Goal: Task Accomplishment & Management: Complete application form

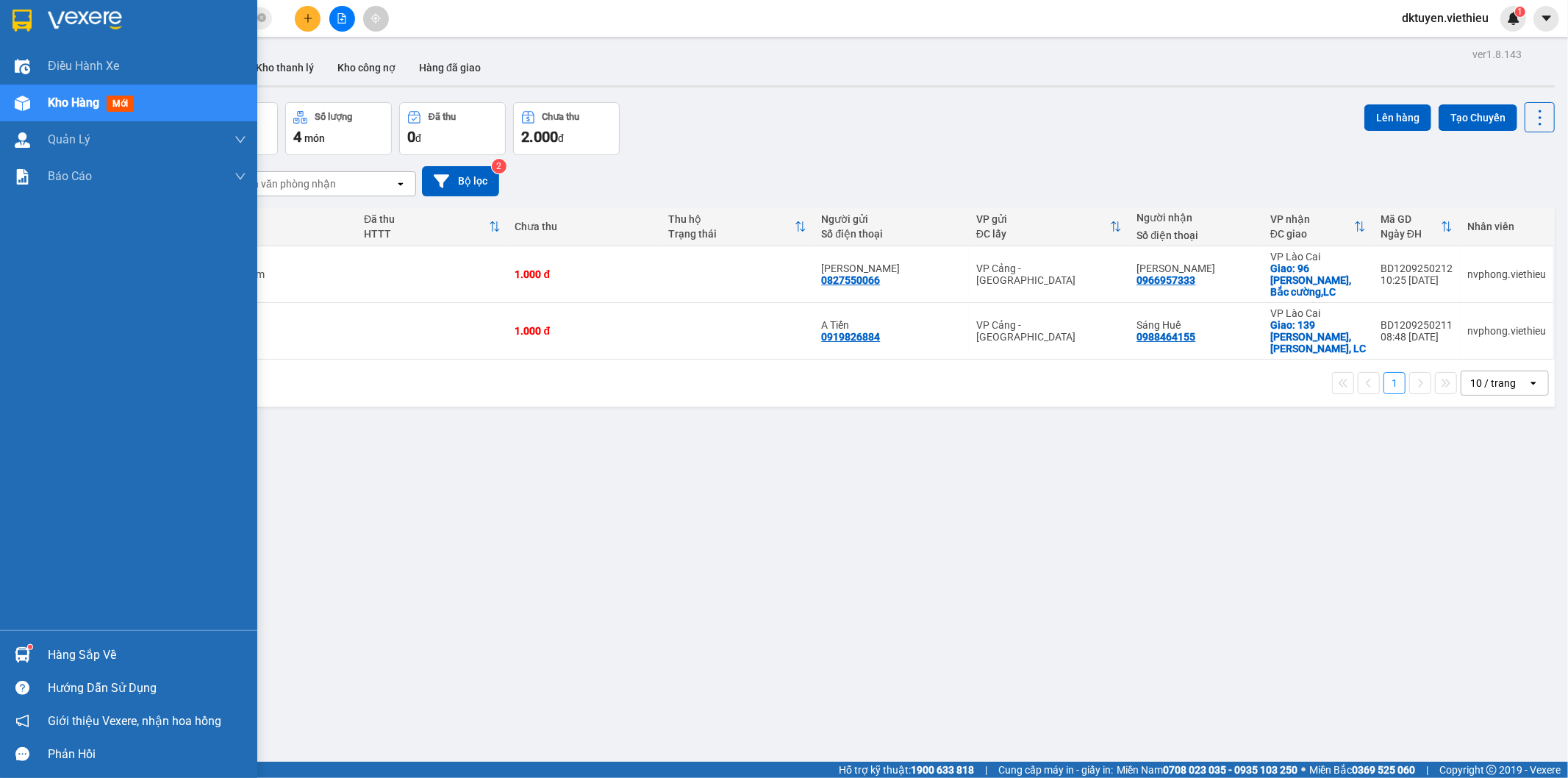
click at [89, 102] on span "Kho hàng" at bounding box center [74, 103] width 52 height 14
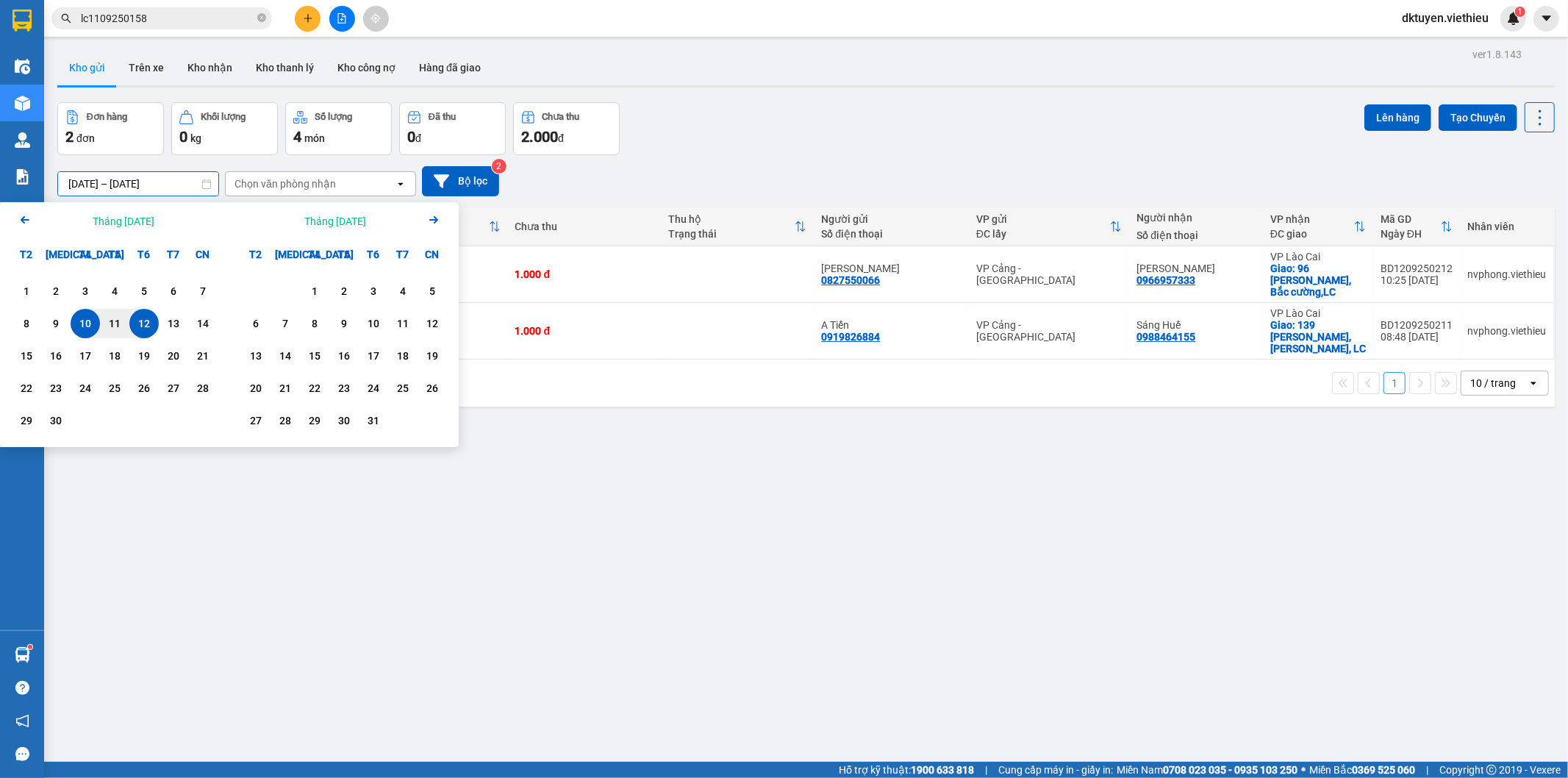
drag, startPoint x: 83, startPoint y: 181, endPoint x: 53, endPoint y: 188, distance: 30.8
click at [53, 188] on div "ver 1.8.143 Kho gửi Trên xe Kho nhận Kho thanh lý Kho công nợ Hàng đã giao Đơn …" at bounding box center [806, 432] width 1509 height 778
click at [13, 292] on div "1" at bounding box center [27, 291] width 30 height 30
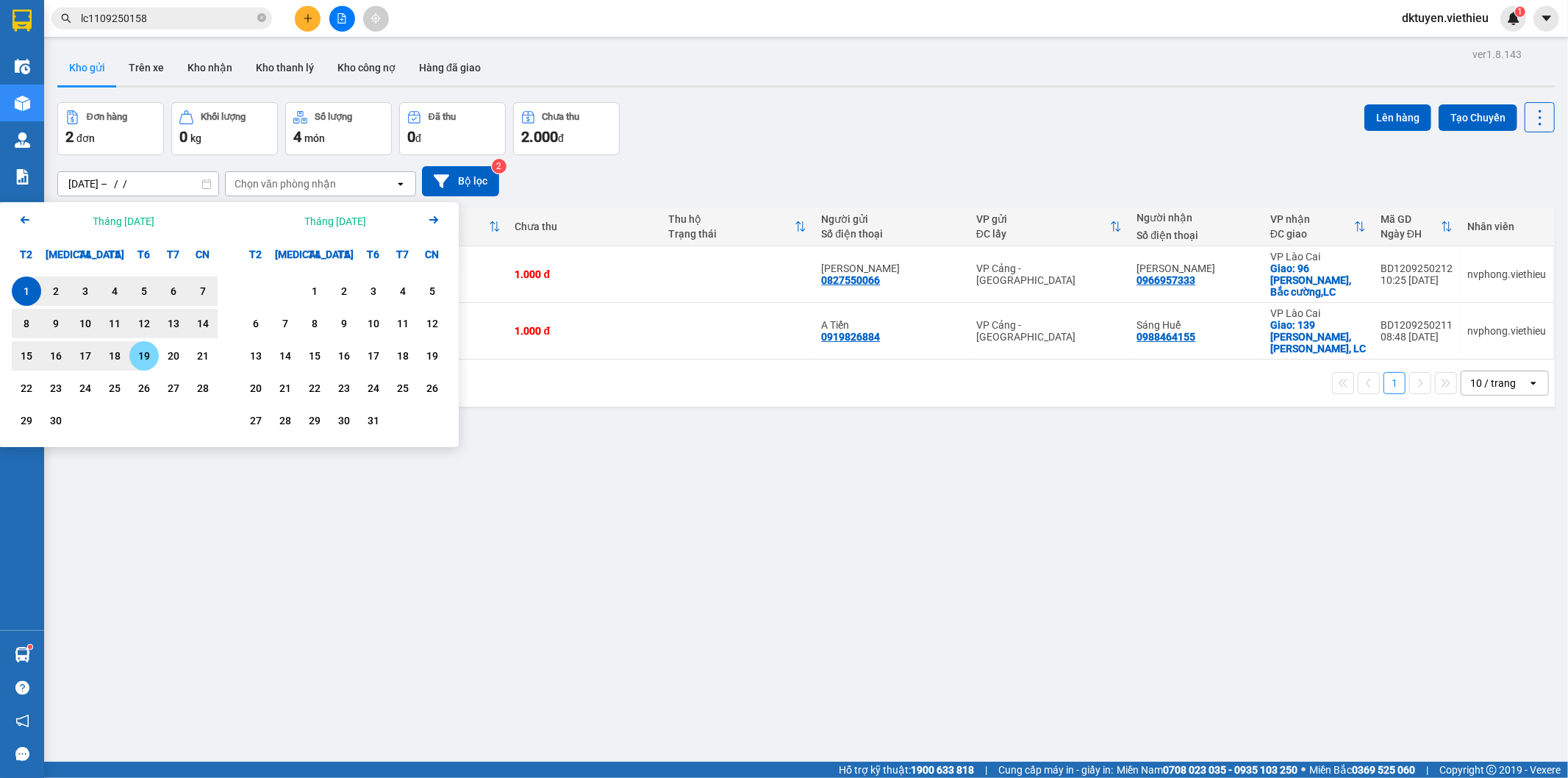
click at [139, 351] on div "19" at bounding box center [143, 356] width 21 height 18
type input "[DATE] – [DATE]"
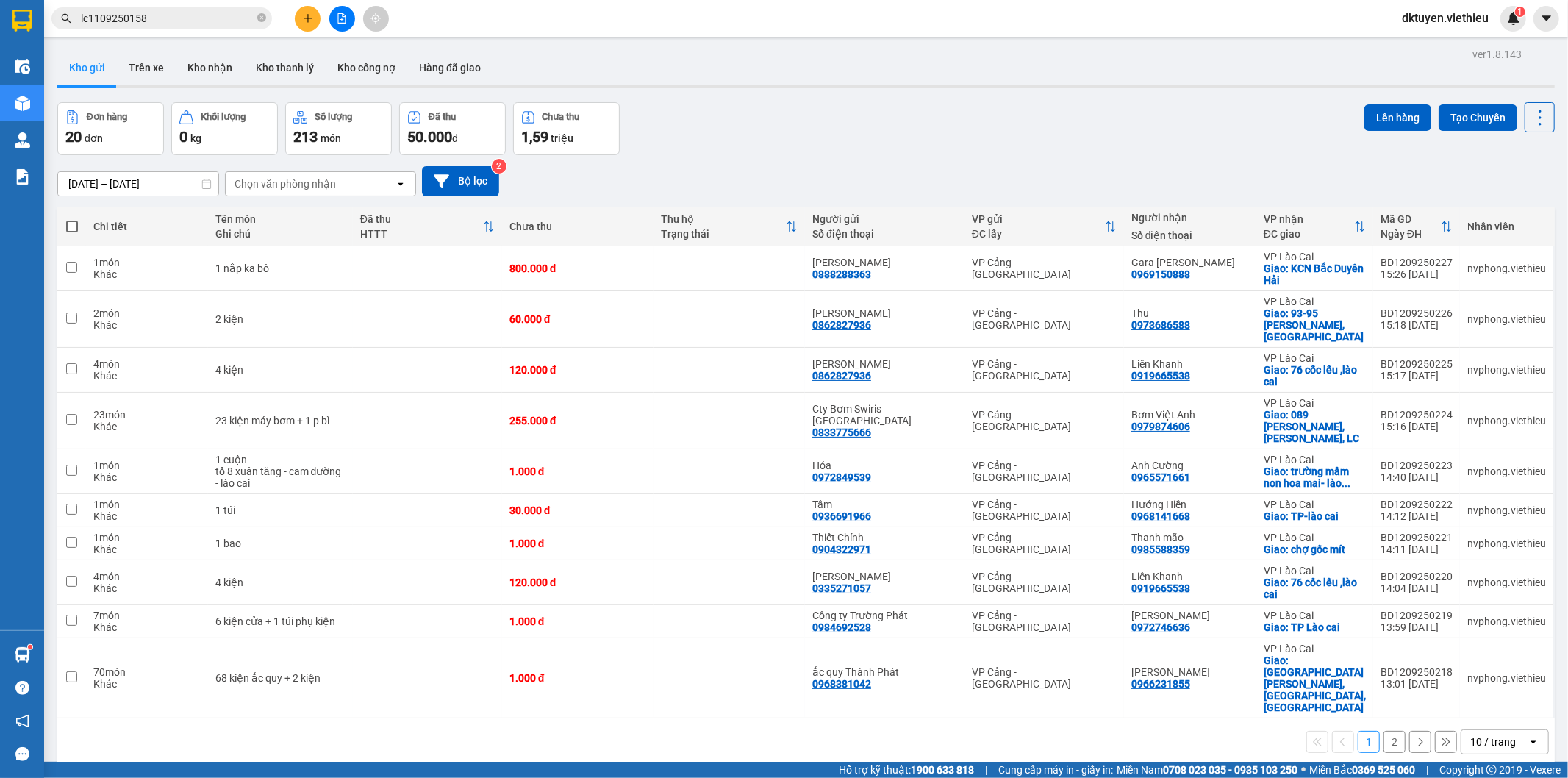
click at [321, 184] on div "Chọn văn phòng nhận" at bounding box center [285, 183] width 102 height 15
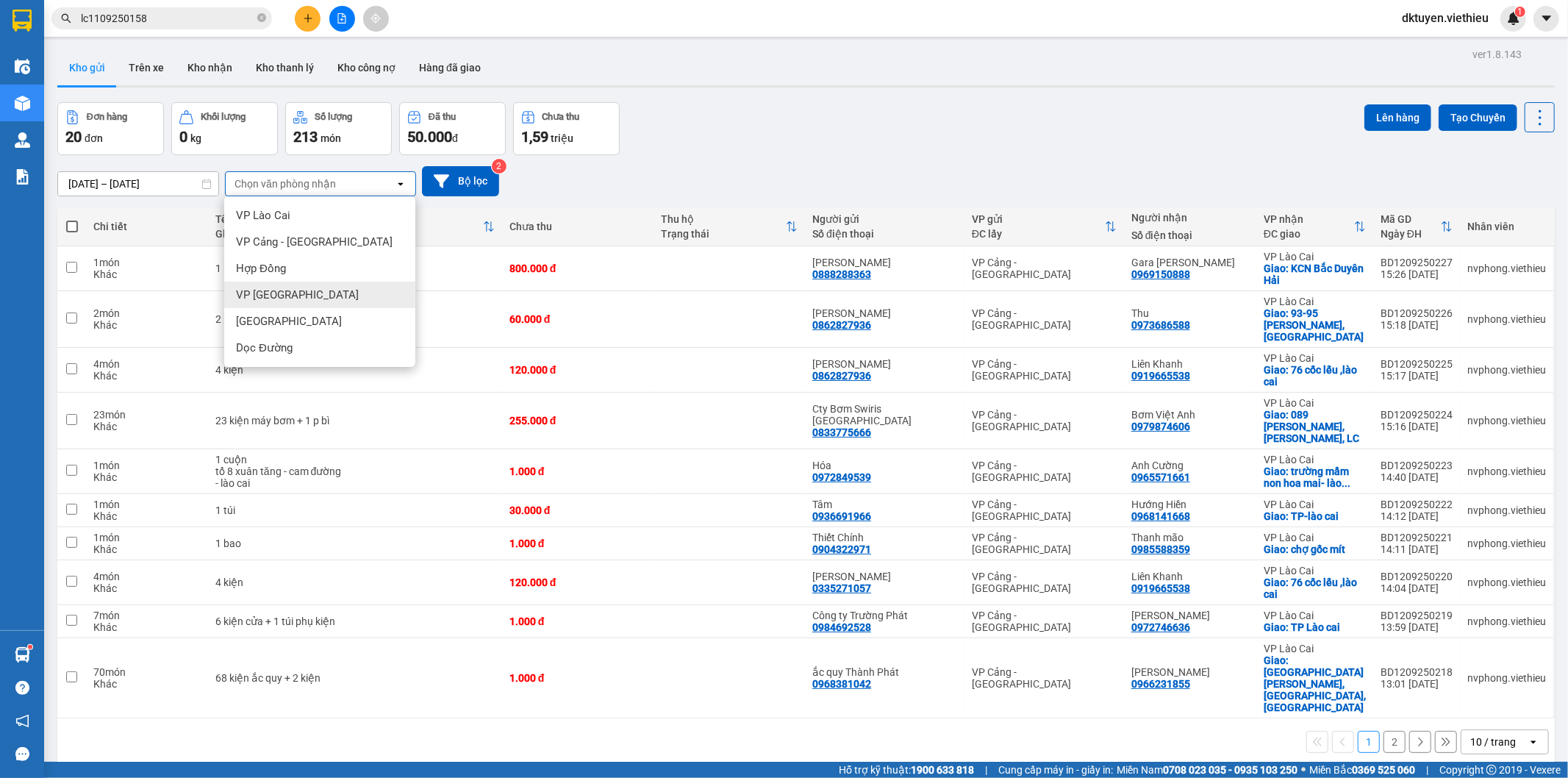
click at [290, 292] on span "VP [GEOGRAPHIC_DATA]" at bounding box center [297, 295] width 123 height 15
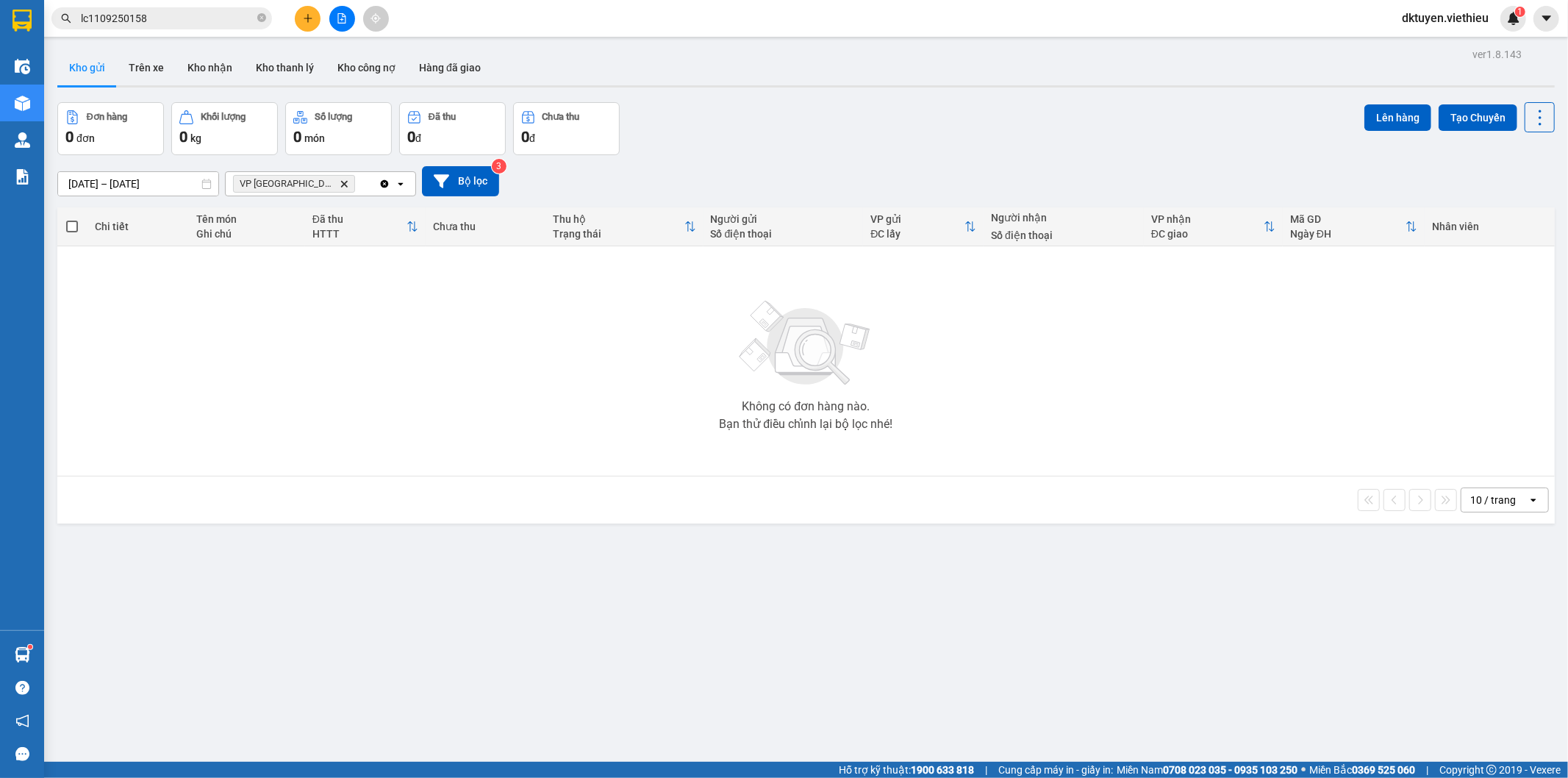
drag, startPoint x: 298, startPoint y: 180, endPoint x: 272, endPoint y: 274, distance: 97.5
click at [272, 274] on div "ver 1.8.143 Kho gửi Trên xe Kho nhận Kho thanh lý Kho công nợ Hàng đã giao Đơn …" at bounding box center [806, 432] width 1509 height 778
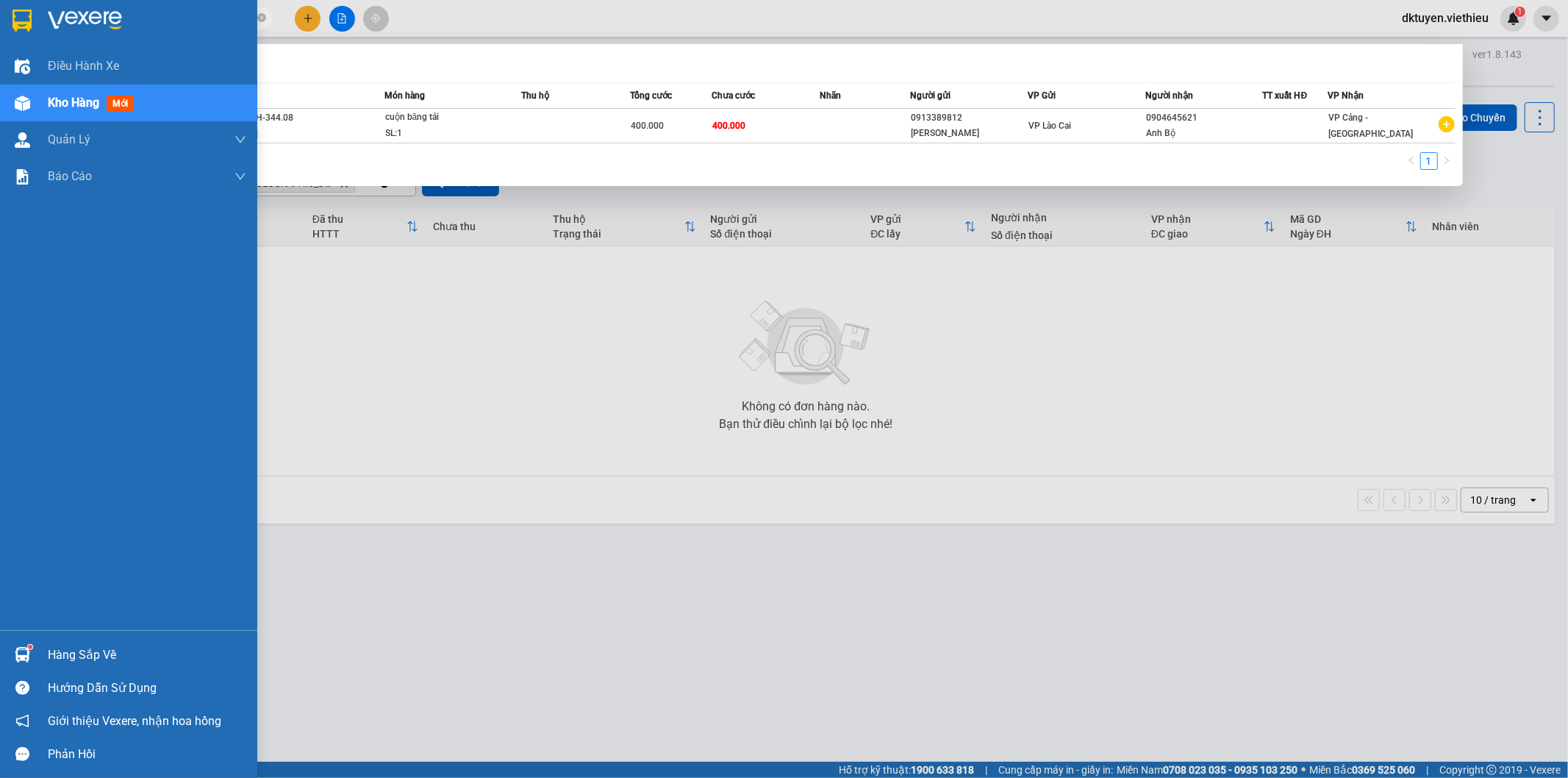
drag, startPoint x: 169, startPoint y: 11, endPoint x: 0, endPoint y: 12, distance: 169.0
click at [0, 12] on section "Kết quả tìm kiếm ( 1 ) Bộ lọc Mã ĐH Trạng thái Món hàng Thu hộ Tổng cước Chưa c…" at bounding box center [784, 389] width 1568 height 778
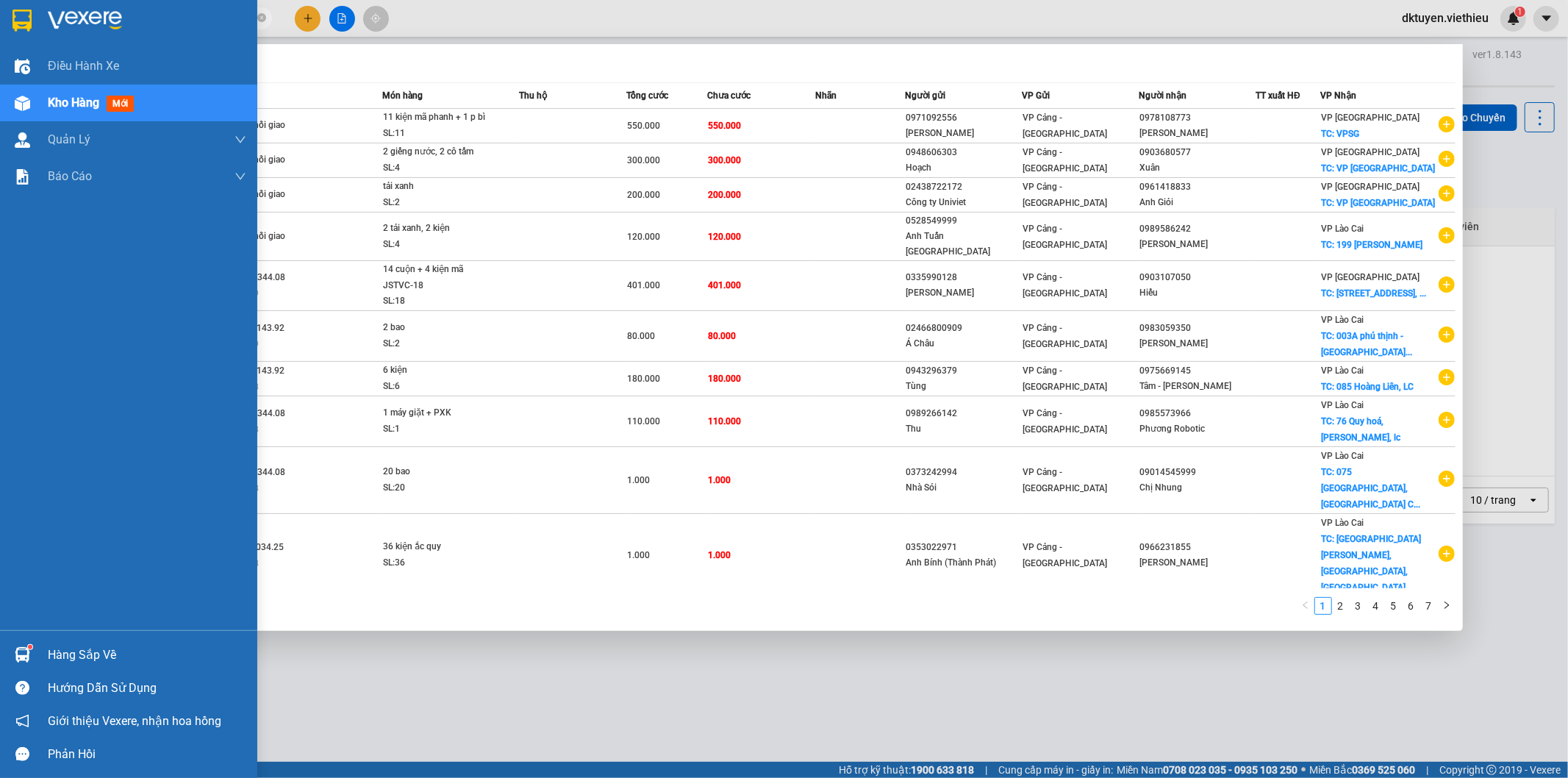
drag, startPoint x: 157, startPoint y: 15, endPoint x: 8, endPoint y: 0, distance: 149.8
click at [13, 4] on section "Kết quả tìm kiếm ( 67 ) Bộ lọc Mã ĐH Trạng thái Món hàng Thu hộ Tổng cước Chưa …" at bounding box center [784, 389] width 1568 height 778
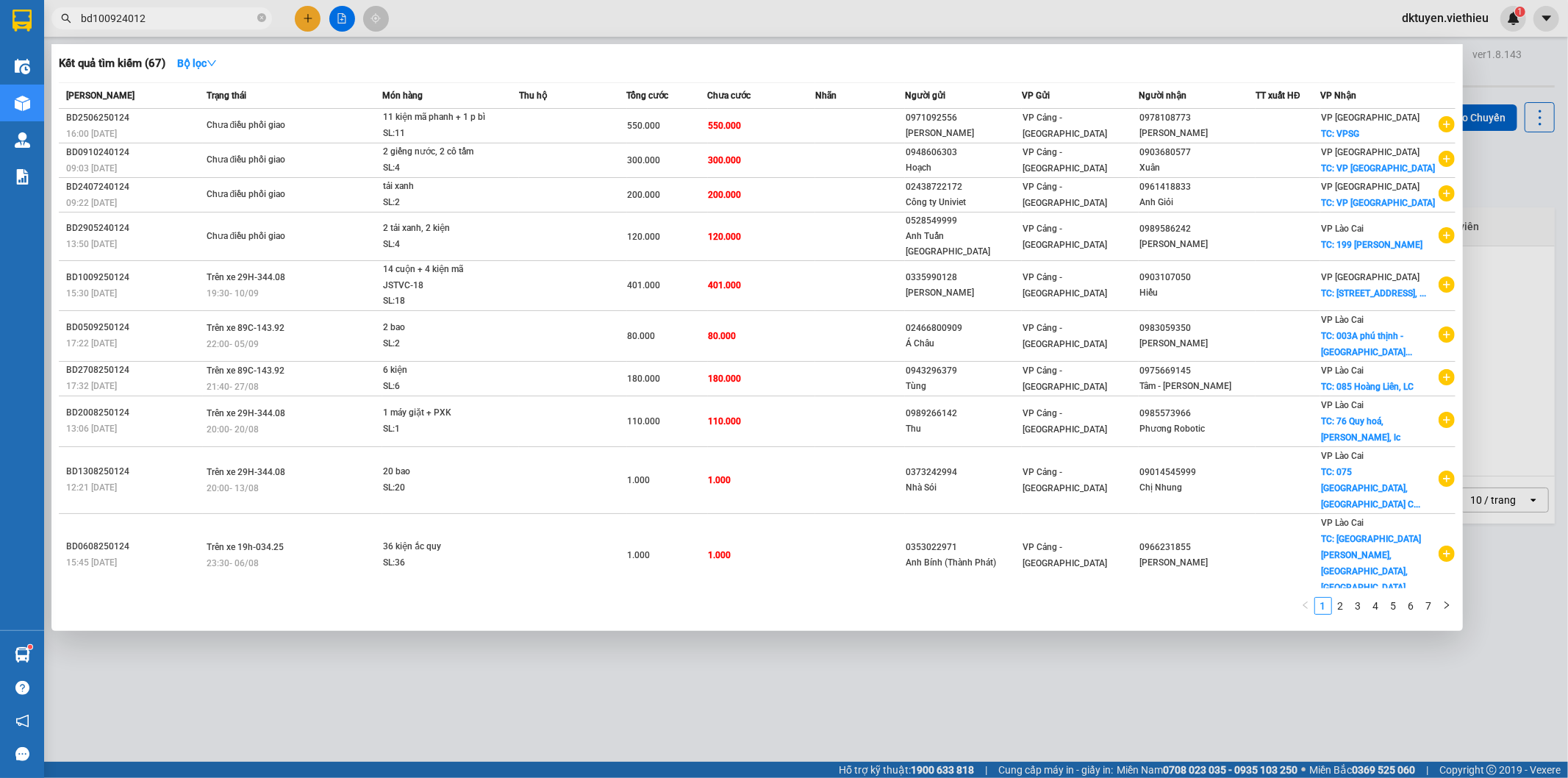
type input "bd1009240124"
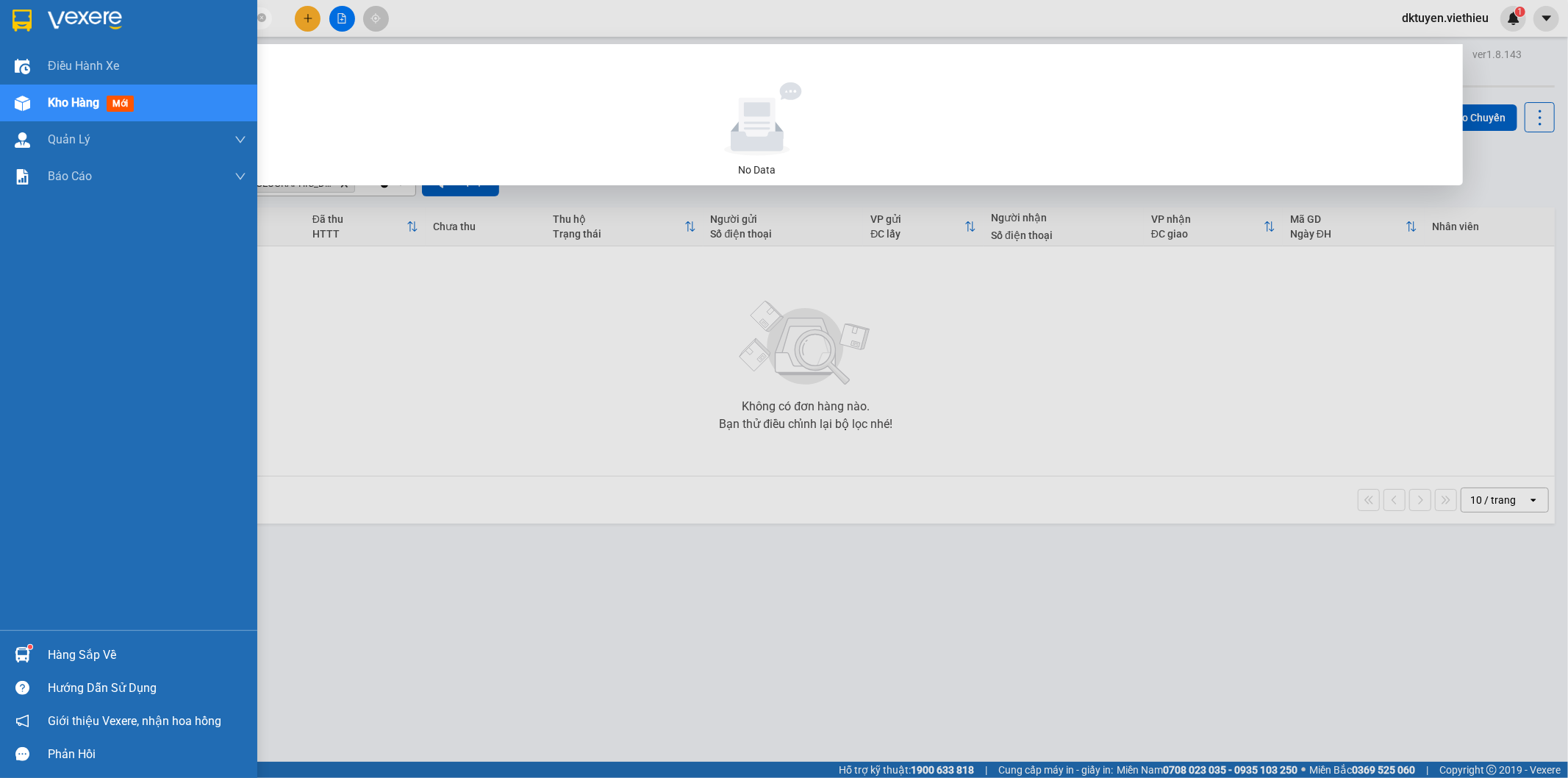
drag, startPoint x: 209, startPoint y: 15, endPoint x: 0, endPoint y: 15, distance: 209.0
click at [0, 15] on section "Kết quả tìm kiếm ( 0 ) Bộ lọc No Data bd1009240124 dktuyen.viethieu 1 Điều hành…" at bounding box center [784, 389] width 1568 height 778
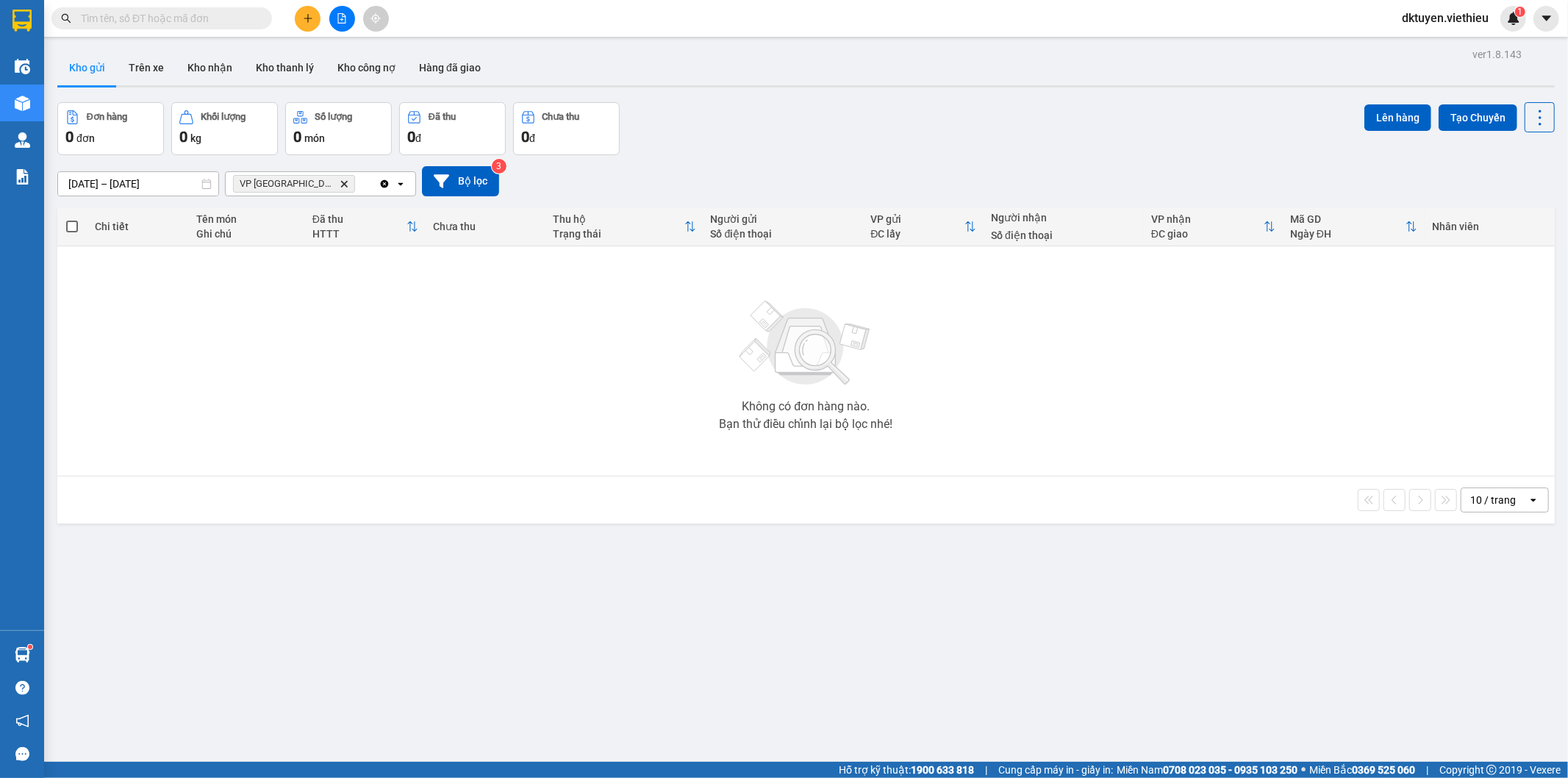
click at [303, 18] on icon "plus" at bounding box center [308, 18] width 10 height 10
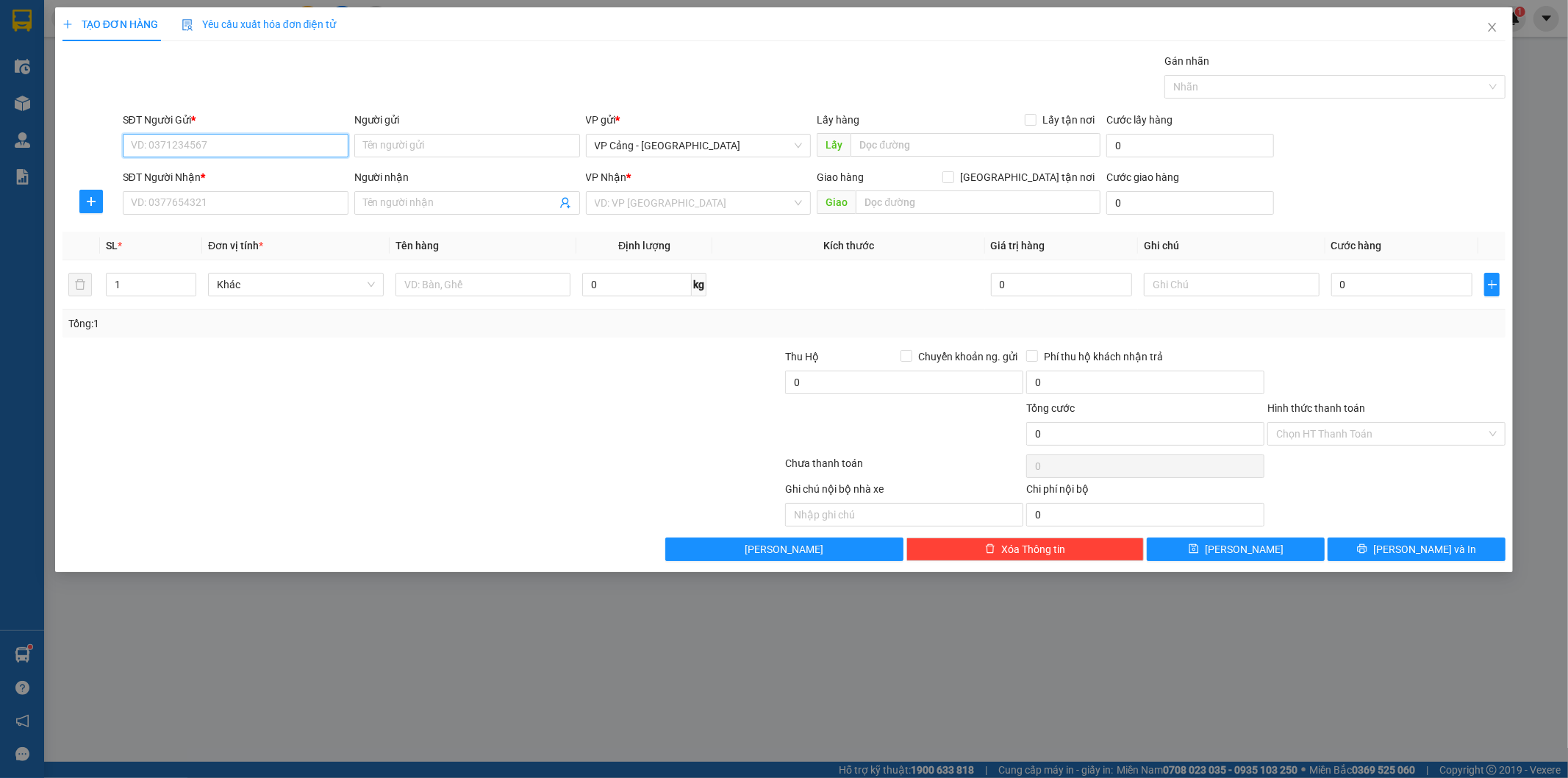
click at [291, 145] on input "SĐT Người Gửi *" at bounding box center [235, 145] width 226 height 24
type input "0335990128"
click at [240, 172] on div "0335990128 - Nam- Hồng Vận" at bounding box center [235, 175] width 208 height 16
type input "[PERSON_NAME]"
type input "0335990128"
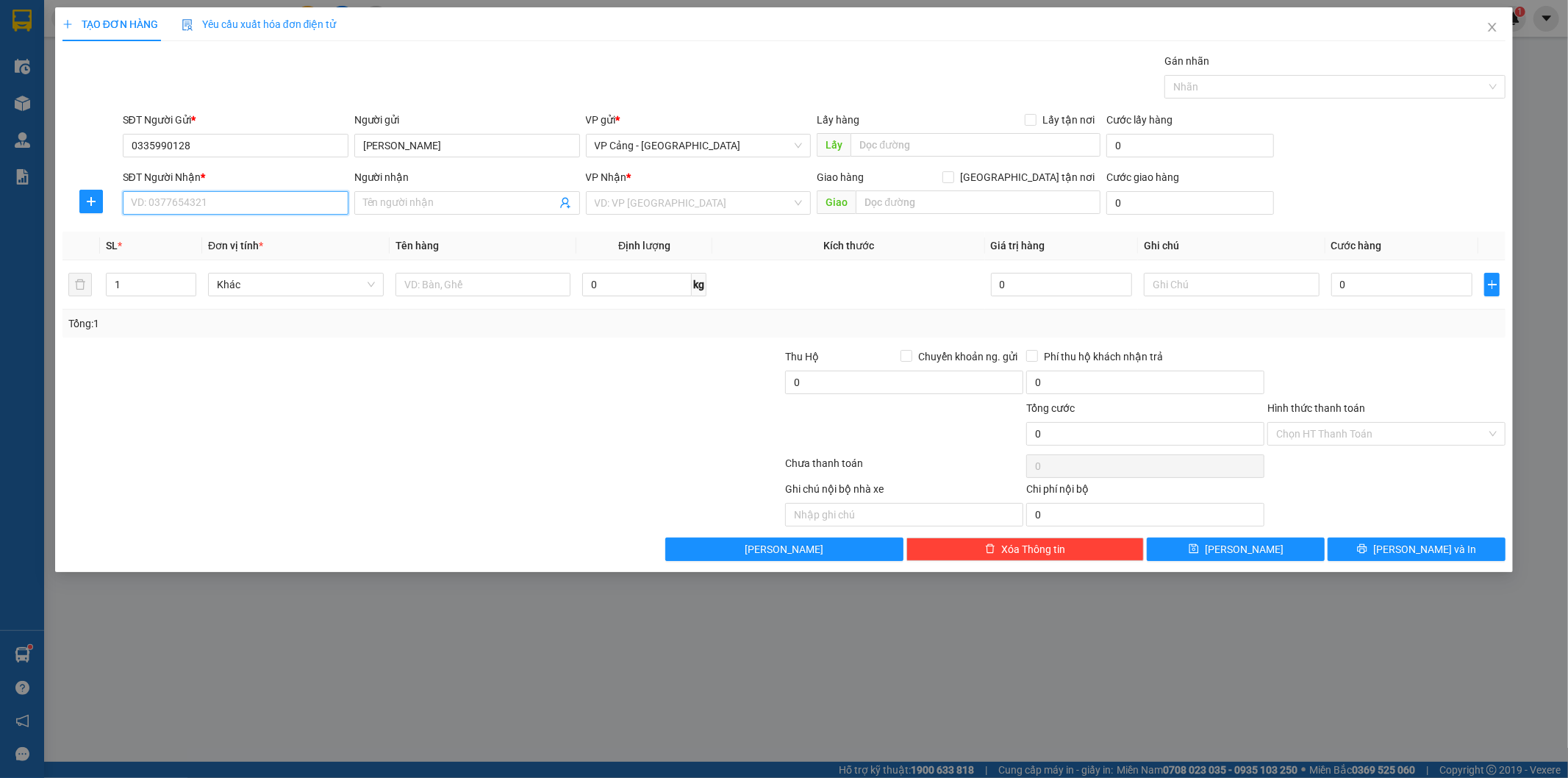
click at [223, 197] on input "SĐT Người Nhận *" at bounding box center [235, 203] width 226 height 24
click at [616, 713] on div "TẠO ĐƠN HÀNG Yêu cầu xuất hóa đơn điện tử Transit Pickup Surcharge Ids Transit …" at bounding box center [784, 389] width 1568 height 778
click at [275, 206] on input "SĐT Người Nhận *" at bounding box center [235, 203] width 226 height 24
click at [276, 226] on div "0904087813 - Dũng Ca" at bounding box center [235, 232] width 208 height 16
type input "0904087813"
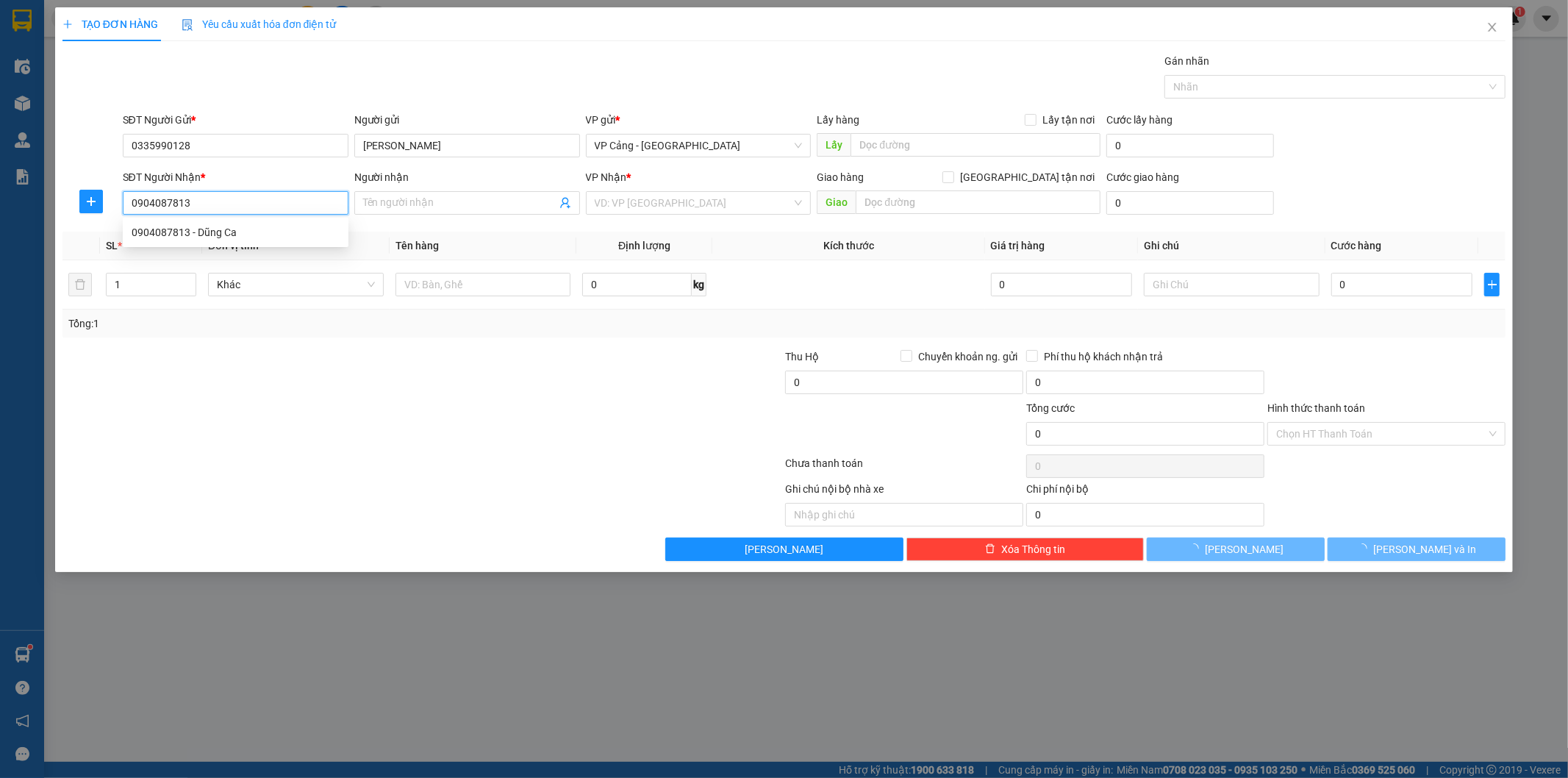
type input "Dũng Ca"
checkbox input "true"
type input "110 [PERSON_NAME], P Tân Tạo A, [GEOGRAPHIC_DATA], HCM"
type input "250.000"
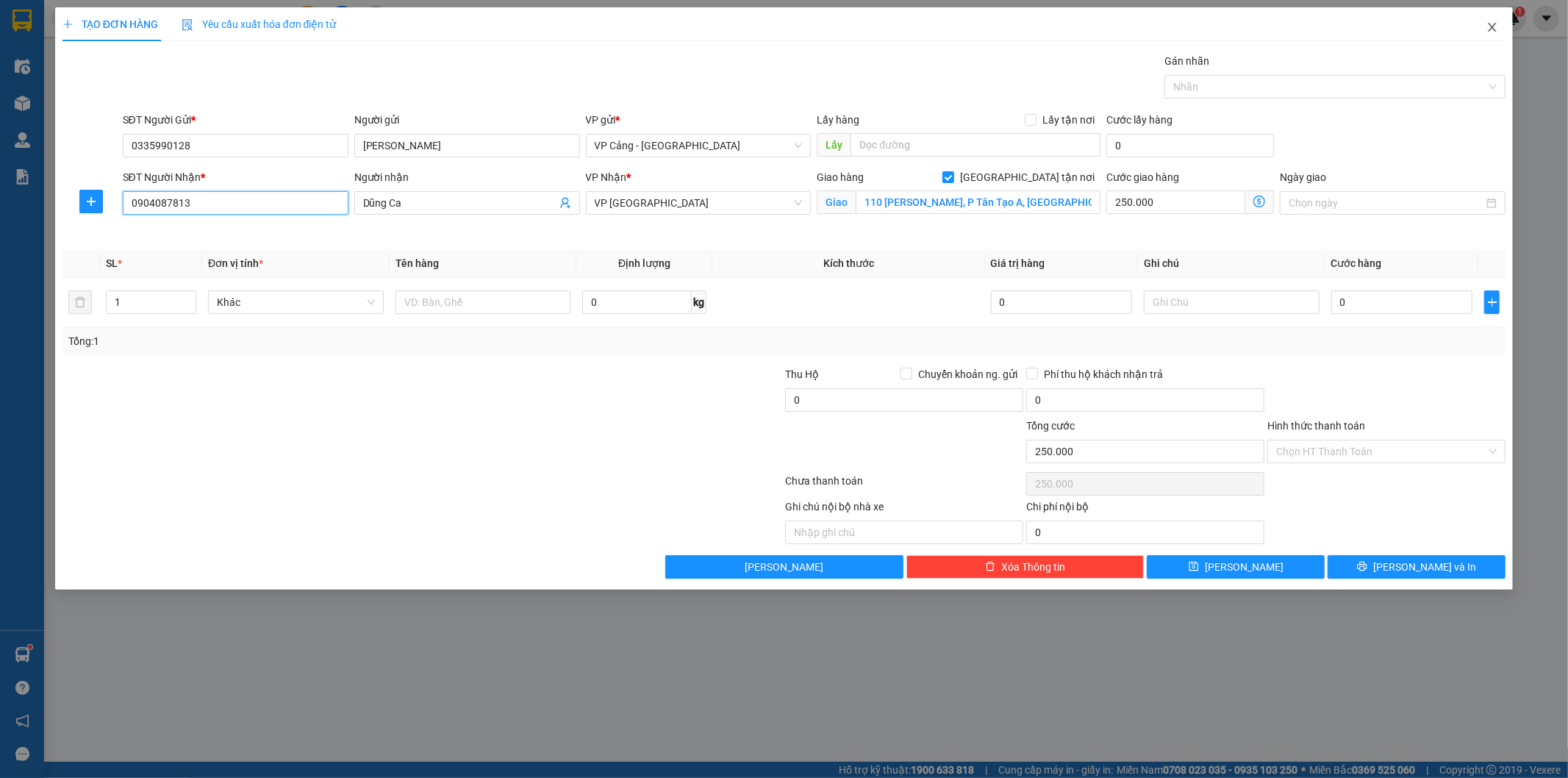
type input "0904087813"
click at [1491, 32] on icon "close" at bounding box center [1492, 27] width 12 height 12
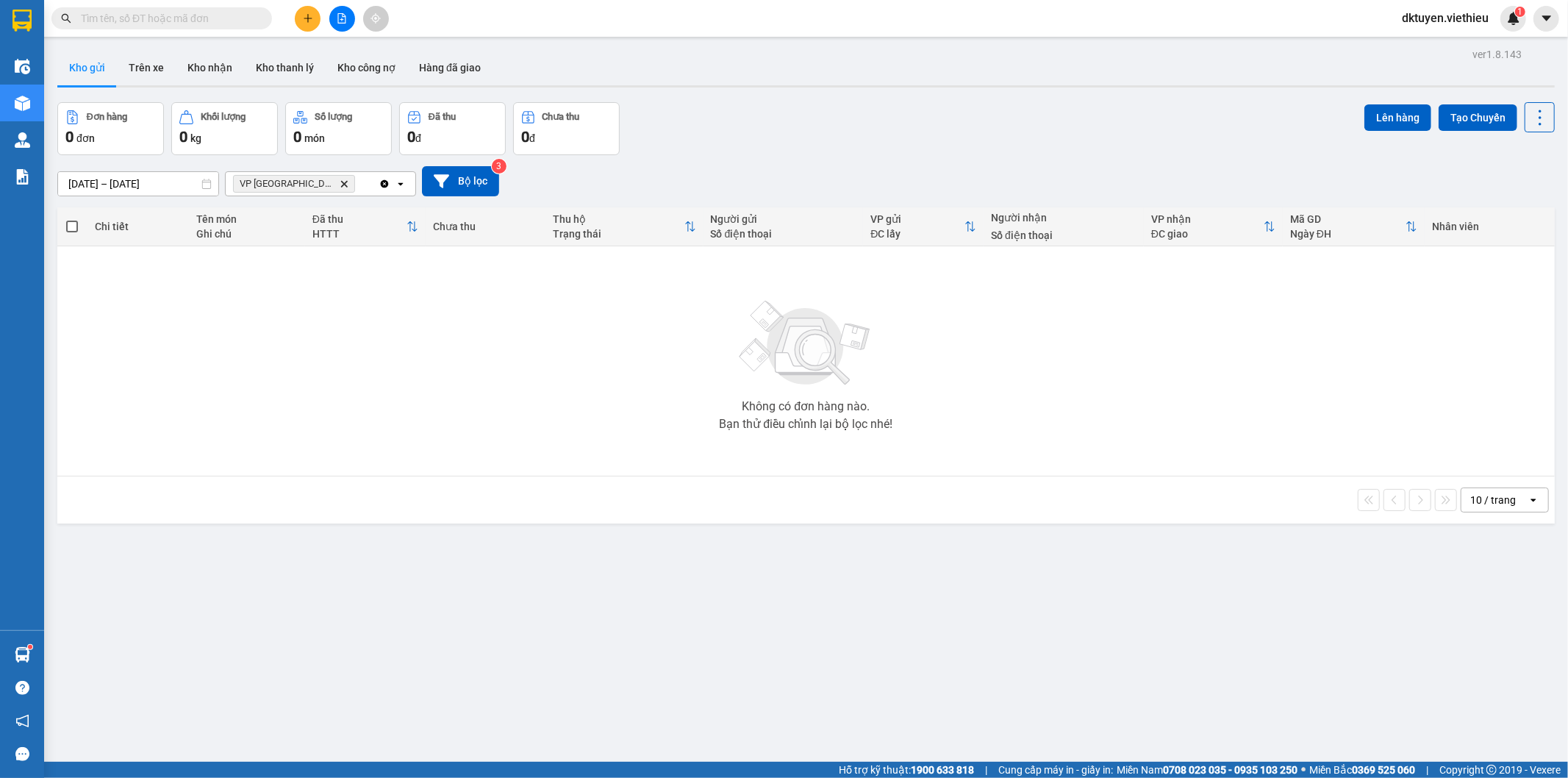
click at [341, 185] on icon "VP Sài Gòn, close by backspace" at bounding box center [344, 183] width 7 height 7
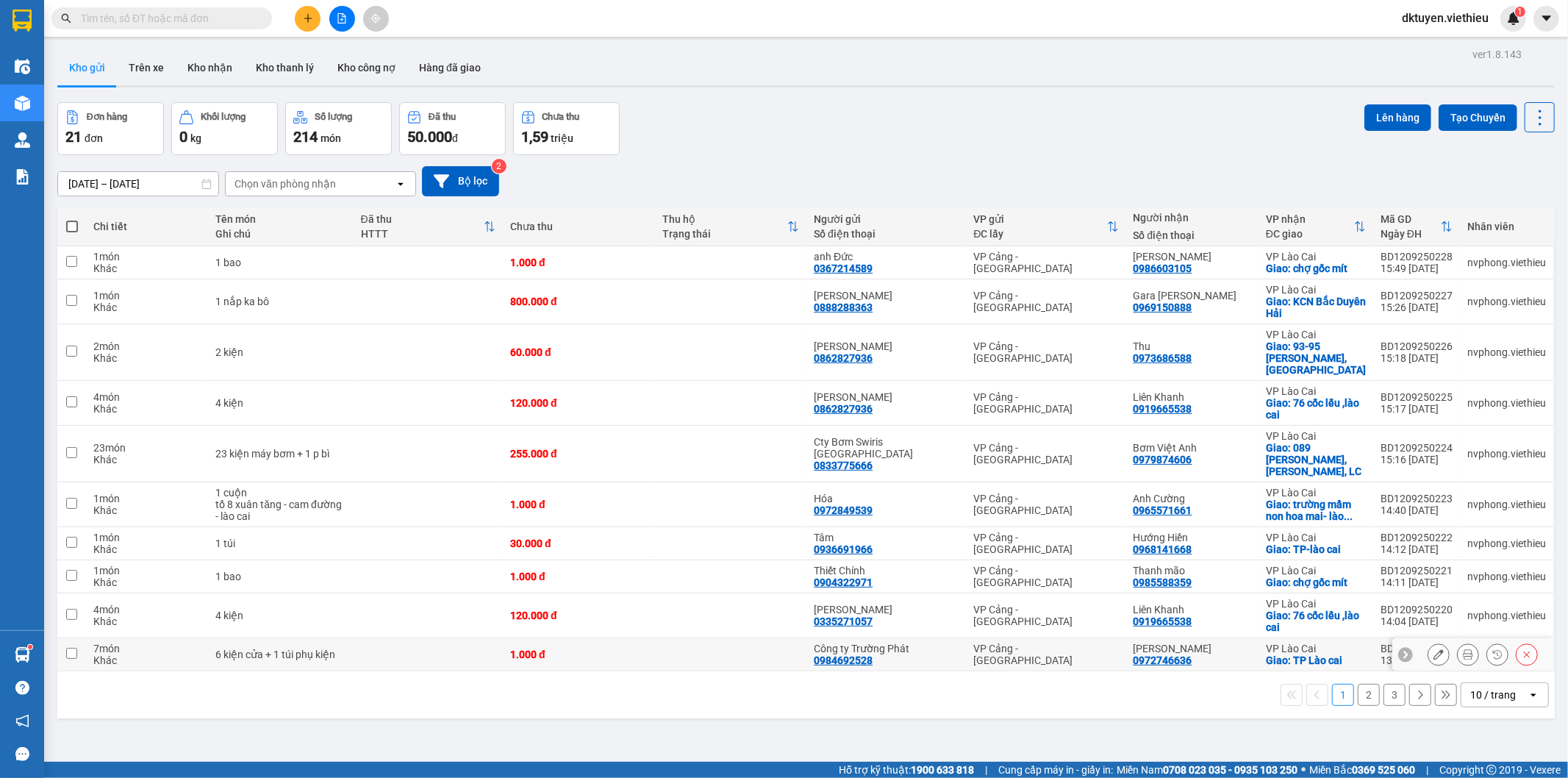
click at [245, 640] on td "6 kiện cửa + 1 túi phụ kiện" at bounding box center [280, 654] width 144 height 33
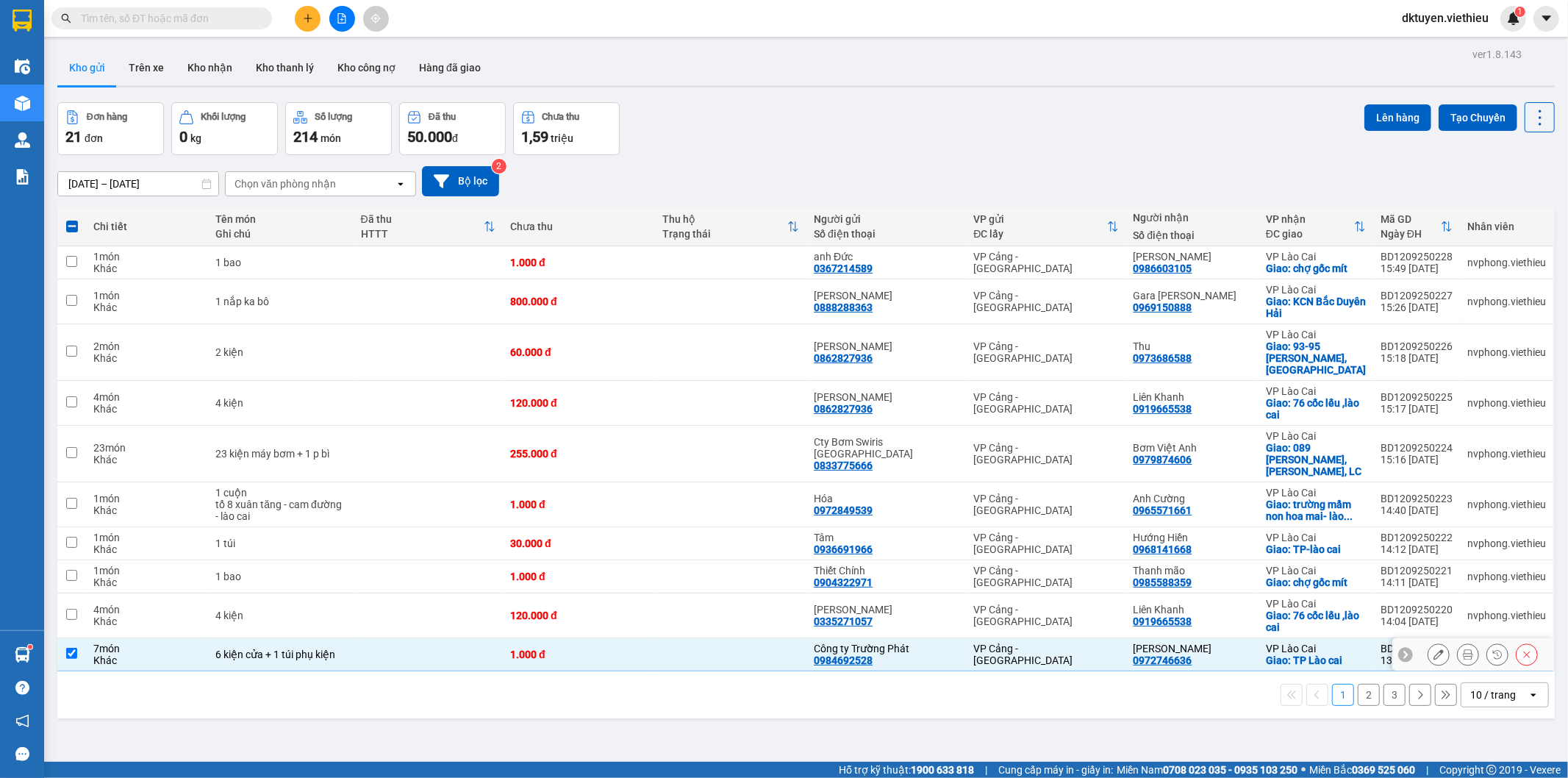
click at [76, 639] on td at bounding box center [72, 654] width 29 height 33
checkbox input "false"
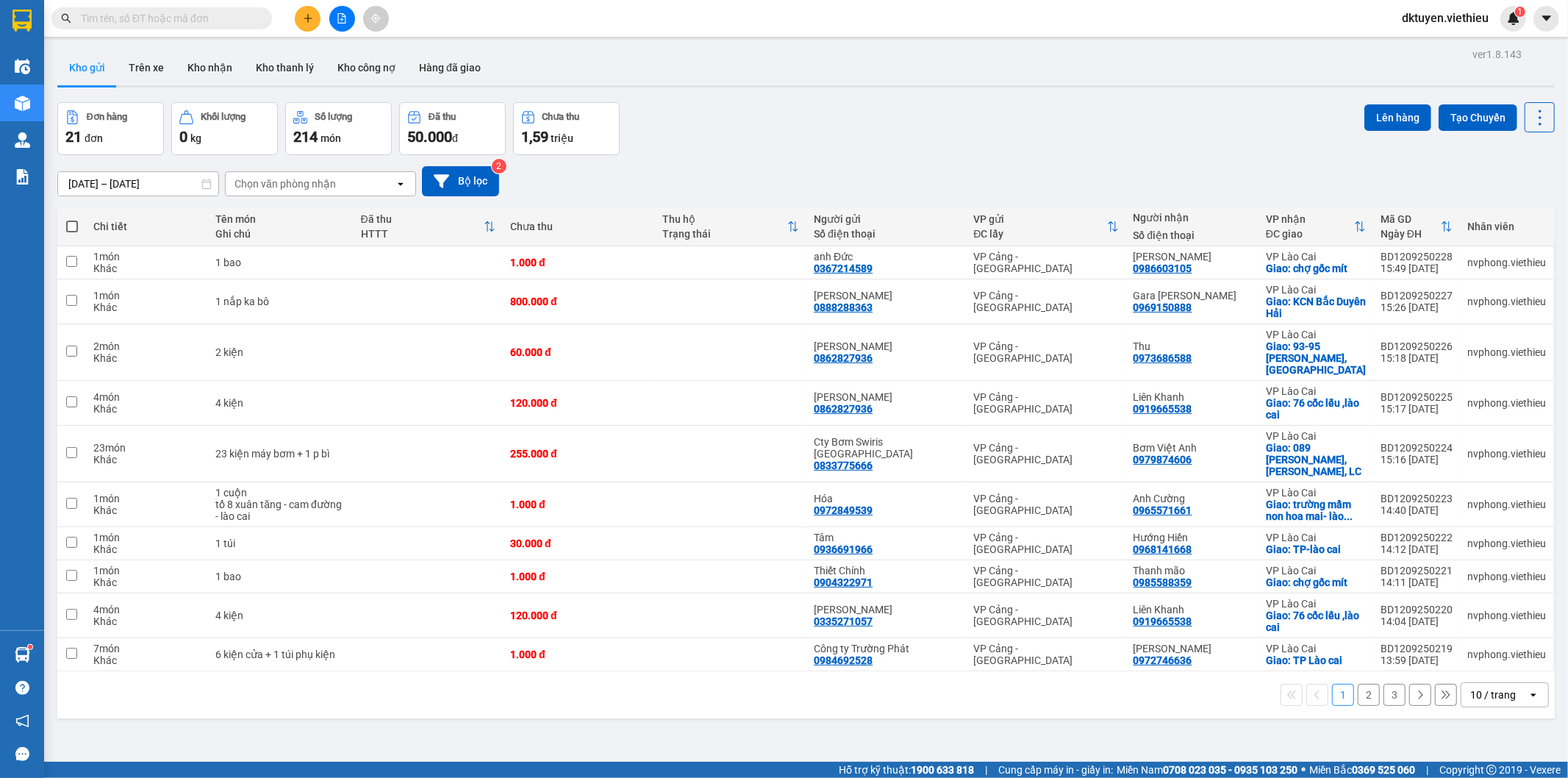
click at [165, 21] on input "text" at bounding box center [167, 18] width 173 height 16
paste input "BD1009250144"
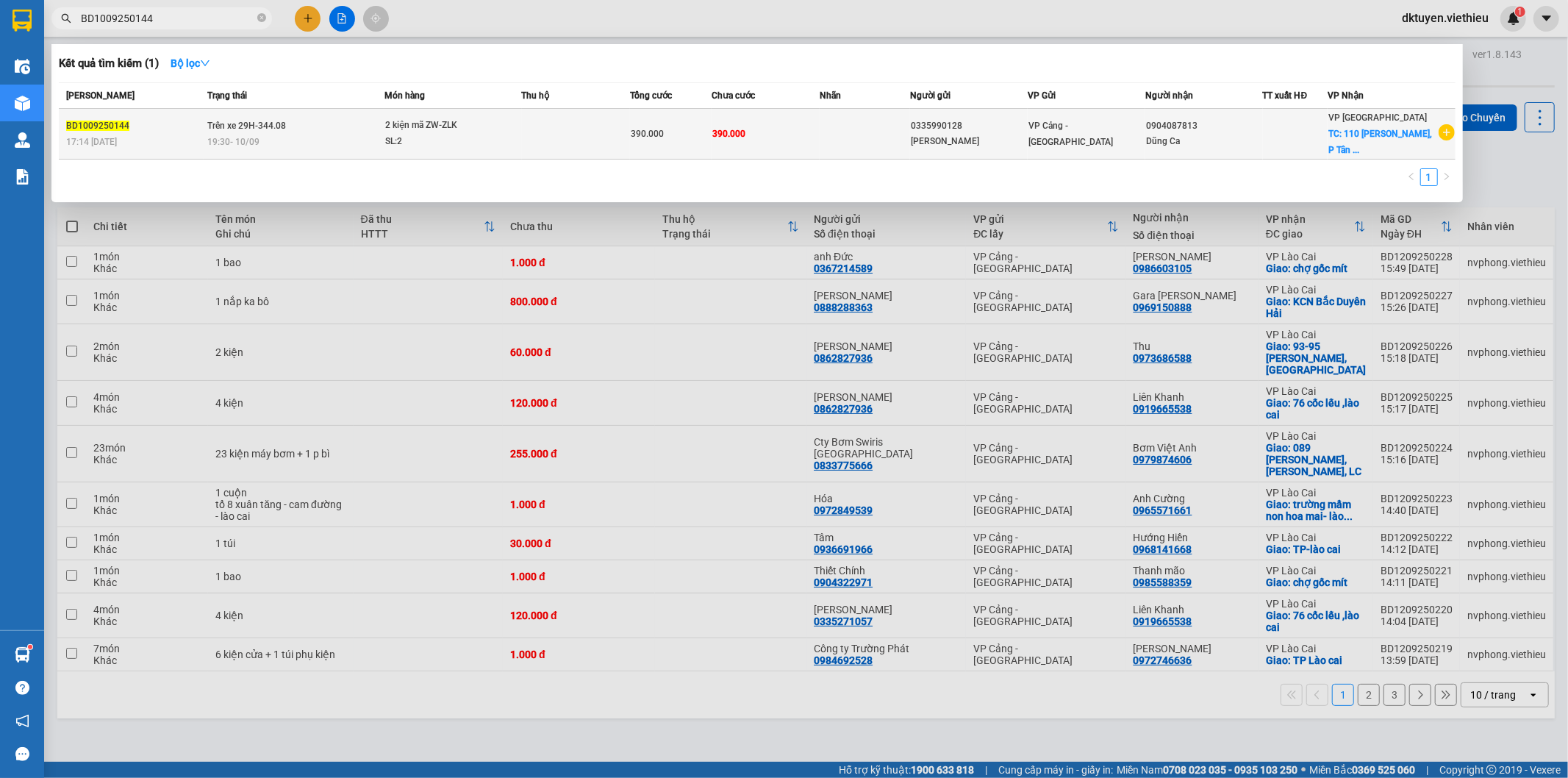
type input "BD1009250144"
click at [436, 126] on div "2 kiện mã ZW-ZLK" at bounding box center [440, 126] width 111 height 16
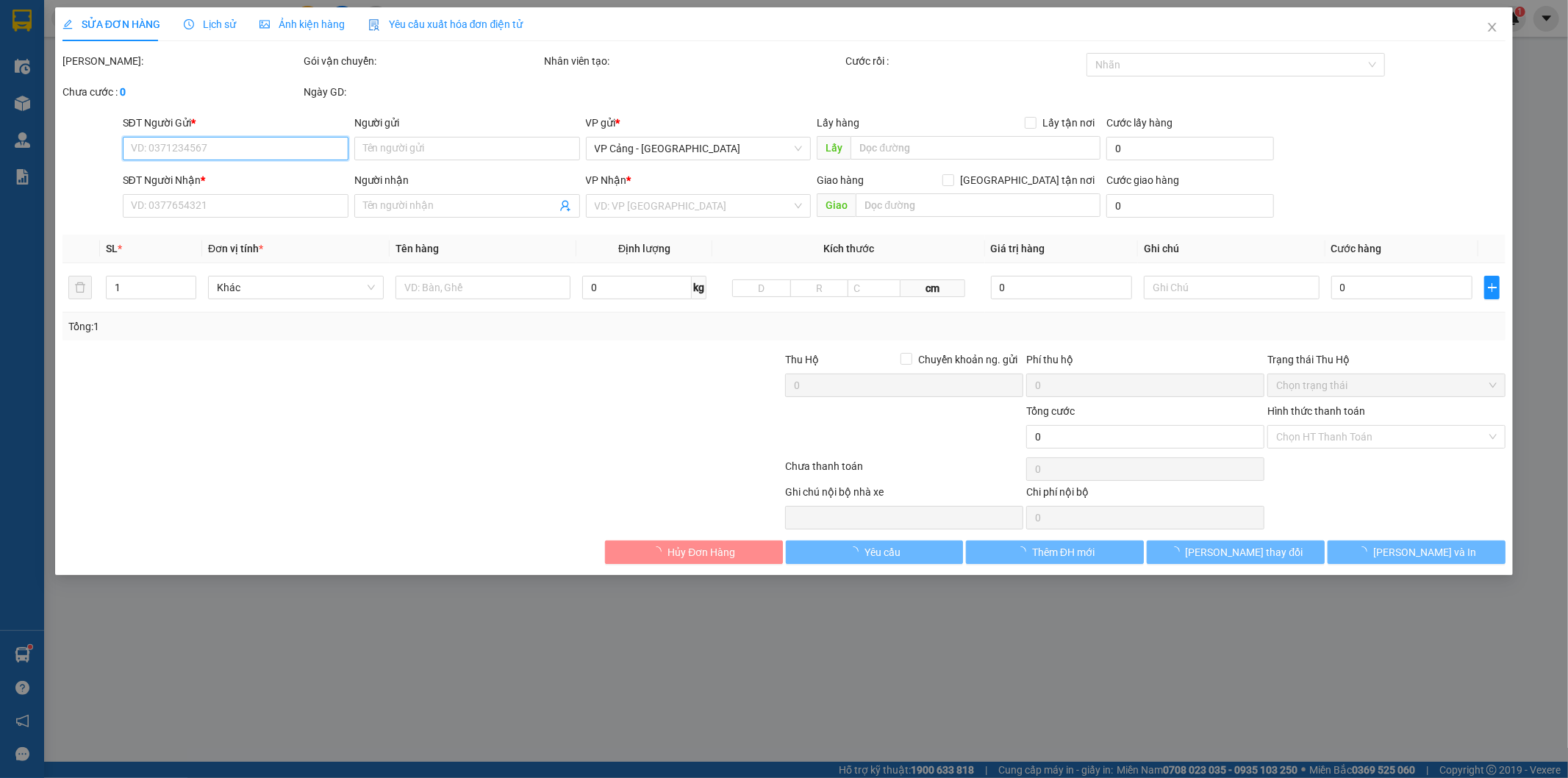
type input "0335990128"
type input "[PERSON_NAME]"
type input "0904087813"
type input "Dũng Ca"
checkbox input "true"
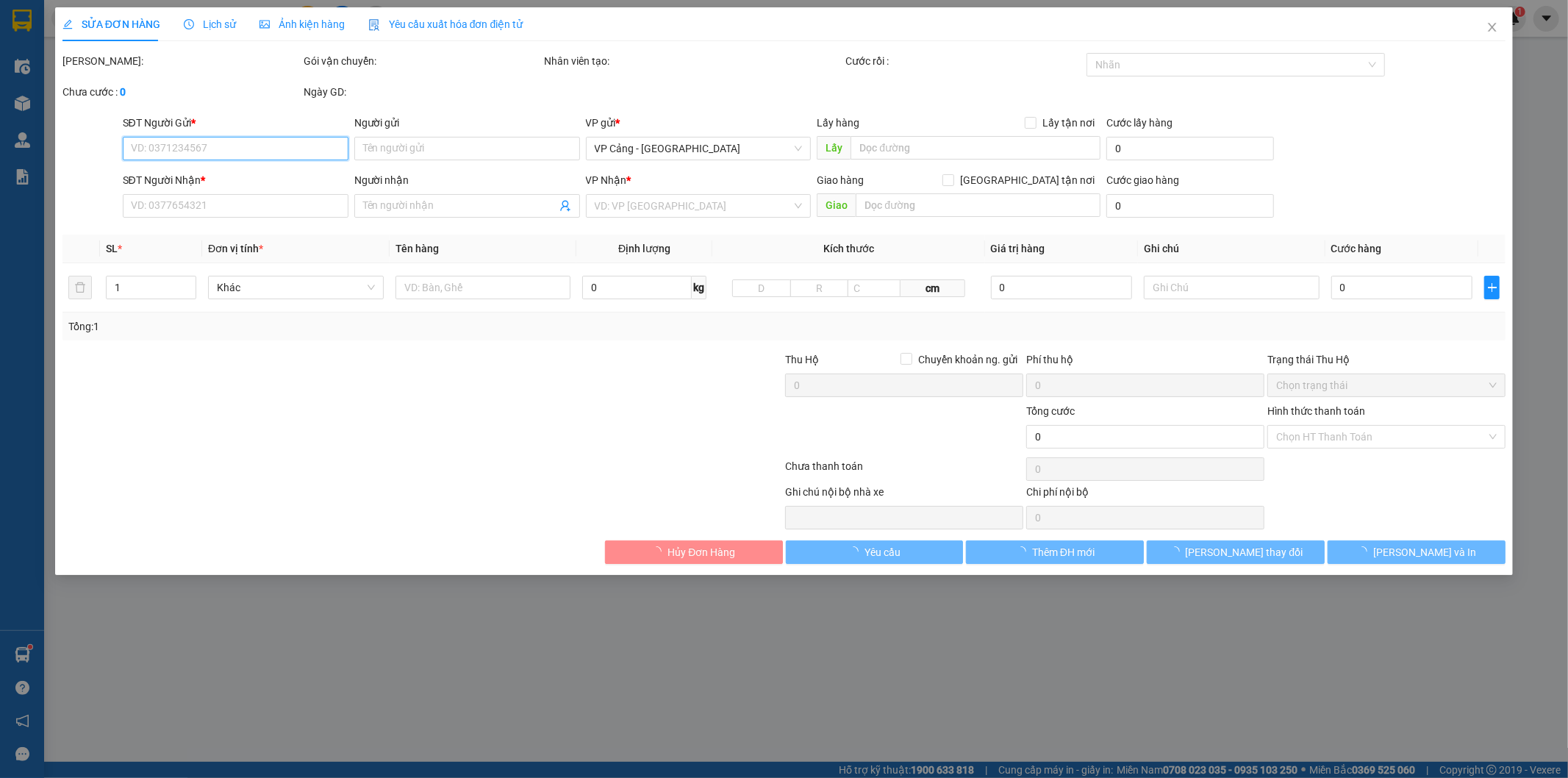
type input "110 [PERSON_NAME], P Tân Tạo A, [GEOGRAPHIC_DATA], HCM"
type input "390.000"
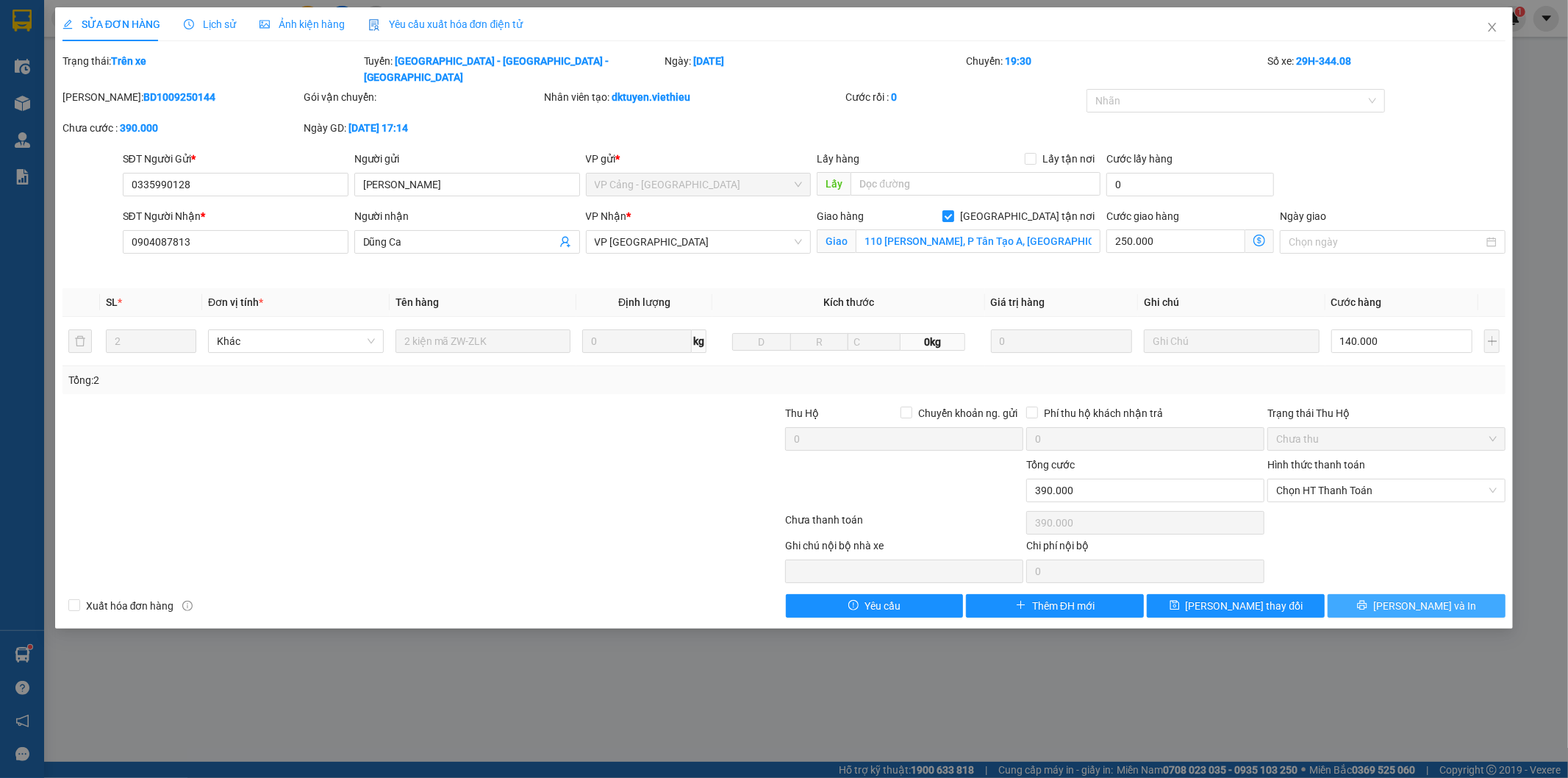
click at [1376, 594] on button "[PERSON_NAME] và In" at bounding box center [1417, 606] width 178 height 24
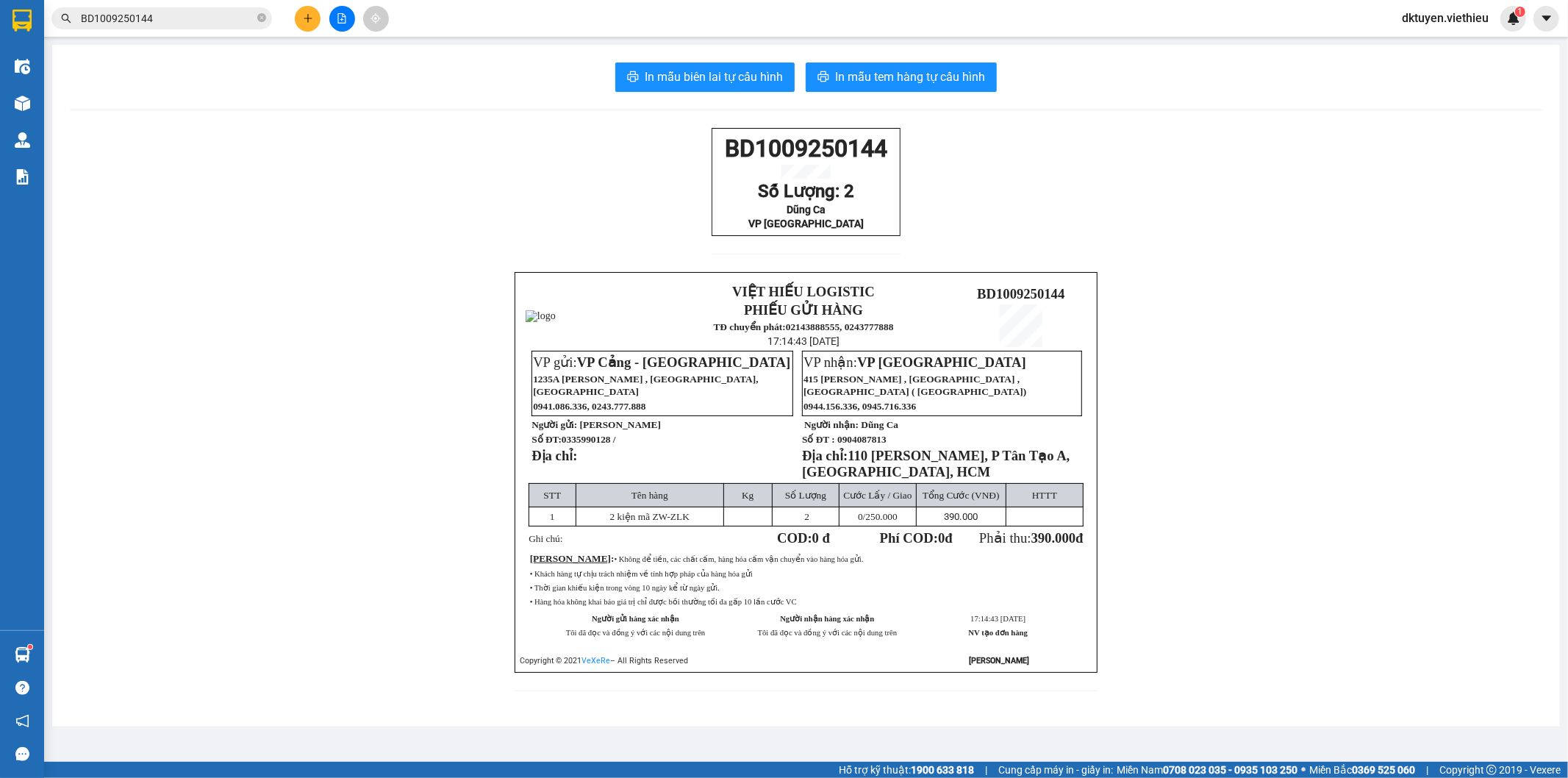
click at [182, 21] on input "BD1009250144" at bounding box center [167, 18] width 173 height 16
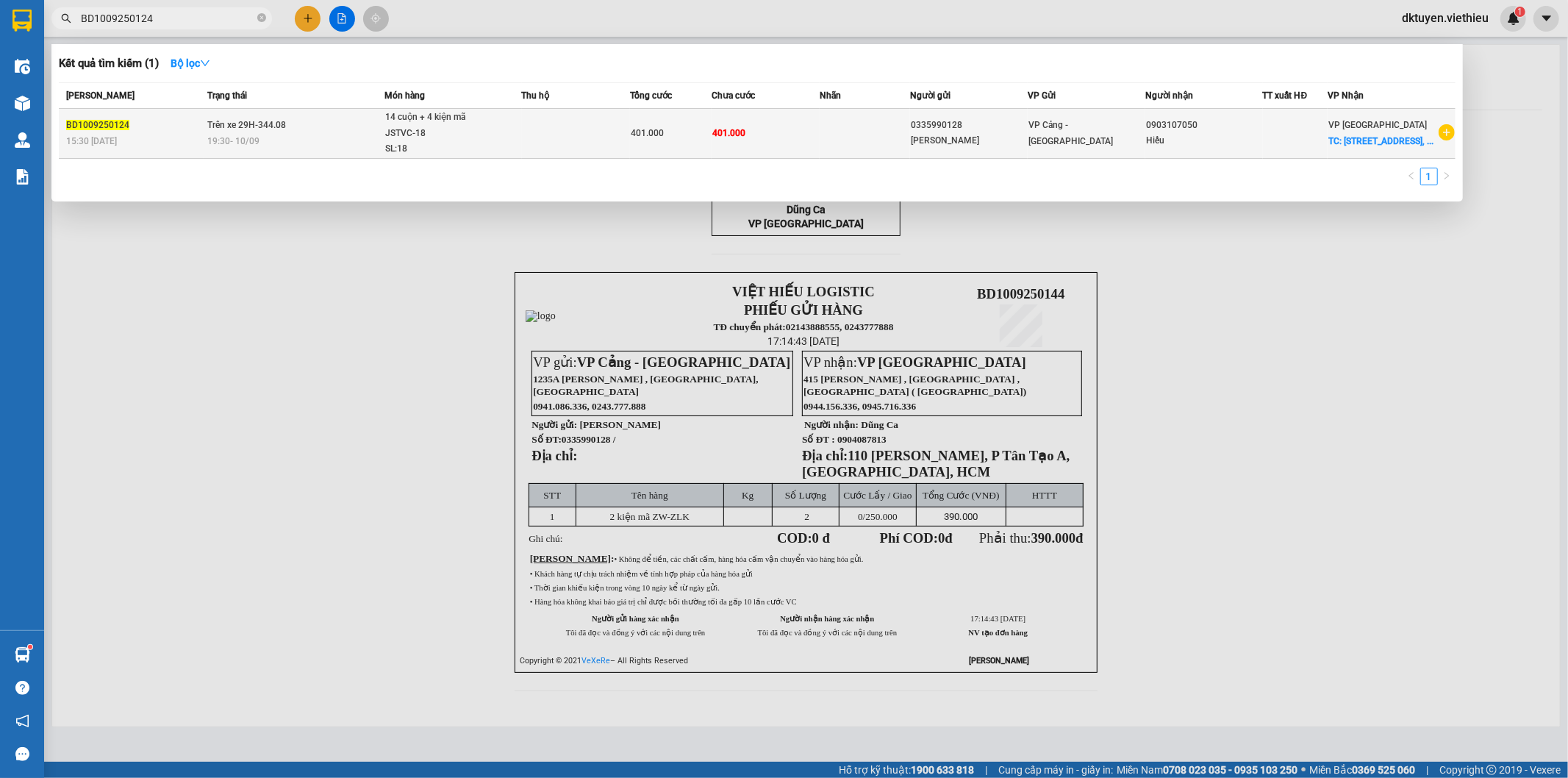
type input "BD1009250124"
click at [464, 126] on div "14 cuộn + 4 kiện mã JSTVC-18" at bounding box center [440, 126] width 111 height 32
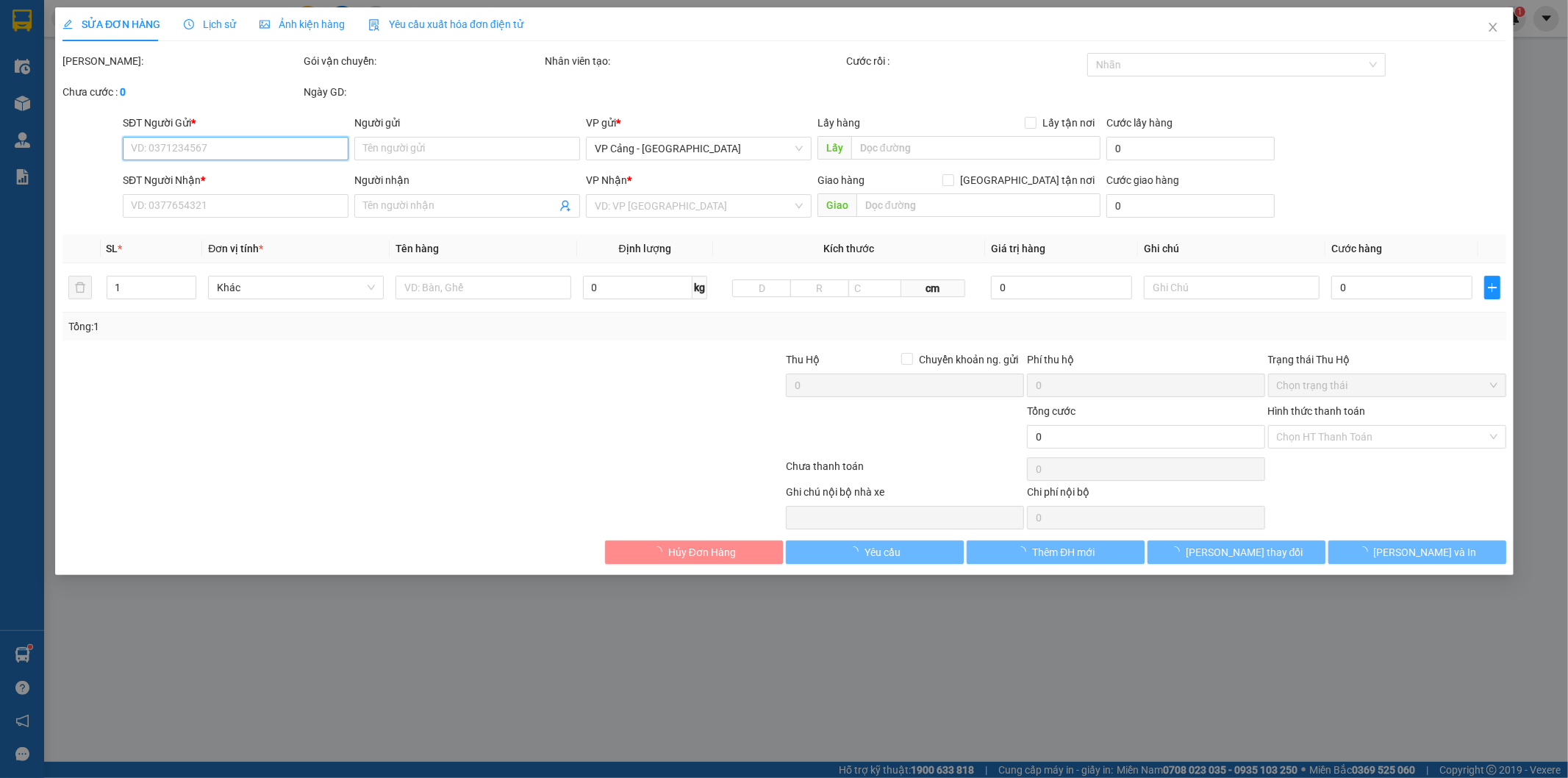
type input "0335990128"
type input "[PERSON_NAME]"
type input "0903107050"
type input "Hiếu"
checkbox input "true"
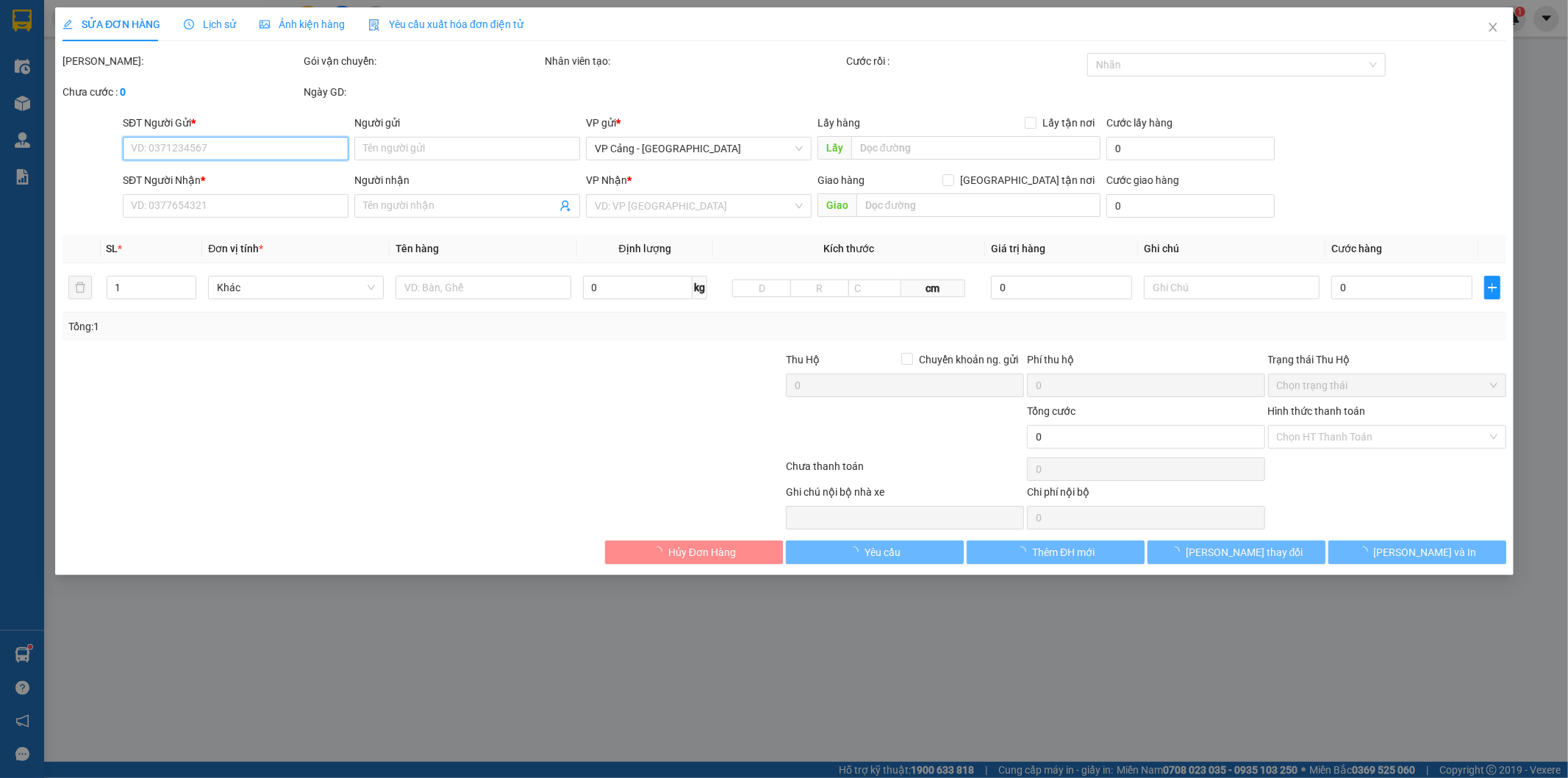
type input "[STREET_ADDRESS],"
type input "401.000"
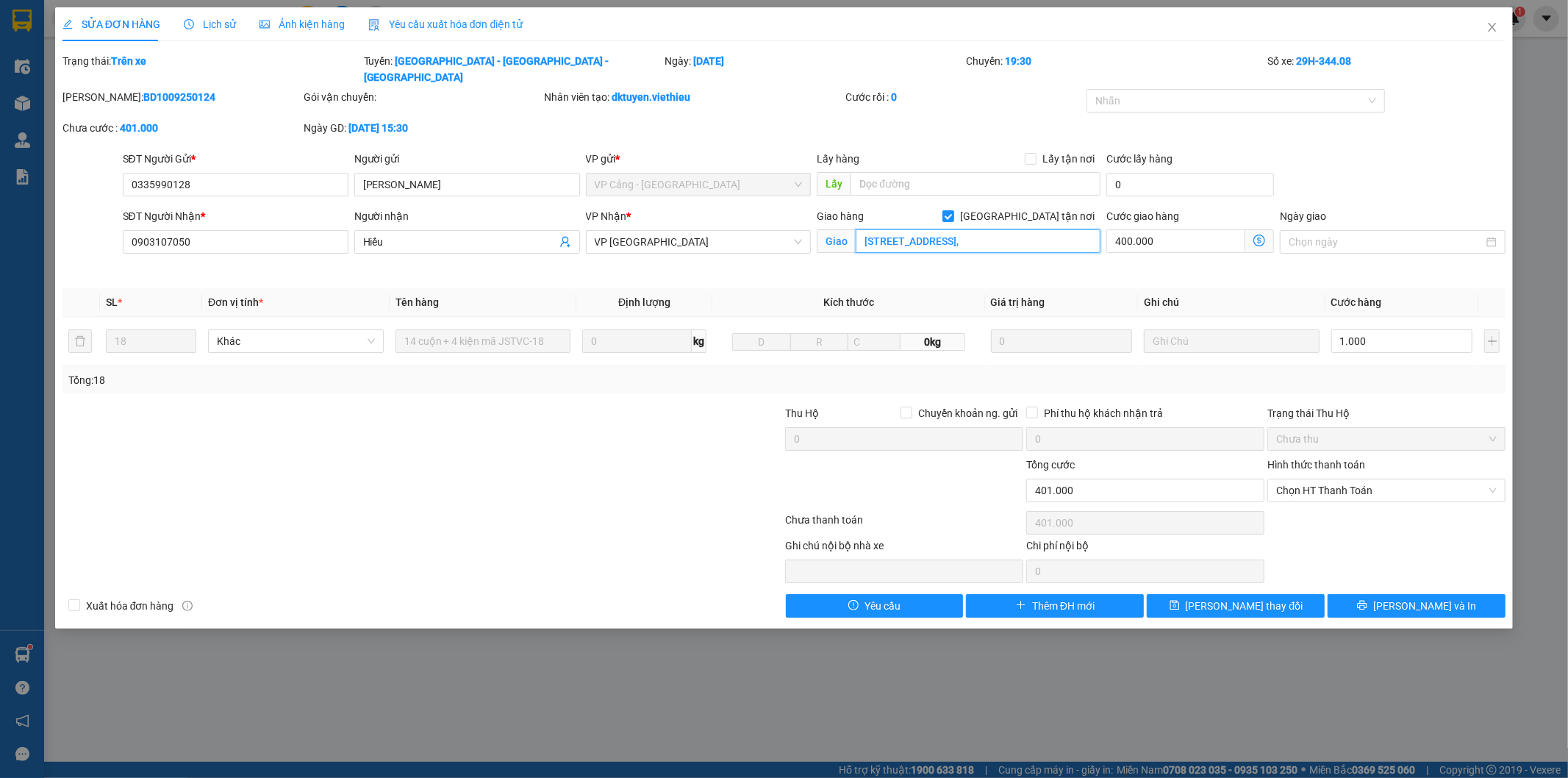
click at [986, 229] on input "[STREET_ADDRESS]," at bounding box center [978, 241] width 245 height 24
click at [1490, 30] on icon "close" at bounding box center [1492, 27] width 8 height 9
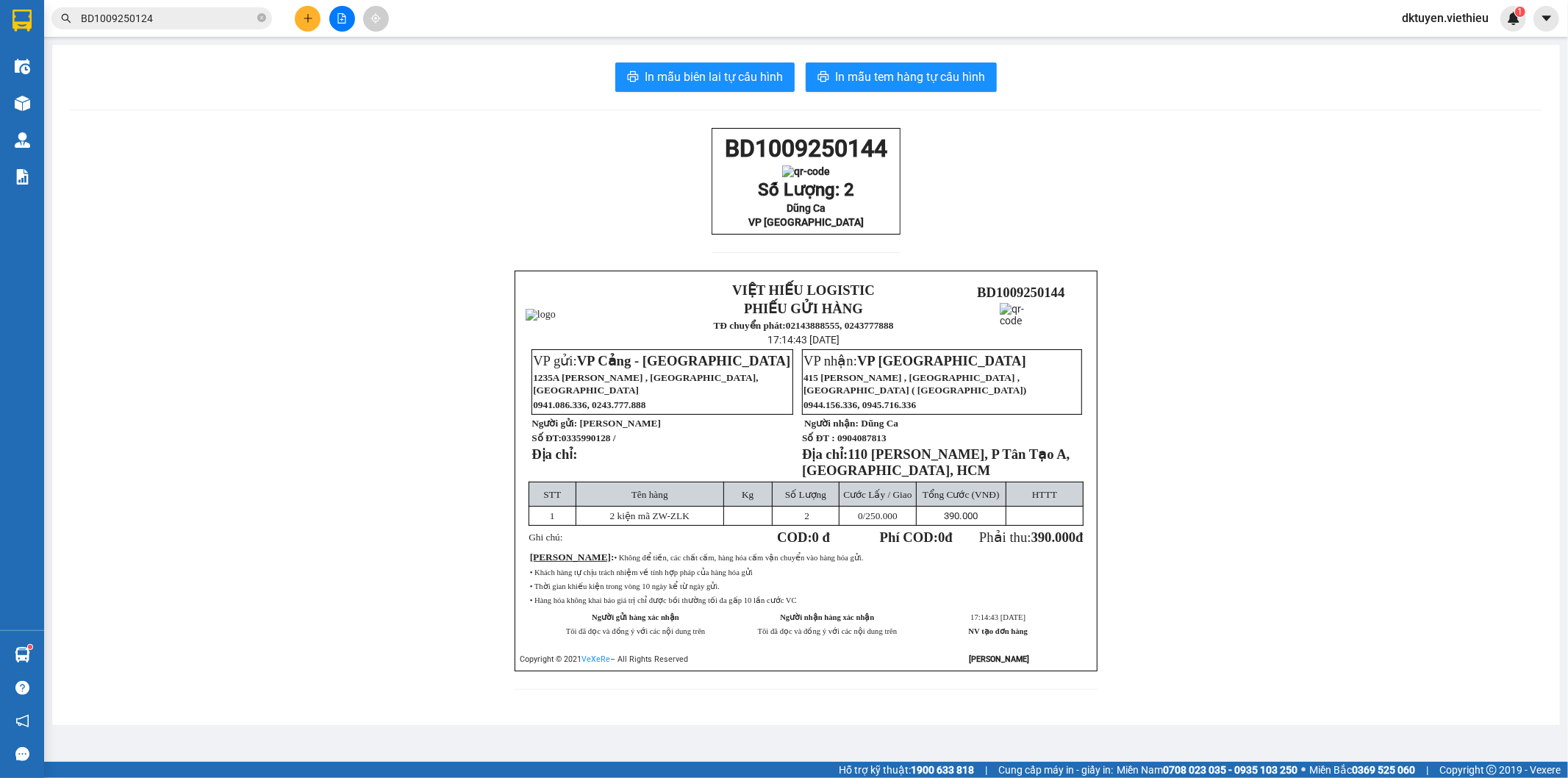
click at [1380, 251] on div "BD1009250144 Số Lượng: 2 Dũng Ca VP [GEOGRAPHIC_DATA] VIỆT HIẾU LOGISTIC PHIẾU …" at bounding box center [806, 417] width 1472 height 580
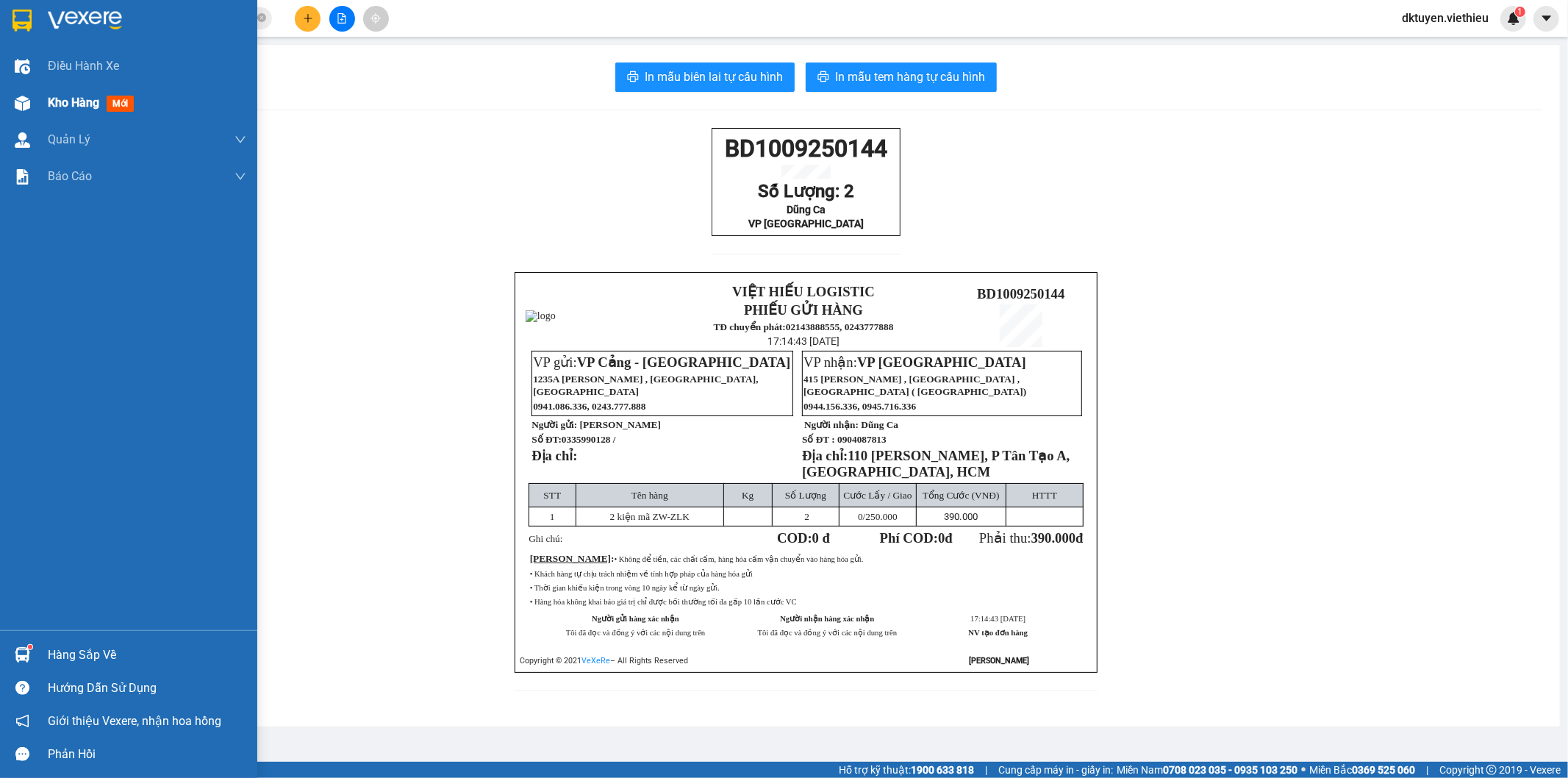
click at [96, 107] on span "Kho hàng" at bounding box center [74, 103] width 52 height 14
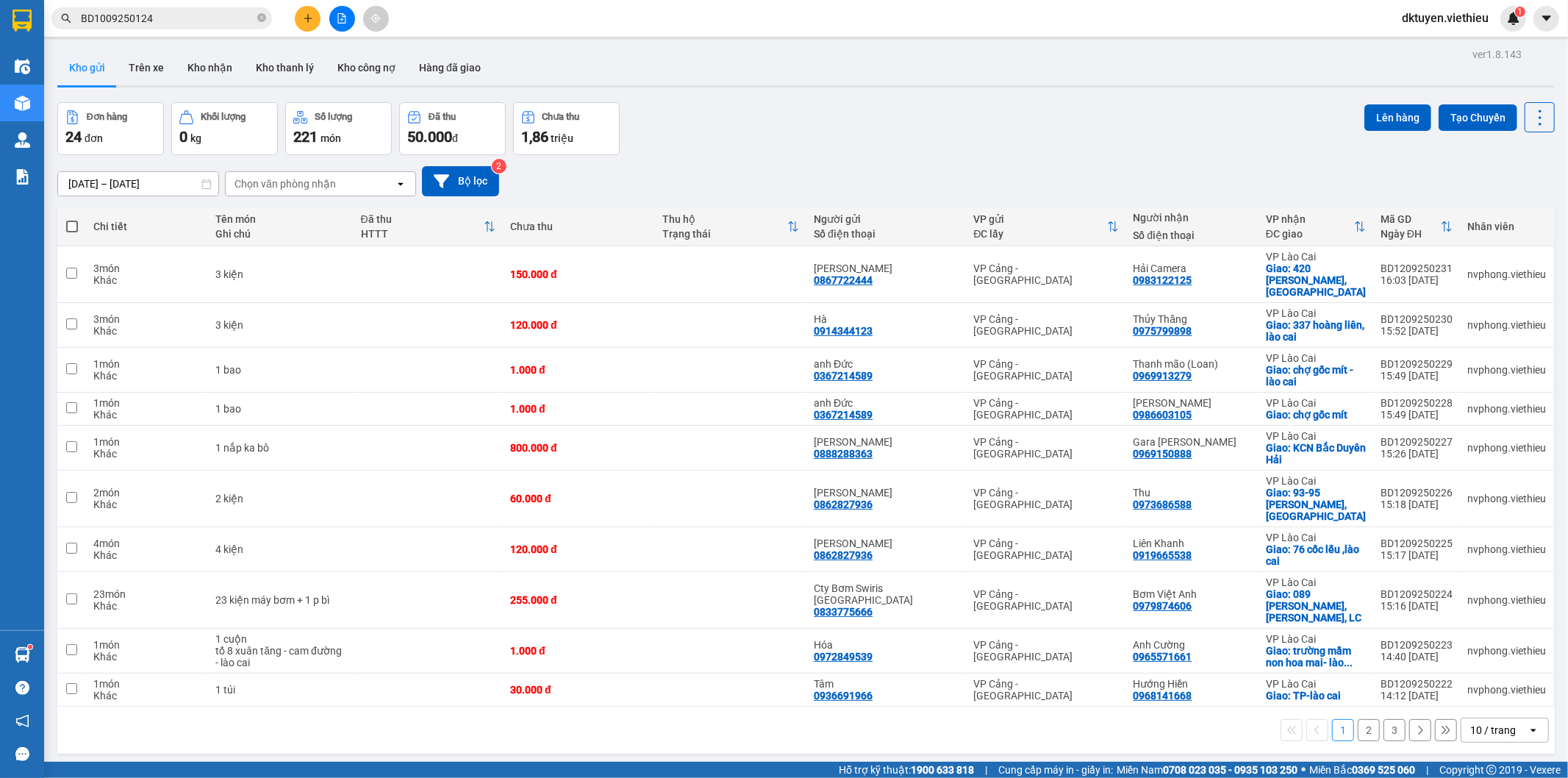
click at [855, 123] on div "Đơn hàng 24 đơn Khối lượng 0 kg Số lượng 221 món Đã thu 50.000 đ Chưa thu 1,86 …" at bounding box center [806, 129] width 1497 height 53
click at [900, 127] on div "Đơn hàng 24 đơn Khối lượng 0 kg Số lượng 221 món Đã thu 50.000 đ Chưa thu 1,86 …" at bounding box center [806, 129] width 1497 height 53
click at [655, 164] on div "[DATE] – [DATE] Press the down arrow key to interact with the calendar and sele…" at bounding box center [806, 181] width 1497 height 52
click at [285, 180] on div "Chọn văn phòng nhận" at bounding box center [285, 183] width 102 height 15
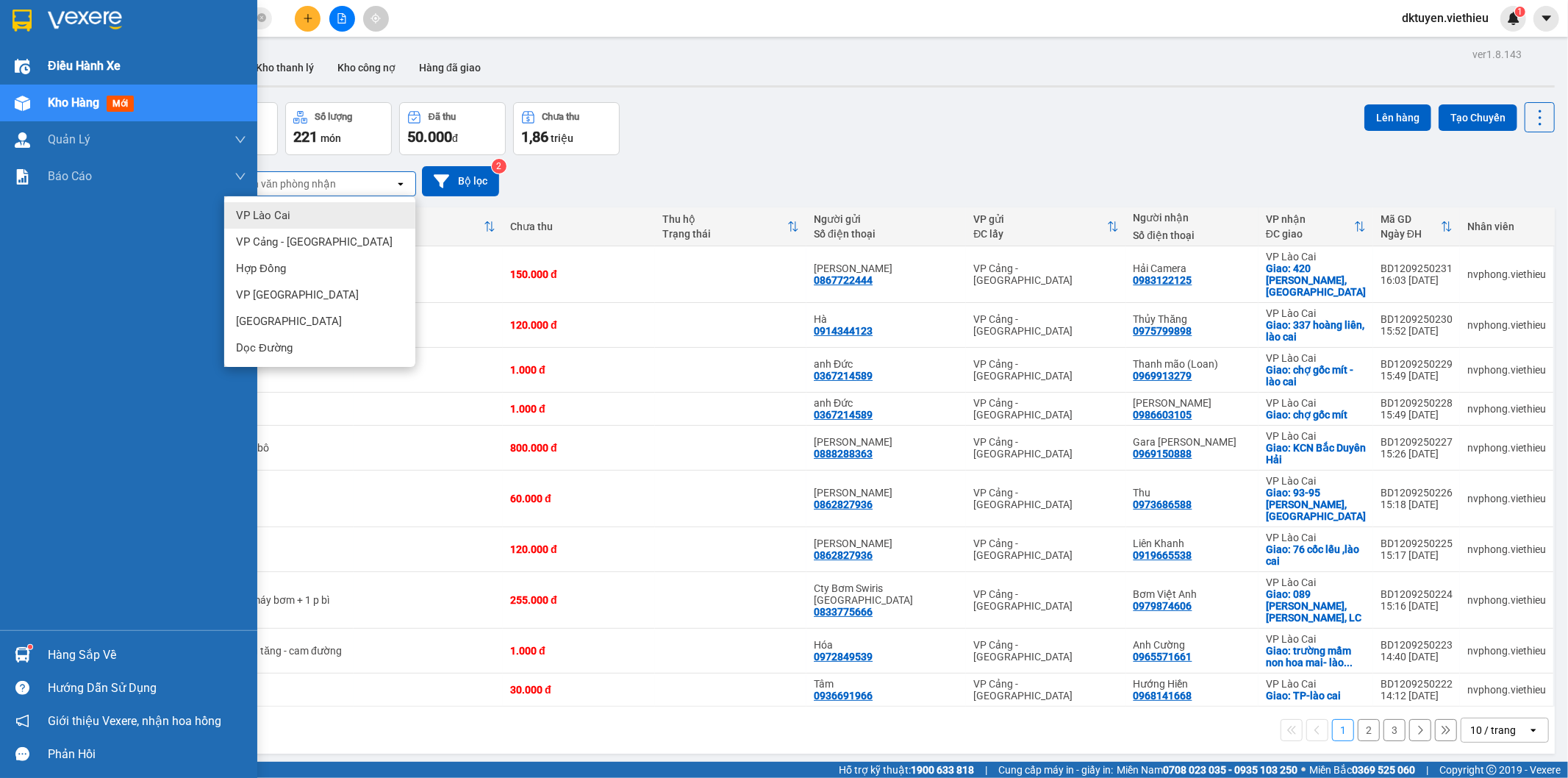
click at [41, 68] on div "Điều hành xe" at bounding box center [129, 66] width 257 height 37
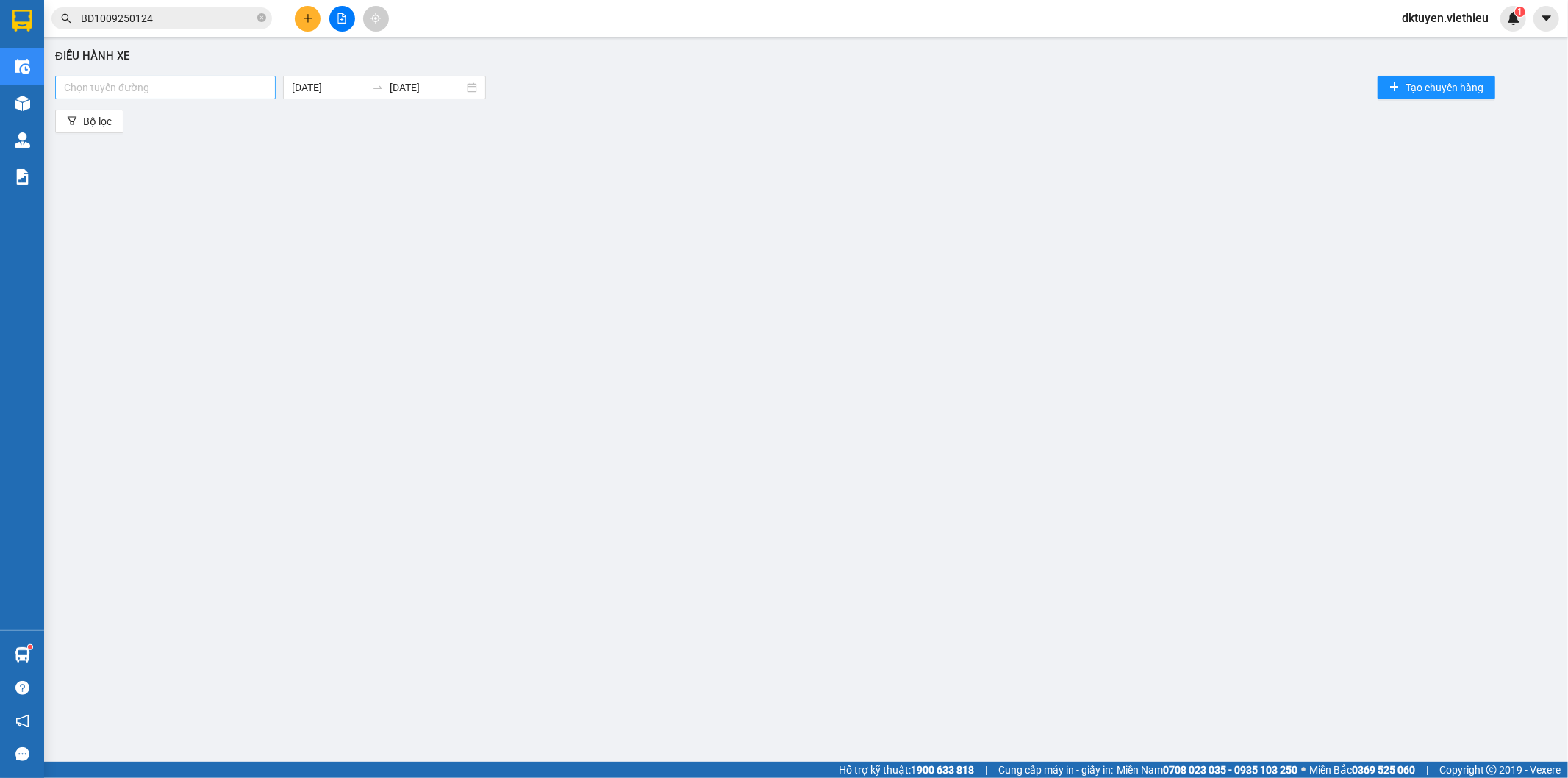
click at [176, 84] on div at bounding box center [165, 88] width 213 height 18
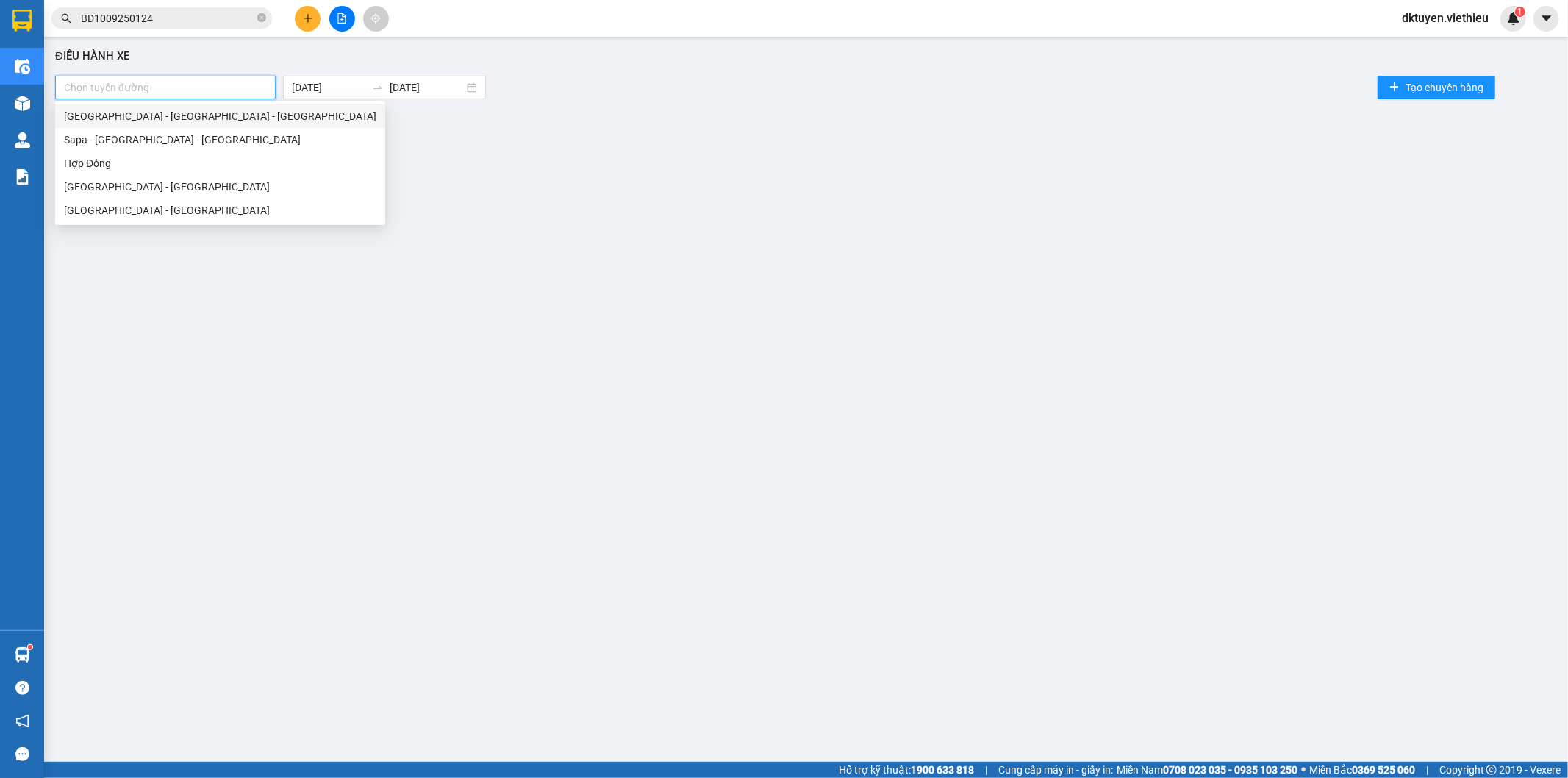
click at [147, 120] on div "[GEOGRAPHIC_DATA] - [GEOGRAPHIC_DATA] - [GEOGRAPHIC_DATA]" at bounding box center [220, 116] width 313 height 16
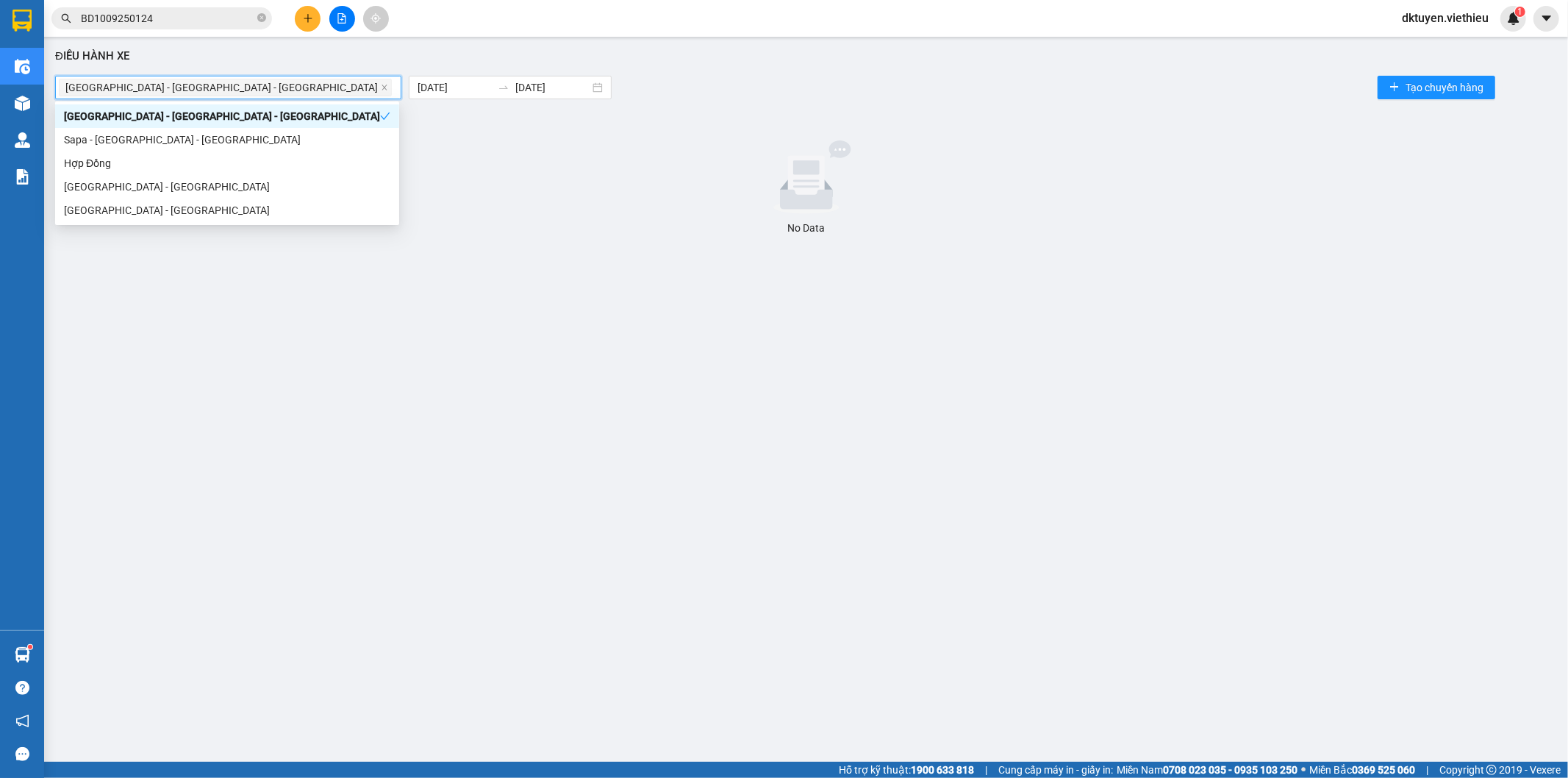
click at [147, 120] on div "[GEOGRAPHIC_DATA] - [GEOGRAPHIC_DATA] - [GEOGRAPHIC_DATA]" at bounding box center [221, 116] width 316 height 16
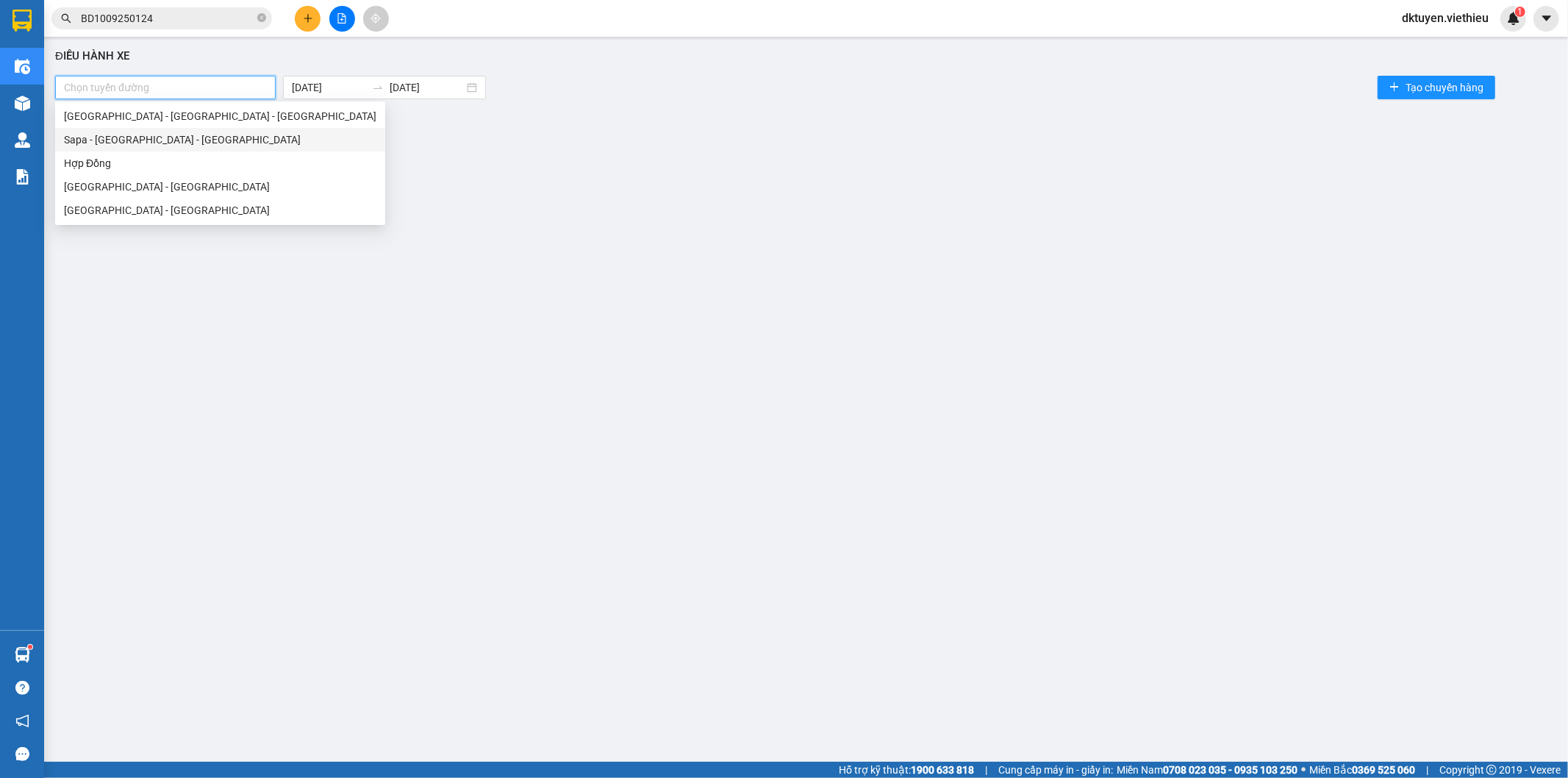
click at [138, 141] on div "Sapa - [GEOGRAPHIC_DATA] - [GEOGRAPHIC_DATA]" at bounding box center [220, 139] width 313 height 16
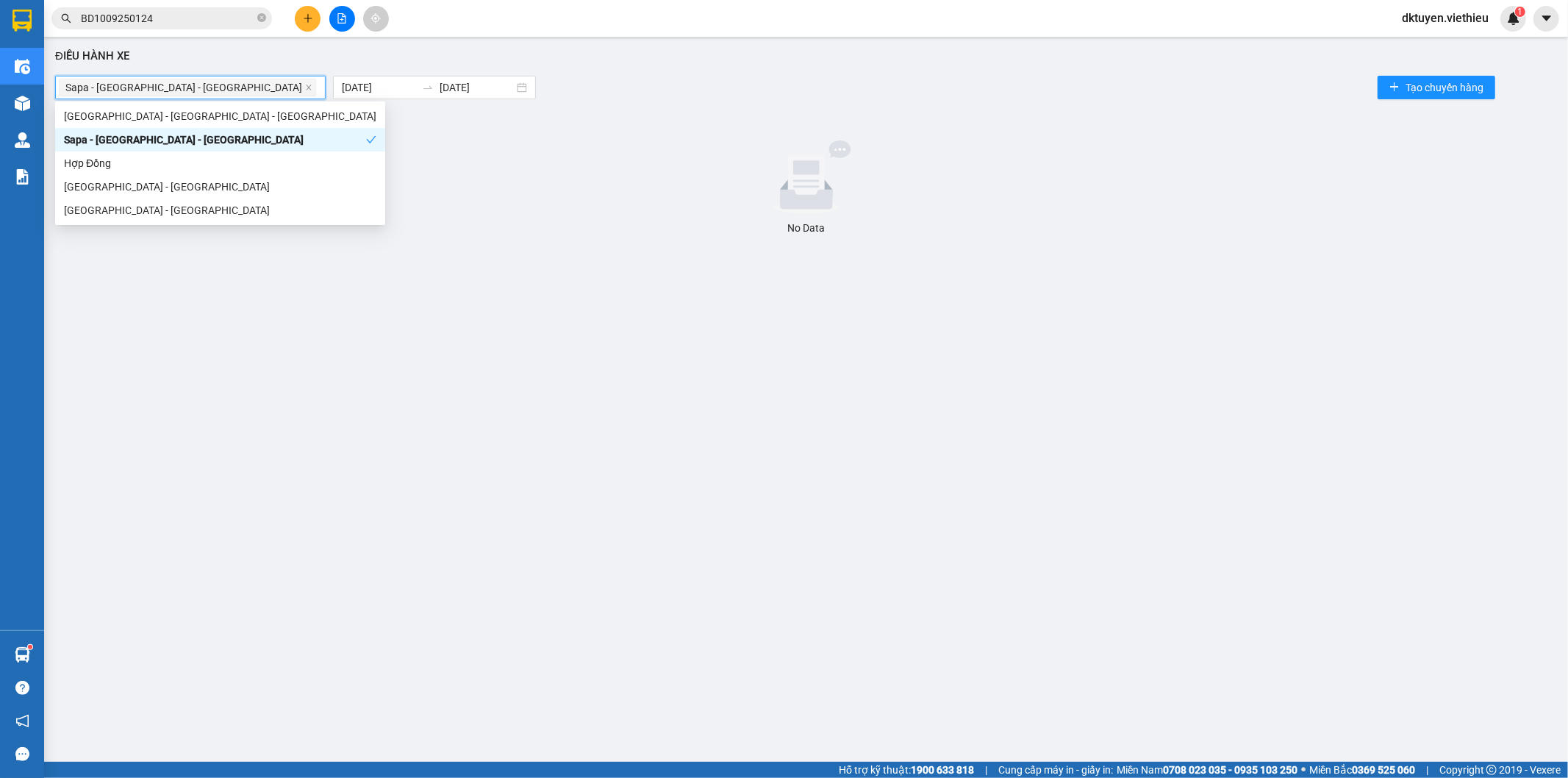
click at [156, 140] on div "Sapa - [GEOGRAPHIC_DATA] - [GEOGRAPHIC_DATA]" at bounding box center [214, 139] width 302 height 16
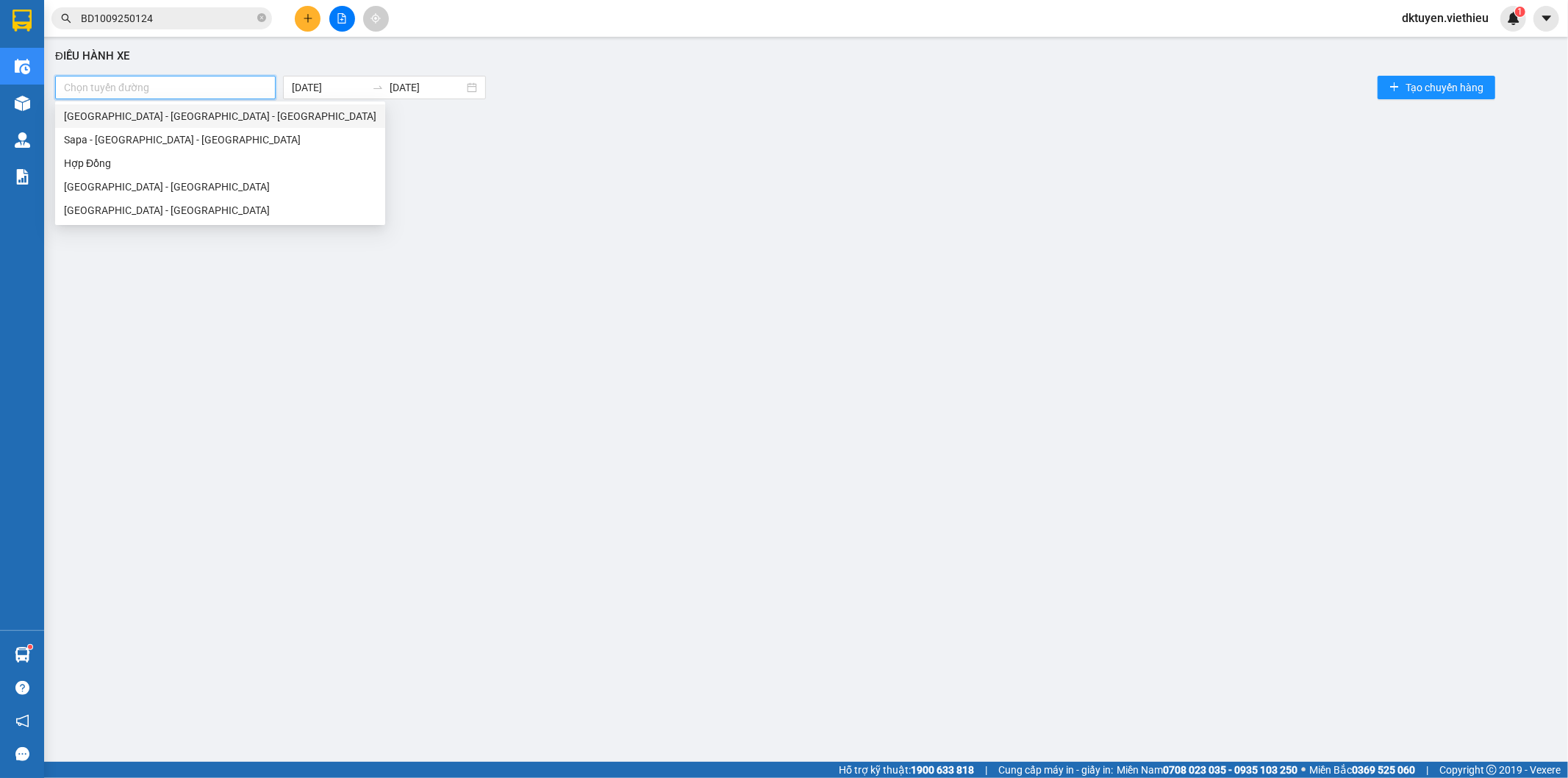
click at [233, 111] on div "[GEOGRAPHIC_DATA] - [GEOGRAPHIC_DATA] - [GEOGRAPHIC_DATA]" at bounding box center [220, 116] width 313 height 16
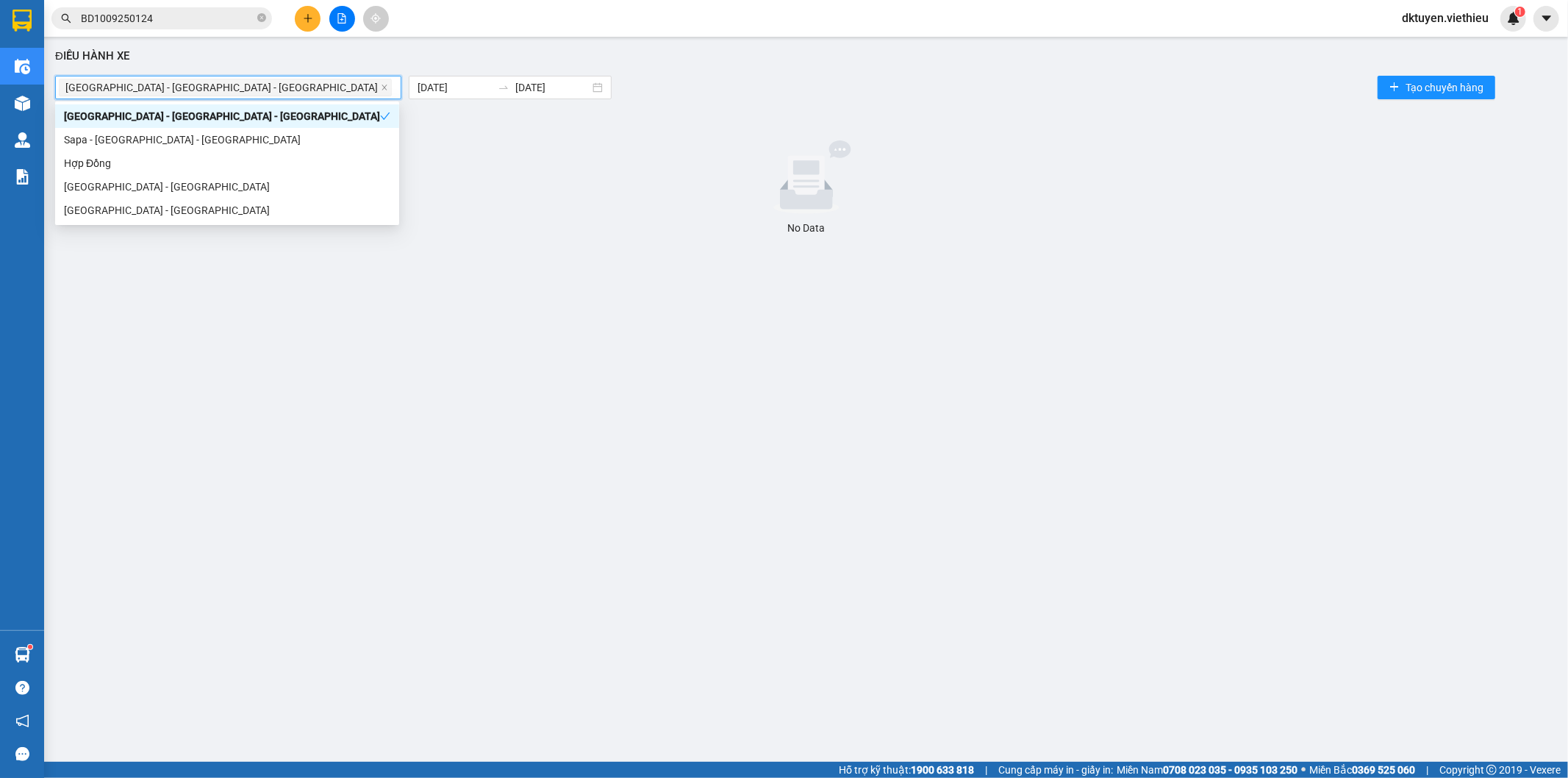
click at [233, 118] on div "[GEOGRAPHIC_DATA] - [GEOGRAPHIC_DATA] - [GEOGRAPHIC_DATA]" at bounding box center [221, 116] width 316 height 16
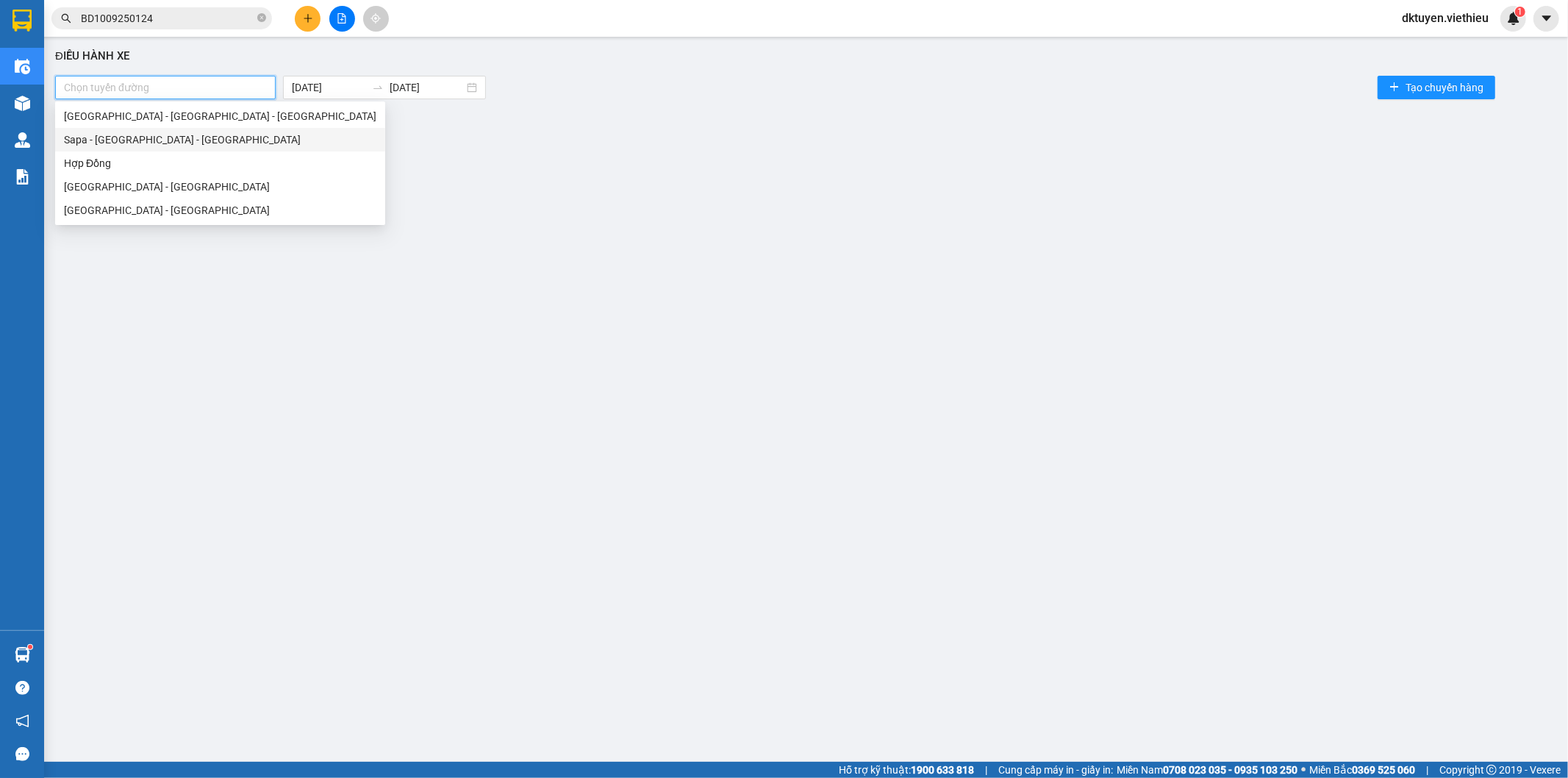
click at [163, 129] on div "Sapa - [GEOGRAPHIC_DATA] - [GEOGRAPHIC_DATA]" at bounding box center [219, 139] width 330 height 24
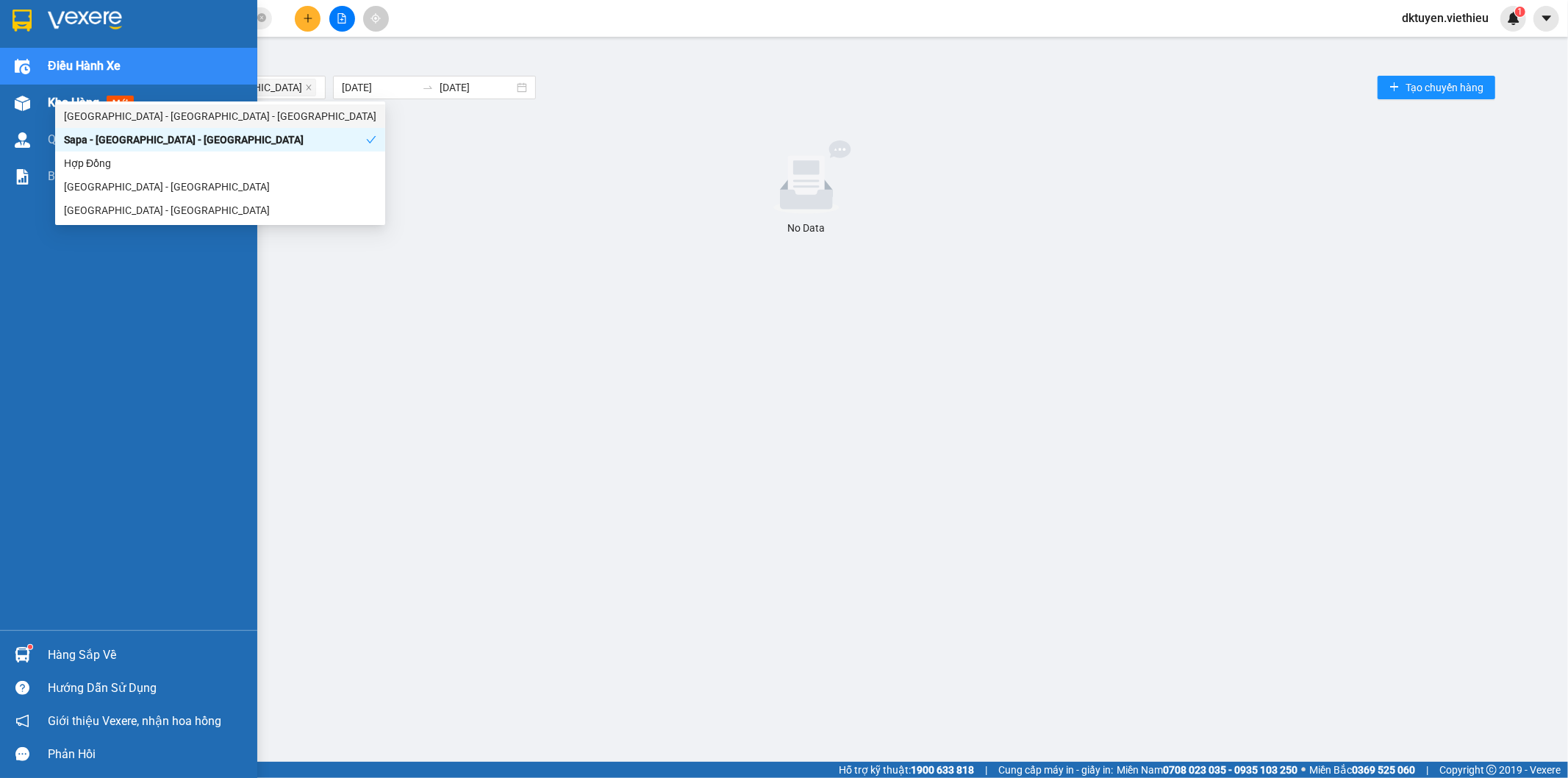
click at [48, 94] on div "Kho hàng mới" at bounding box center [94, 103] width 92 height 18
click at [49, 104] on span "Kho hàng" at bounding box center [74, 103] width 52 height 14
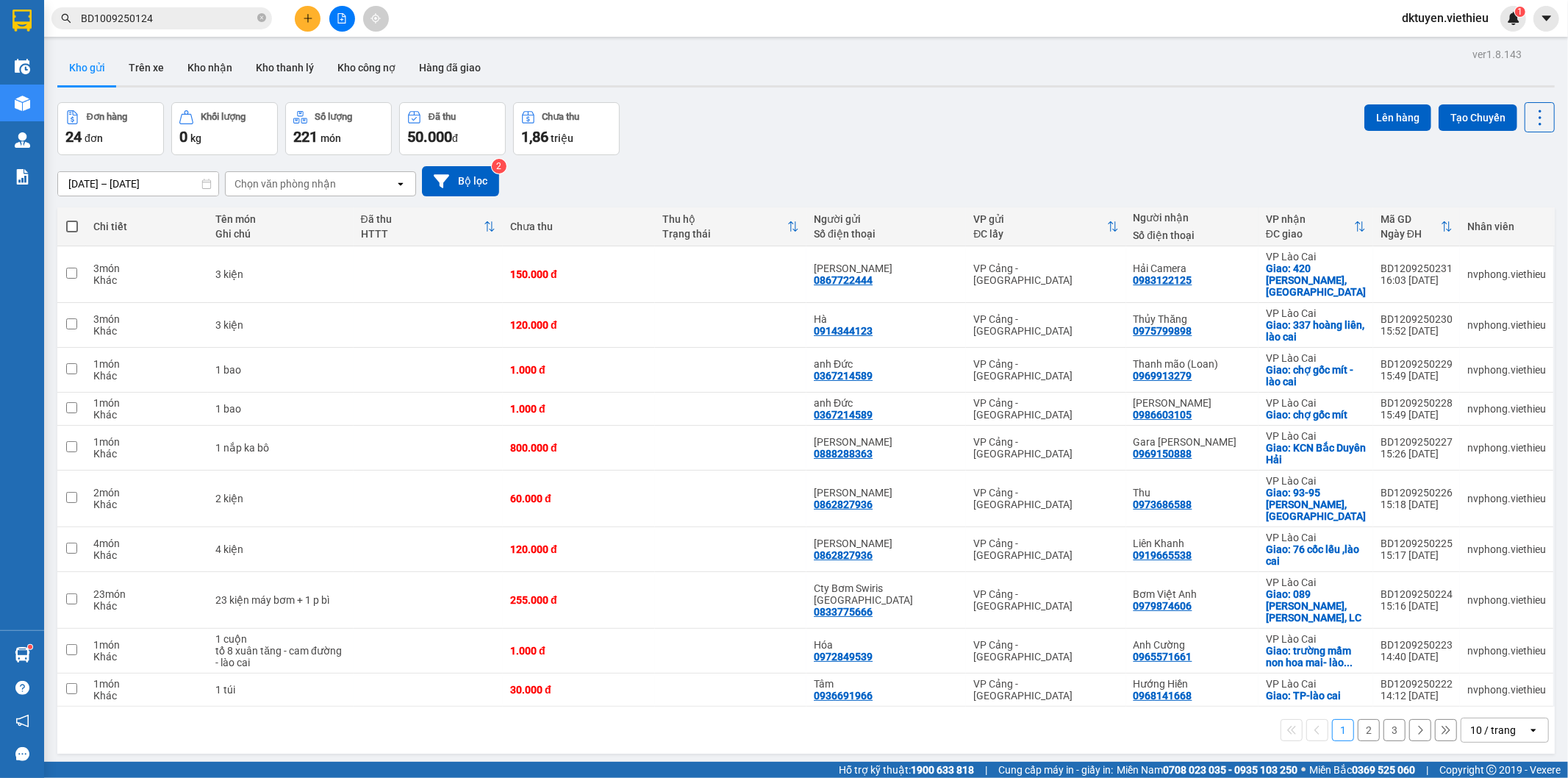
click at [1491, 722] on div "10 / trang" at bounding box center [1493, 729] width 46 height 15
click at [1478, 666] on span "100 / trang" at bounding box center [1486, 663] width 53 height 15
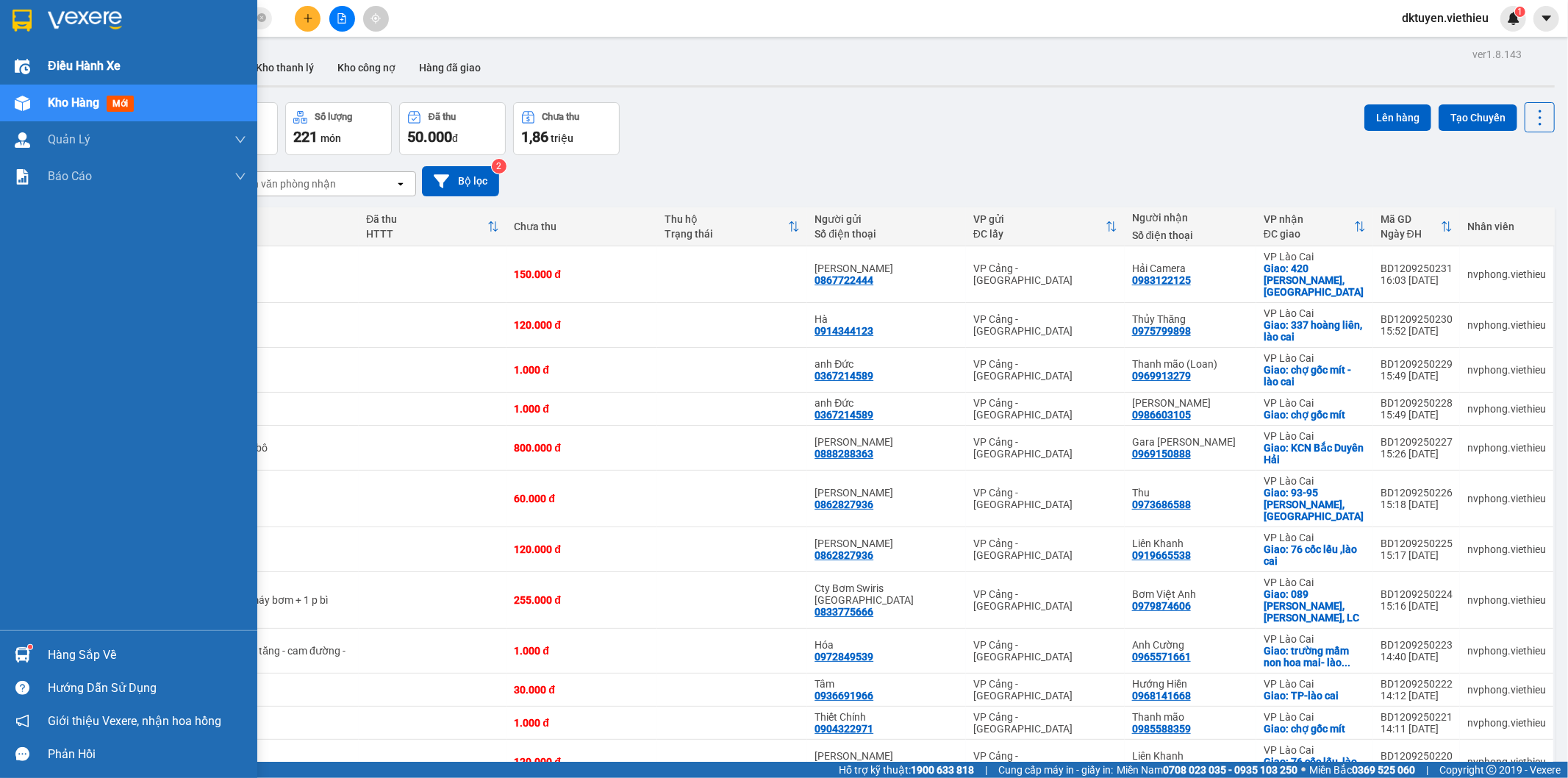
drag, startPoint x: 78, startPoint y: 61, endPoint x: 223, endPoint y: 74, distance: 145.6
click at [81, 61] on span "Điều hành xe" at bounding box center [84, 66] width 73 height 18
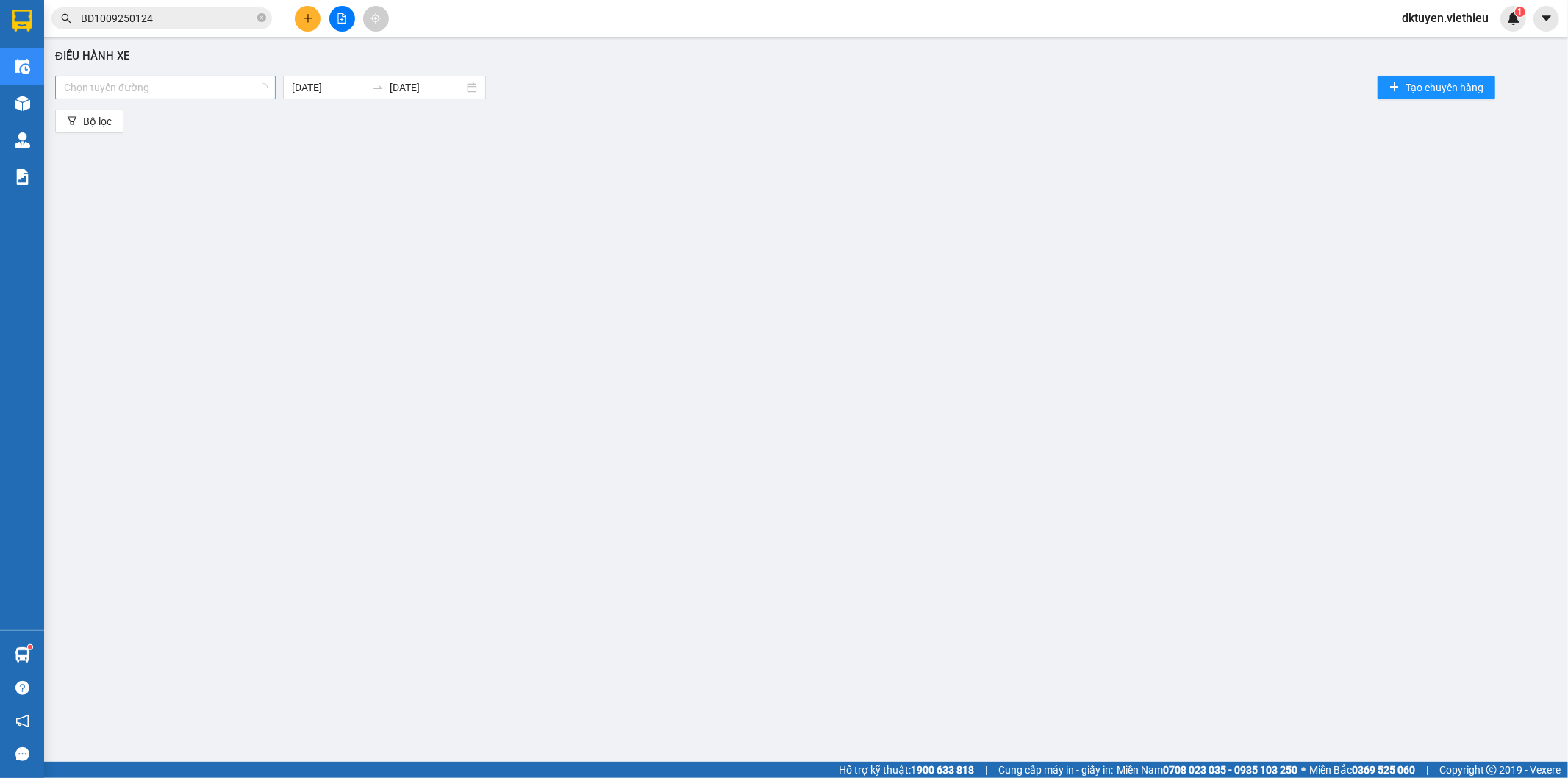
click at [222, 91] on div at bounding box center [157, 88] width 198 height 18
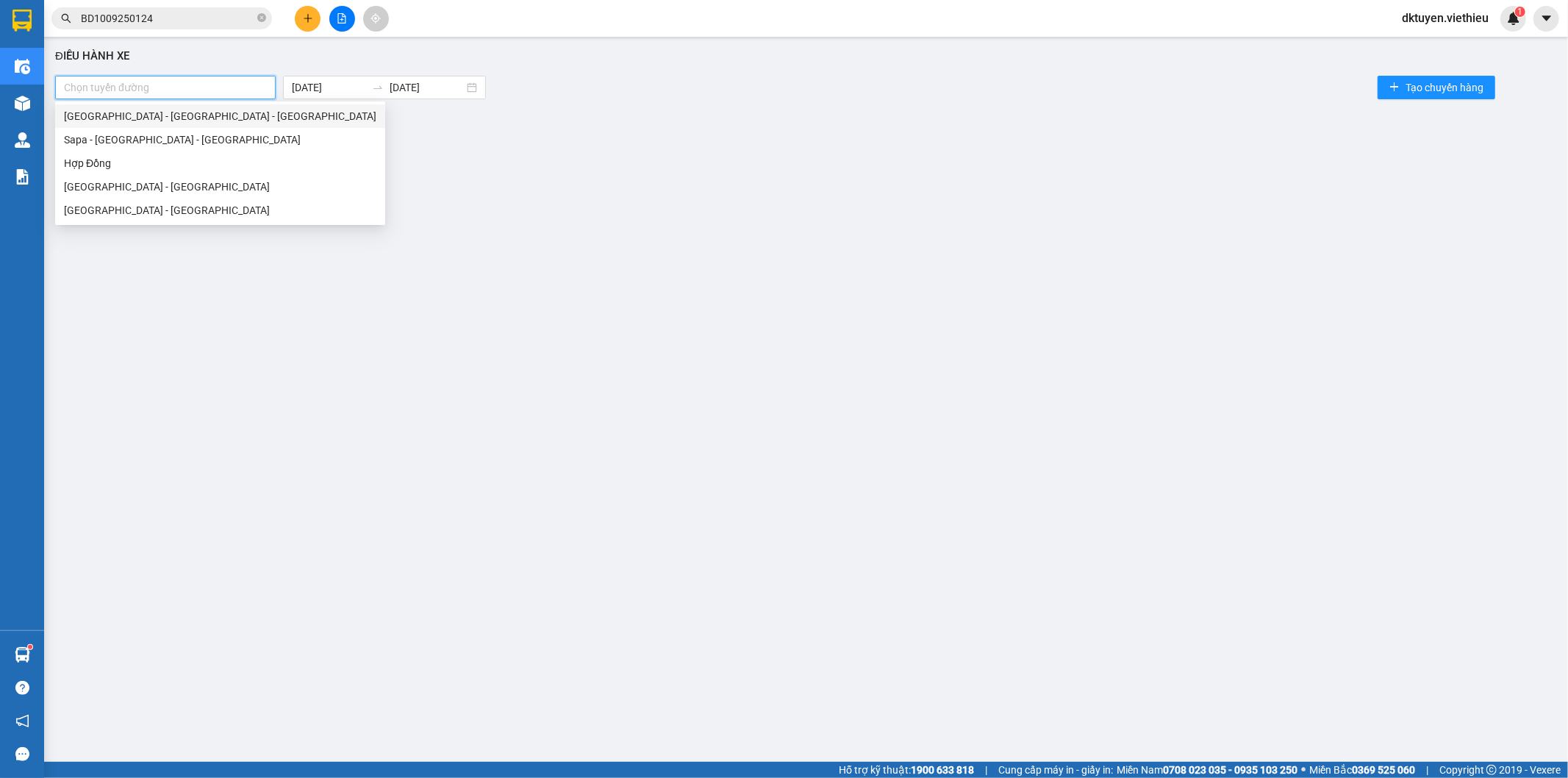
click at [142, 120] on div "[GEOGRAPHIC_DATA] - [GEOGRAPHIC_DATA] - [GEOGRAPHIC_DATA]" at bounding box center [220, 116] width 313 height 16
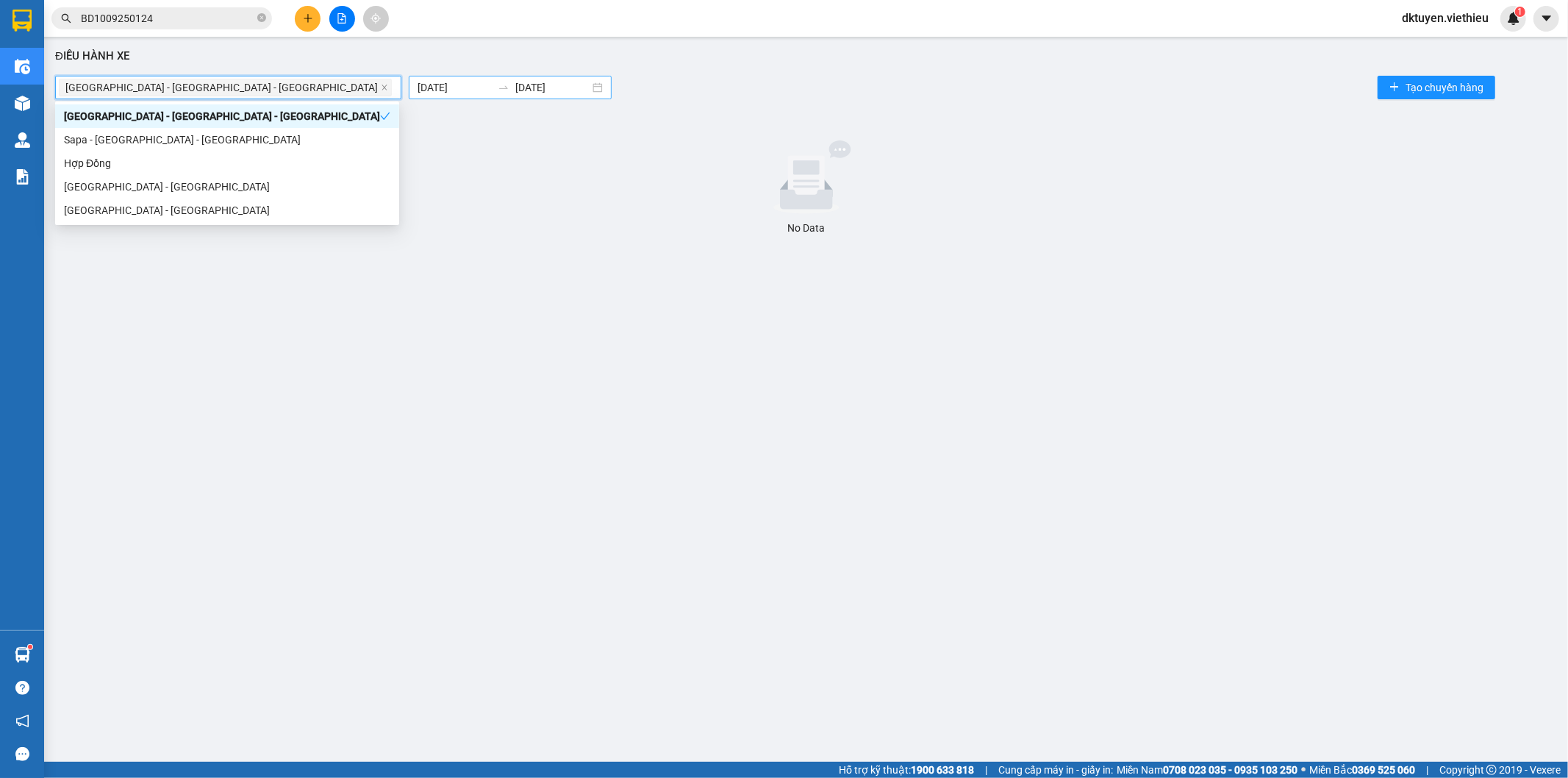
click at [296, 89] on body "Kết quả tìm kiếm ( 1 ) Bộ lọc Mã ĐH Trạng thái Món hàng Thu hộ Tổng cước Chưa c…" at bounding box center [784, 389] width 1568 height 778
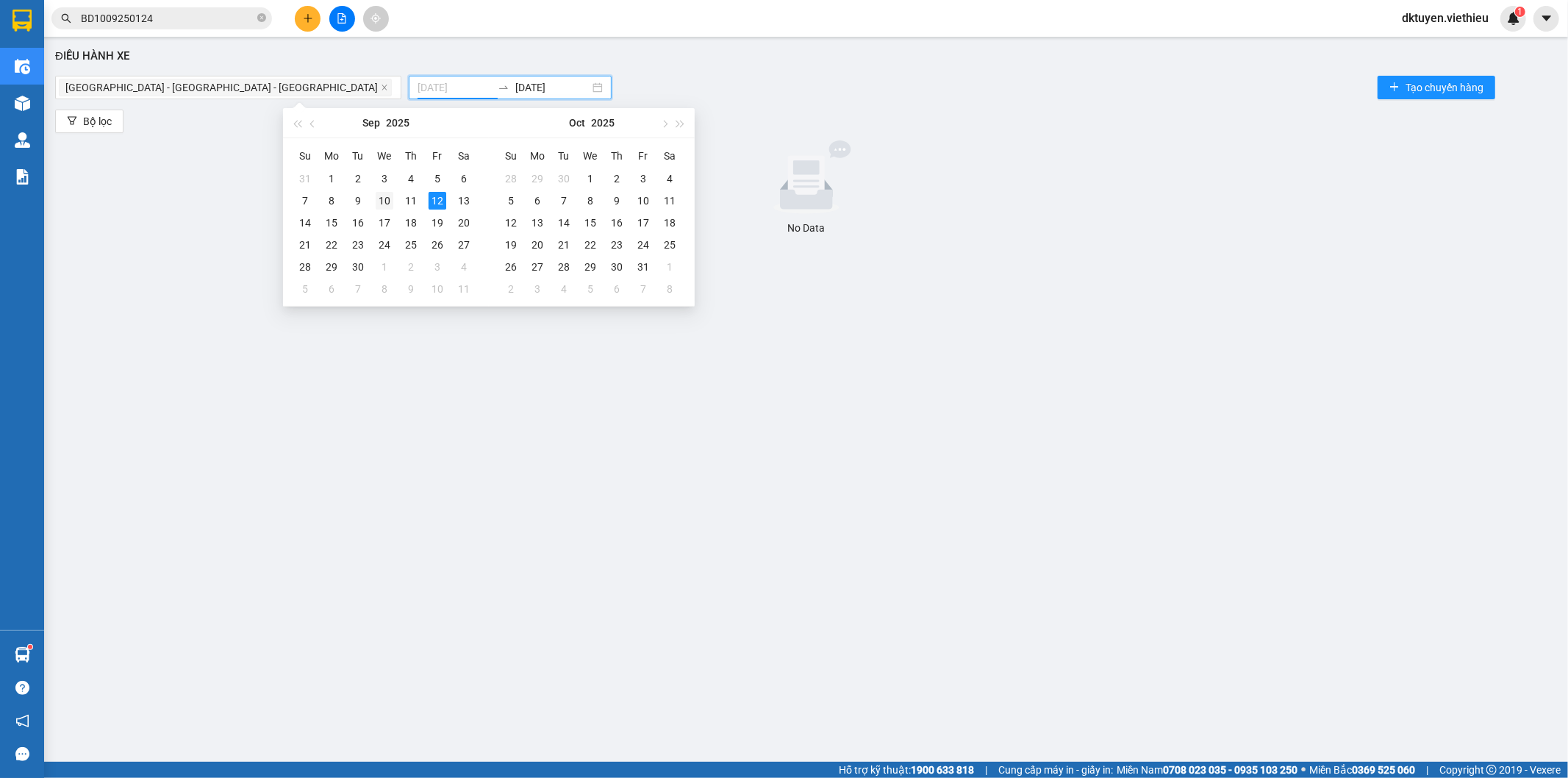
type input "[DATE]"
click at [387, 199] on div "10" at bounding box center [385, 201] width 18 height 18
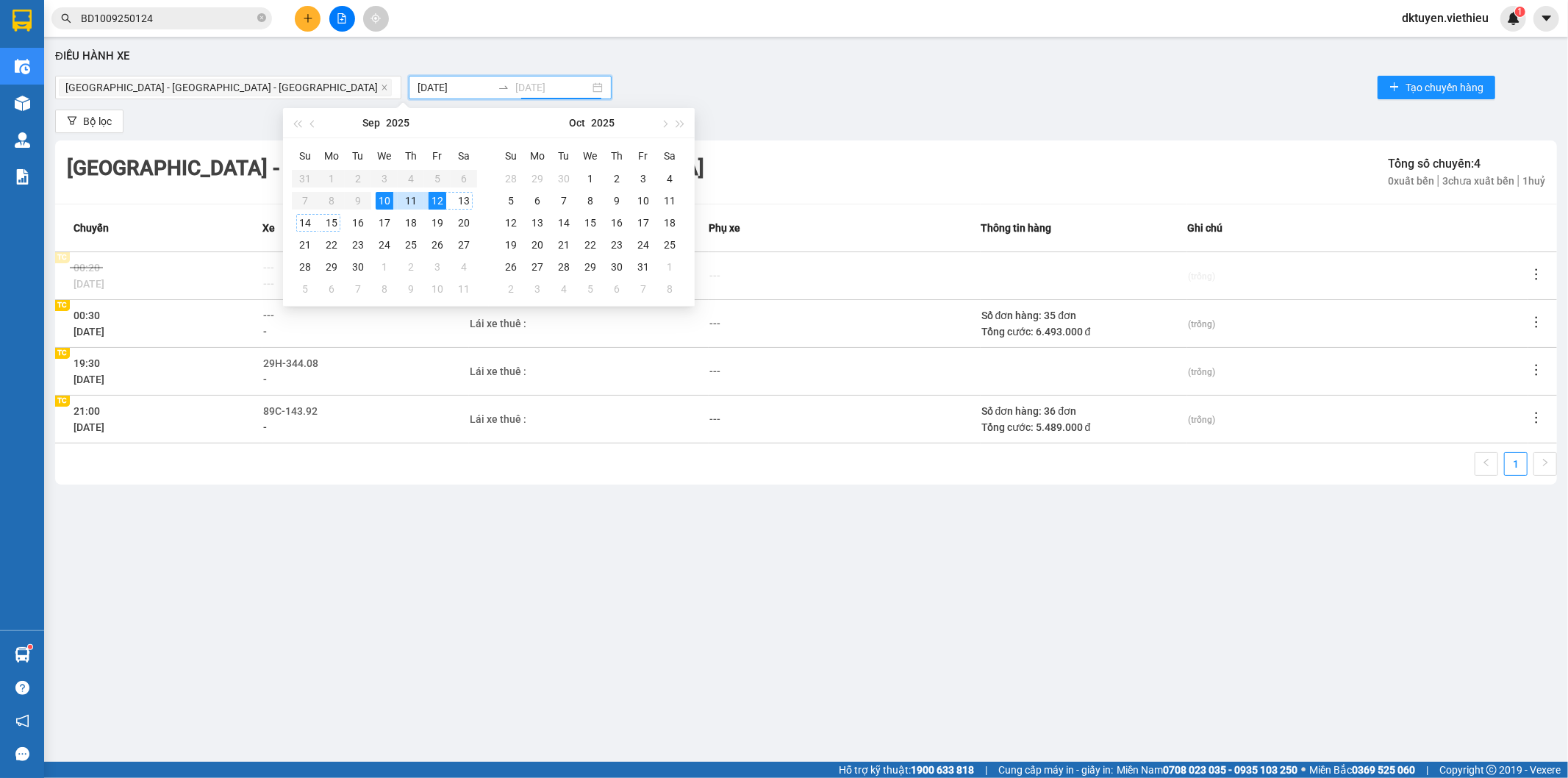
type input "[DATE]"
click at [1539, 364] on icon "more" at bounding box center [1536, 370] width 15 height 15
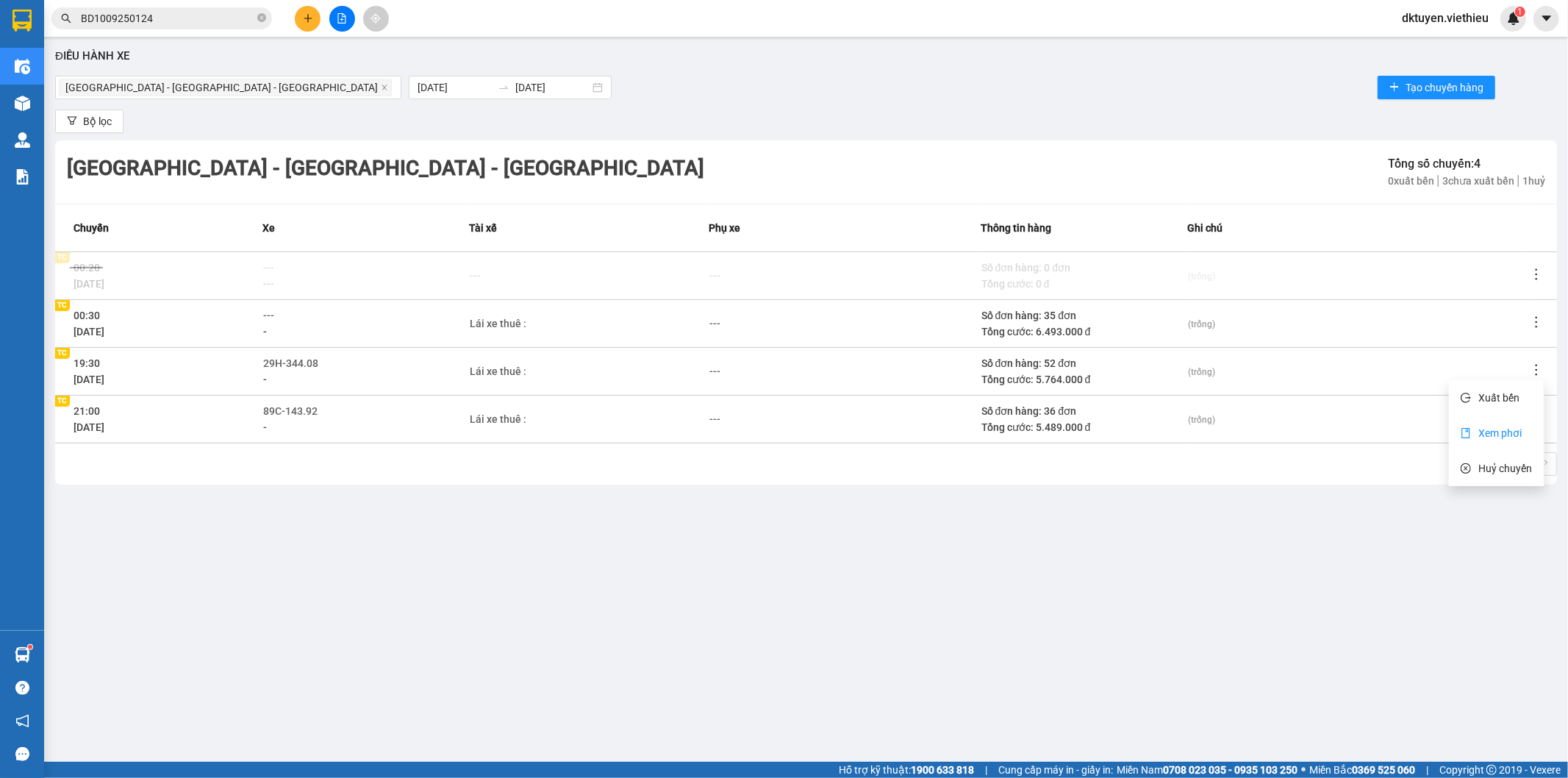
click at [1508, 428] on span "Xem phơi" at bounding box center [1500, 433] width 44 height 12
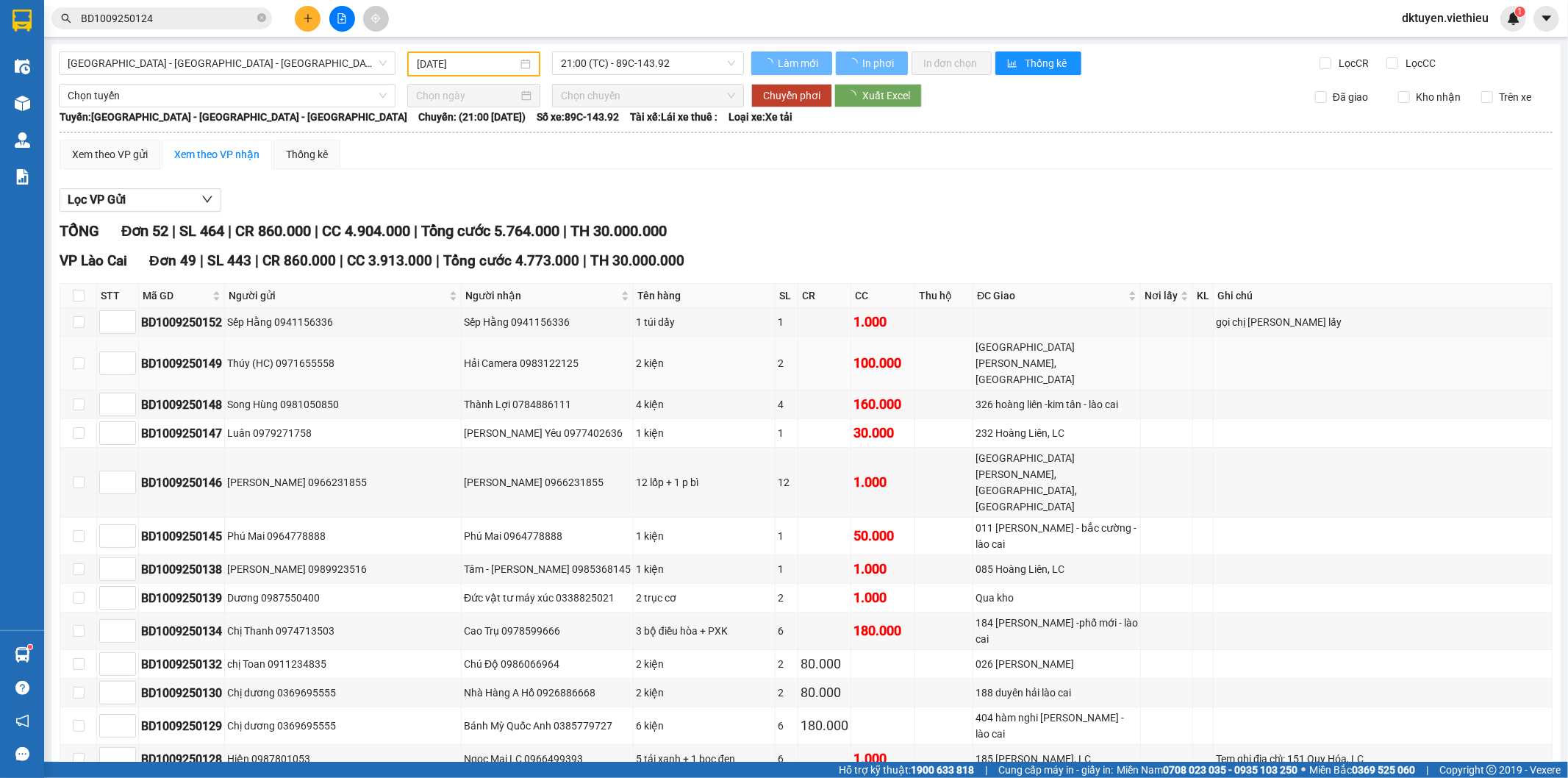
type input "[DATE]"
click at [115, 146] on div "Xem theo VP gửi" at bounding box center [110, 154] width 76 height 16
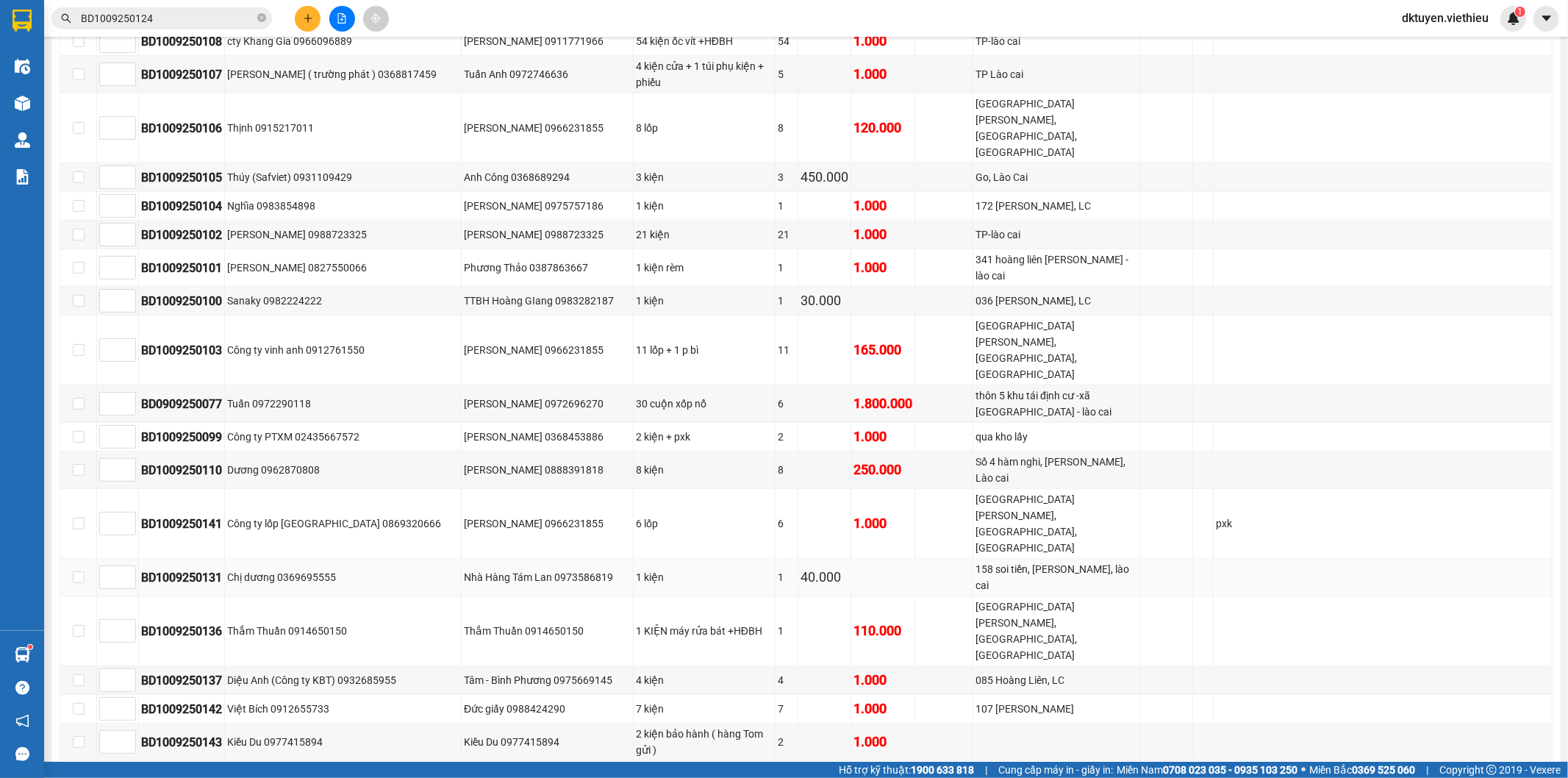
scroll to position [1402, 0]
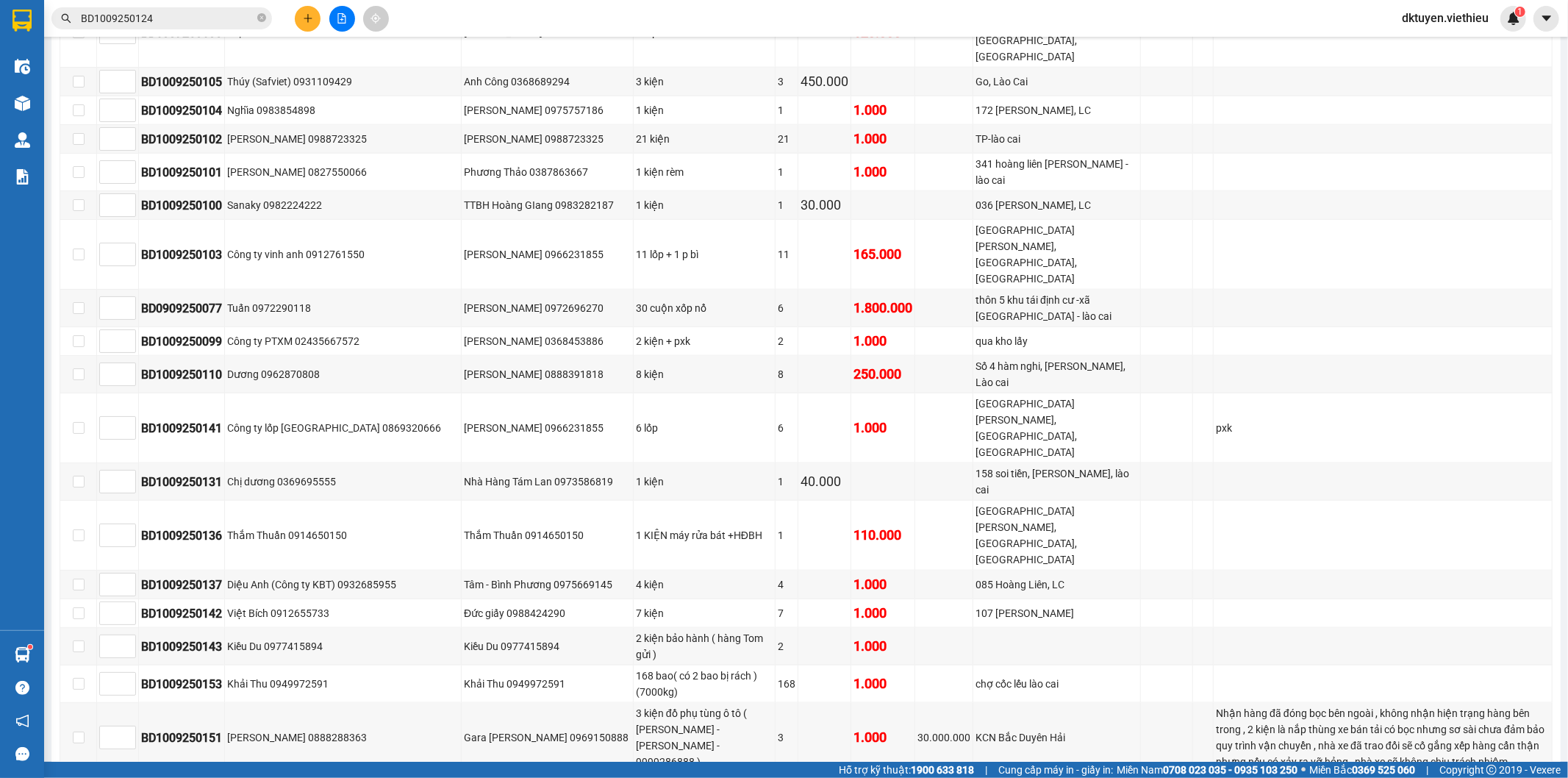
checkbox input "true"
click at [83, 777] on input "checkbox" at bounding box center [79, 787] width 12 height 12
checkbox input "true"
click at [79, 731] on input "checkbox" at bounding box center [79, 737] width 12 height 12
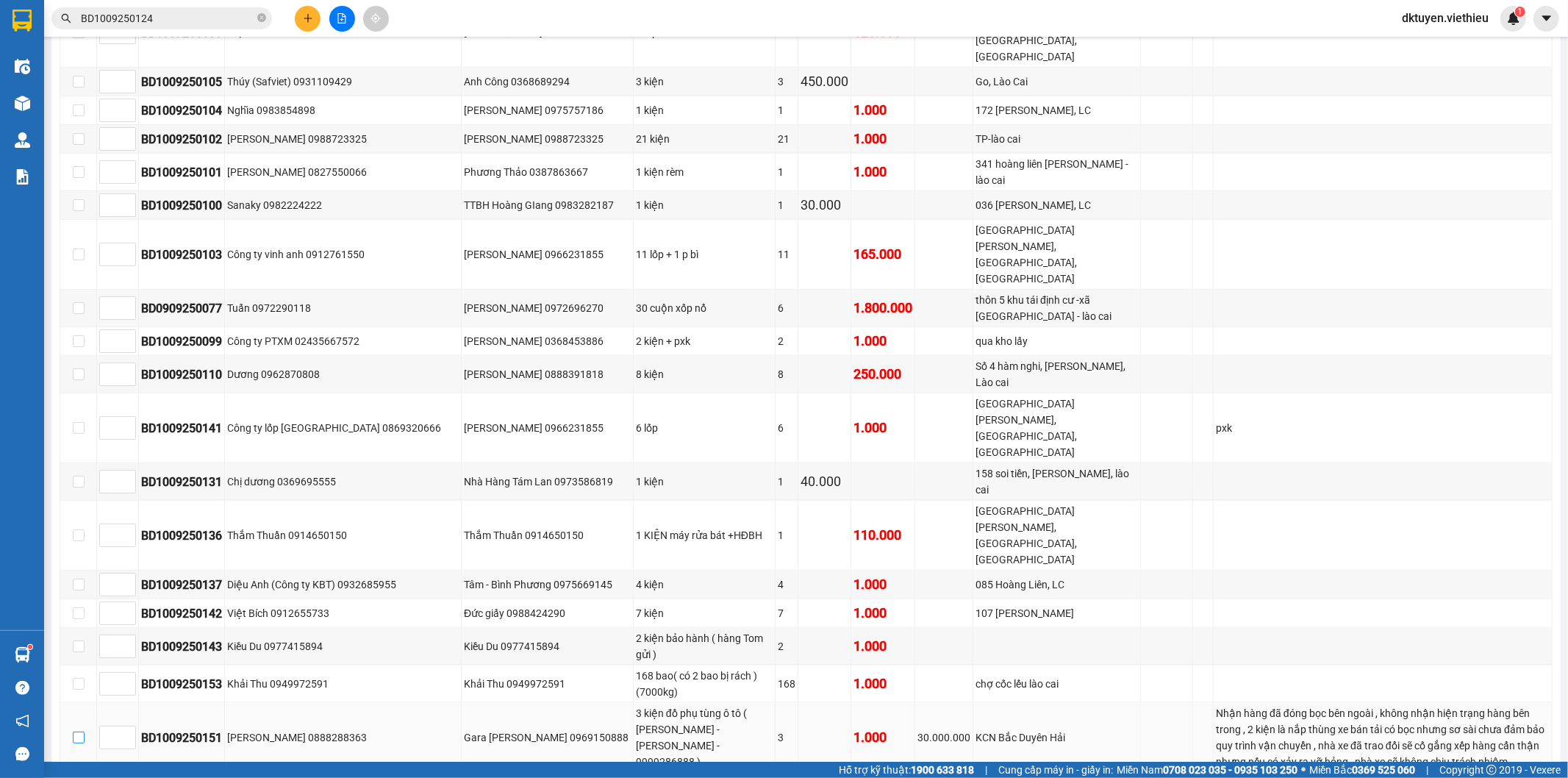
checkbox input "true"
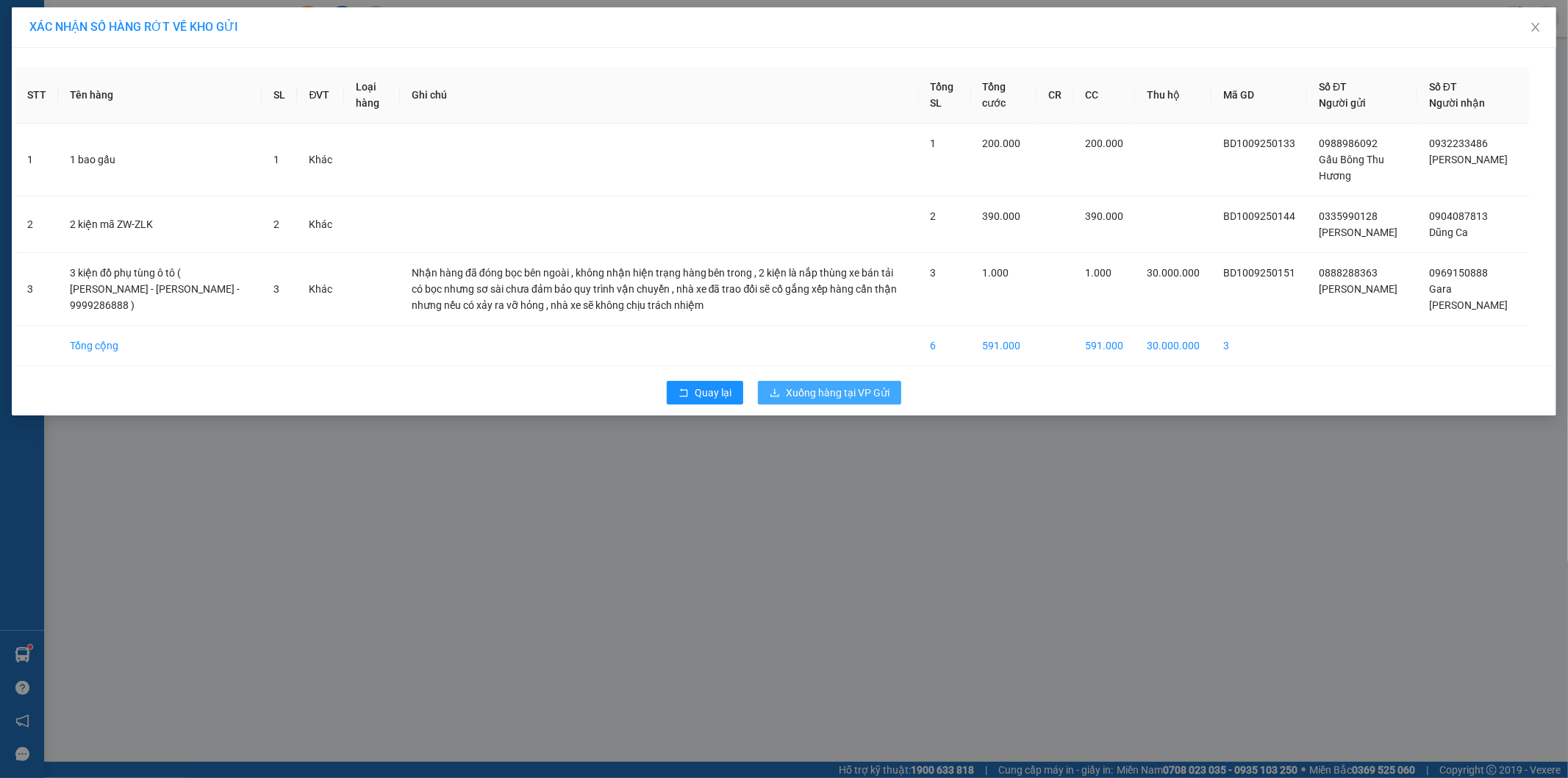
click at [860, 399] on span "Xuống hàng tại VP Gửi" at bounding box center [838, 392] width 104 height 16
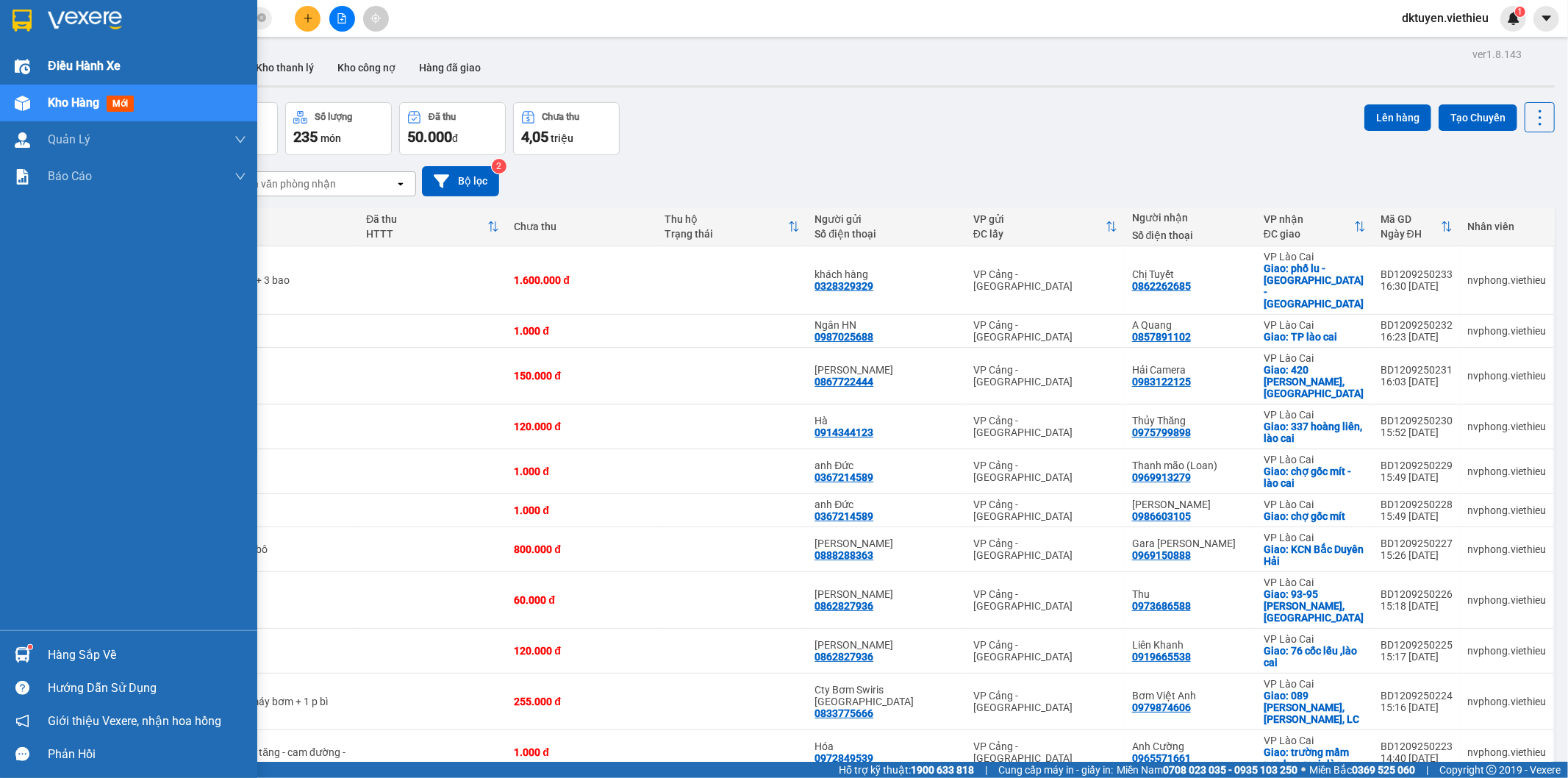
click at [92, 74] on span "Điều hành xe" at bounding box center [84, 66] width 73 height 18
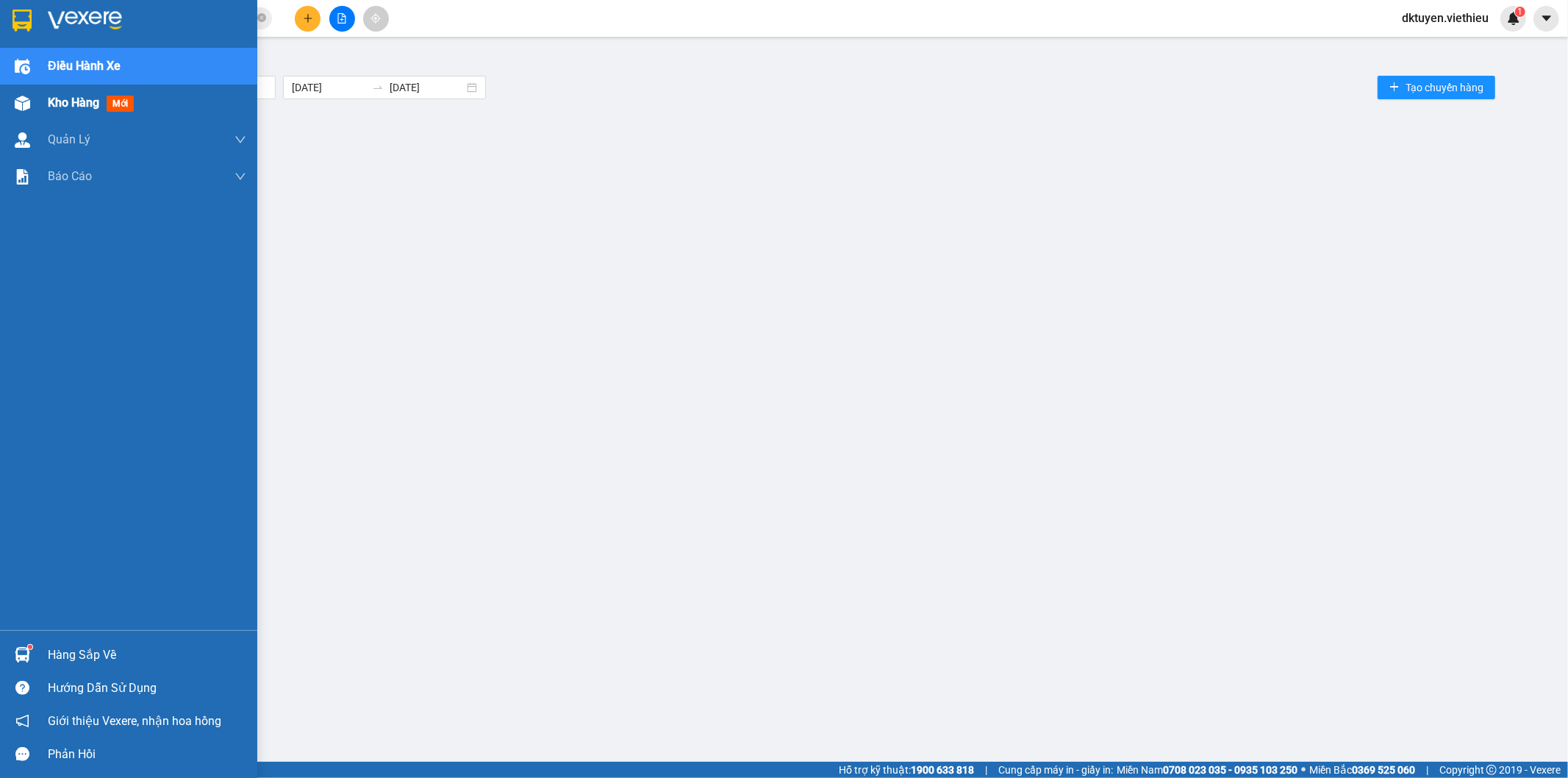
drag, startPoint x: 38, startPoint y: 100, endPoint x: 49, endPoint y: 100, distance: 11.0
click at [41, 100] on div "Kho hàng mới" at bounding box center [129, 103] width 257 height 37
click at [49, 100] on span "Kho hàng" at bounding box center [74, 103] width 52 height 14
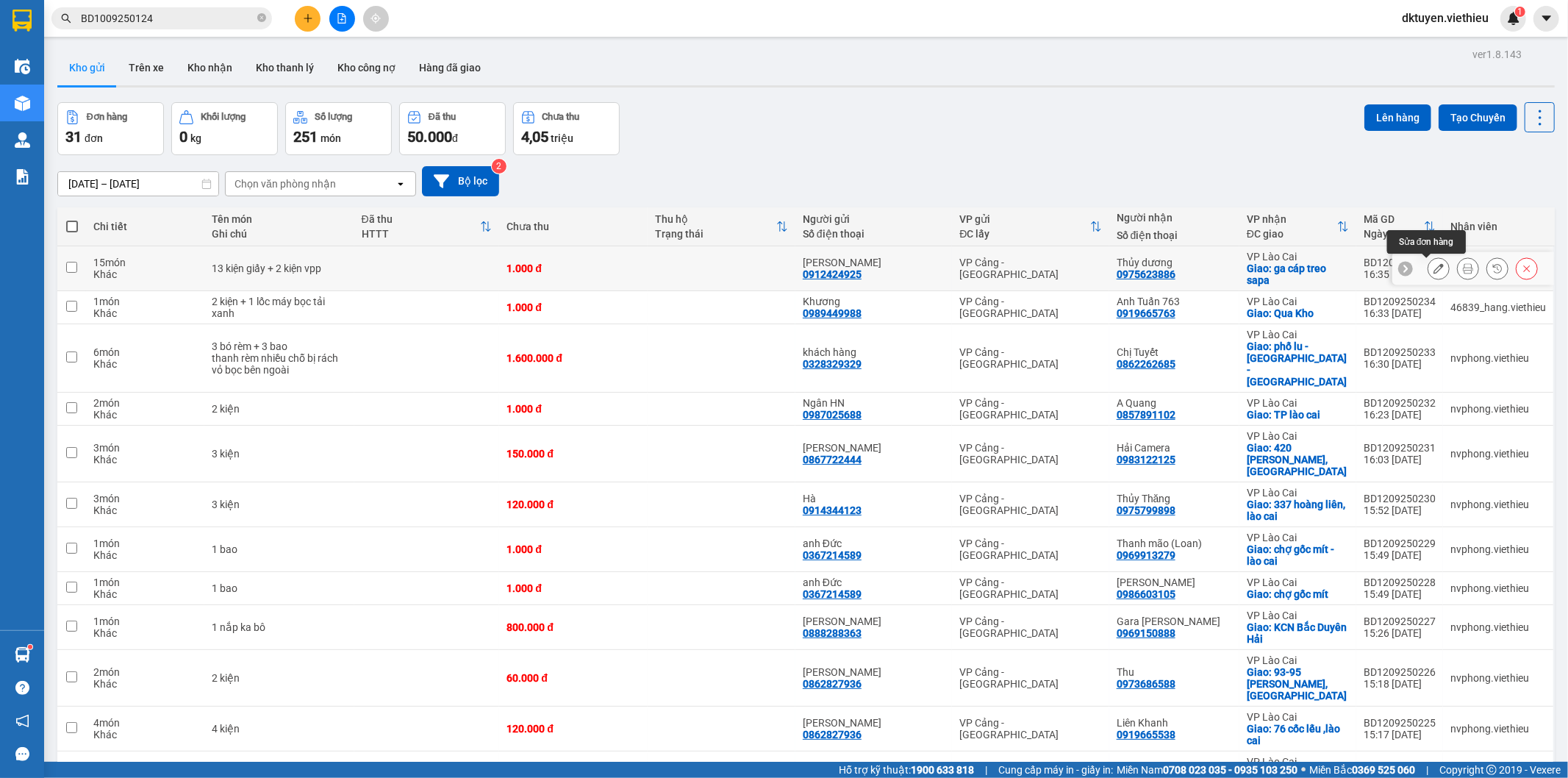
click at [1434, 266] on icon at bounding box center [1438, 268] width 10 height 10
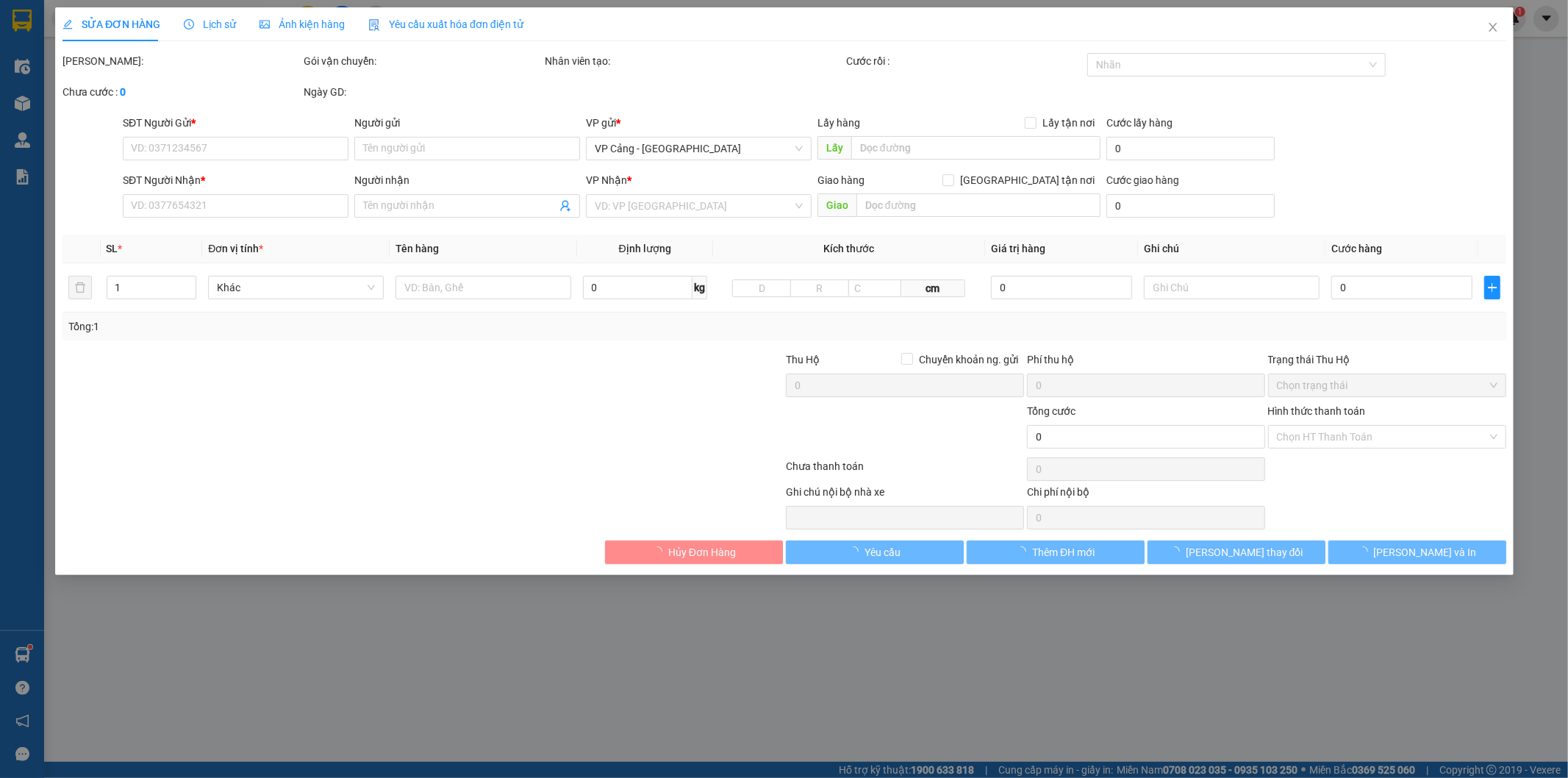
type input "0912424925"
type input "[PERSON_NAME]"
type input "0975623886"
type input "Thủy dương"
checkbox input "true"
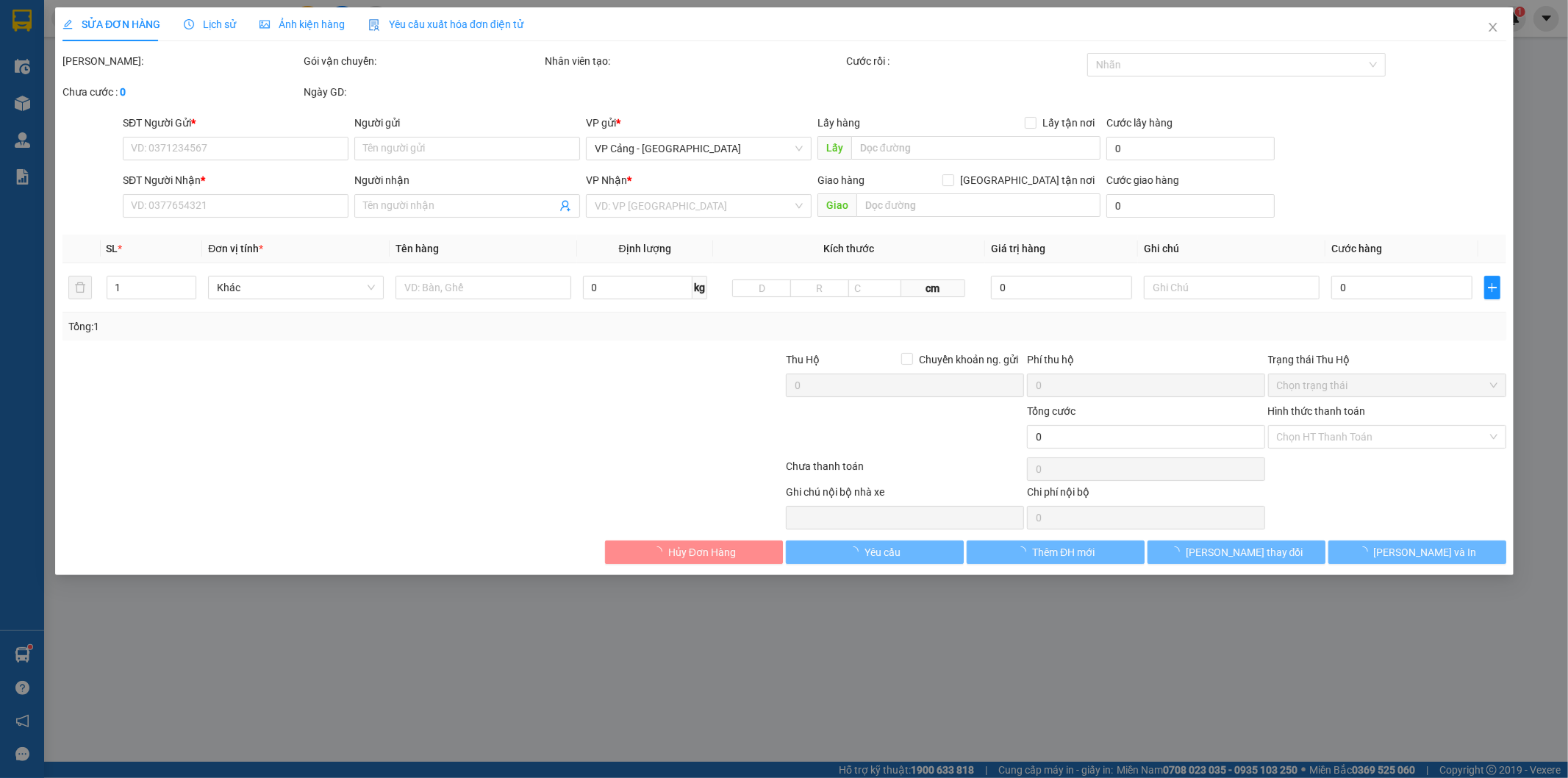
type input "ga cáp treo sapa"
type input "1.000"
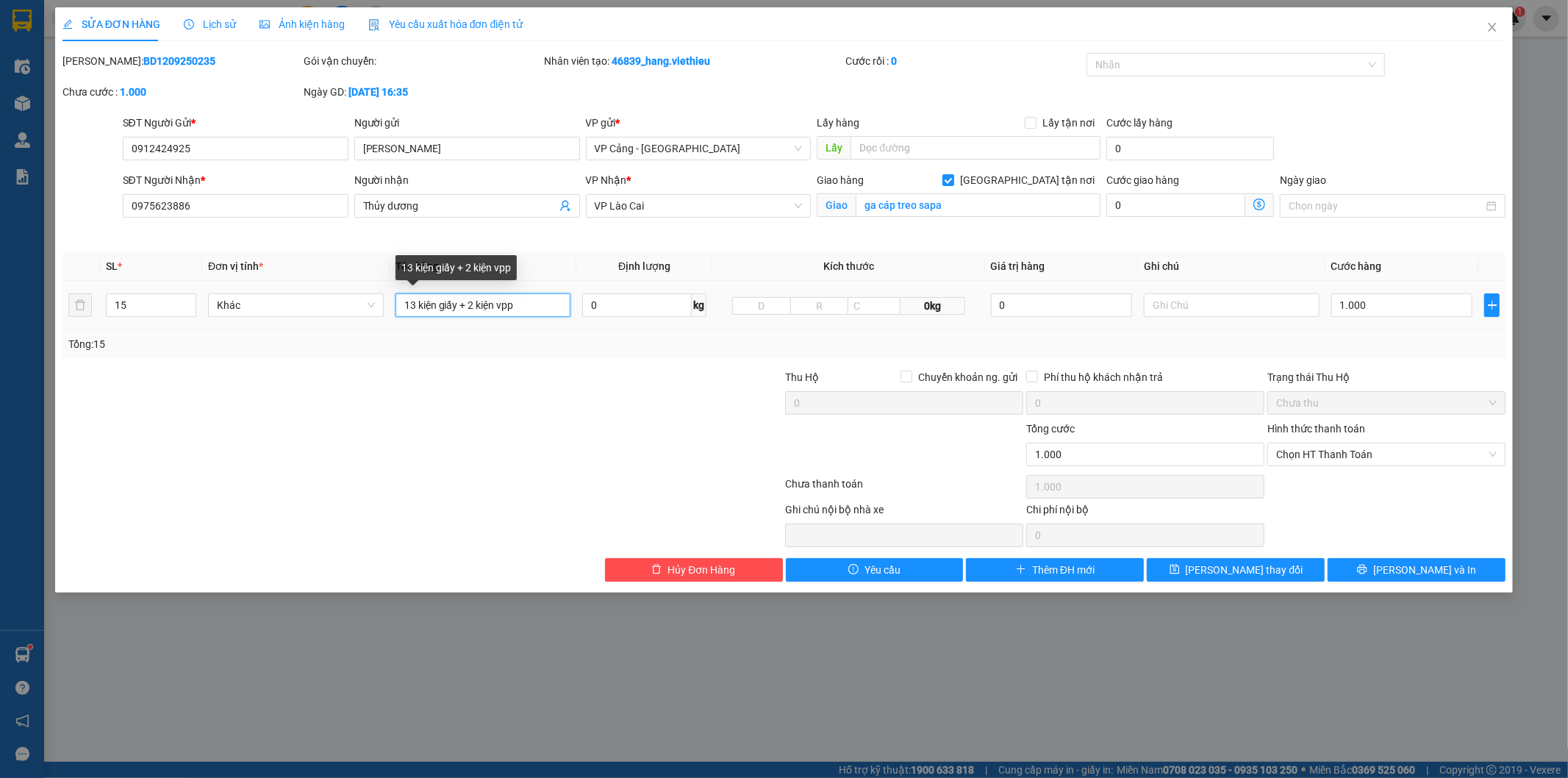
click at [518, 309] on input "13 kiện giấy + 2 kiện vpp" at bounding box center [483, 305] width 175 height 24
type input "13 kiện giấy + 2 kiện vpp ( giao hàng gọi người gửi TT cước )"
click at [1213, 574] on button "[PERSON_NAME] thay đổi" at bounding box center [1235, 570] width 178 height 24
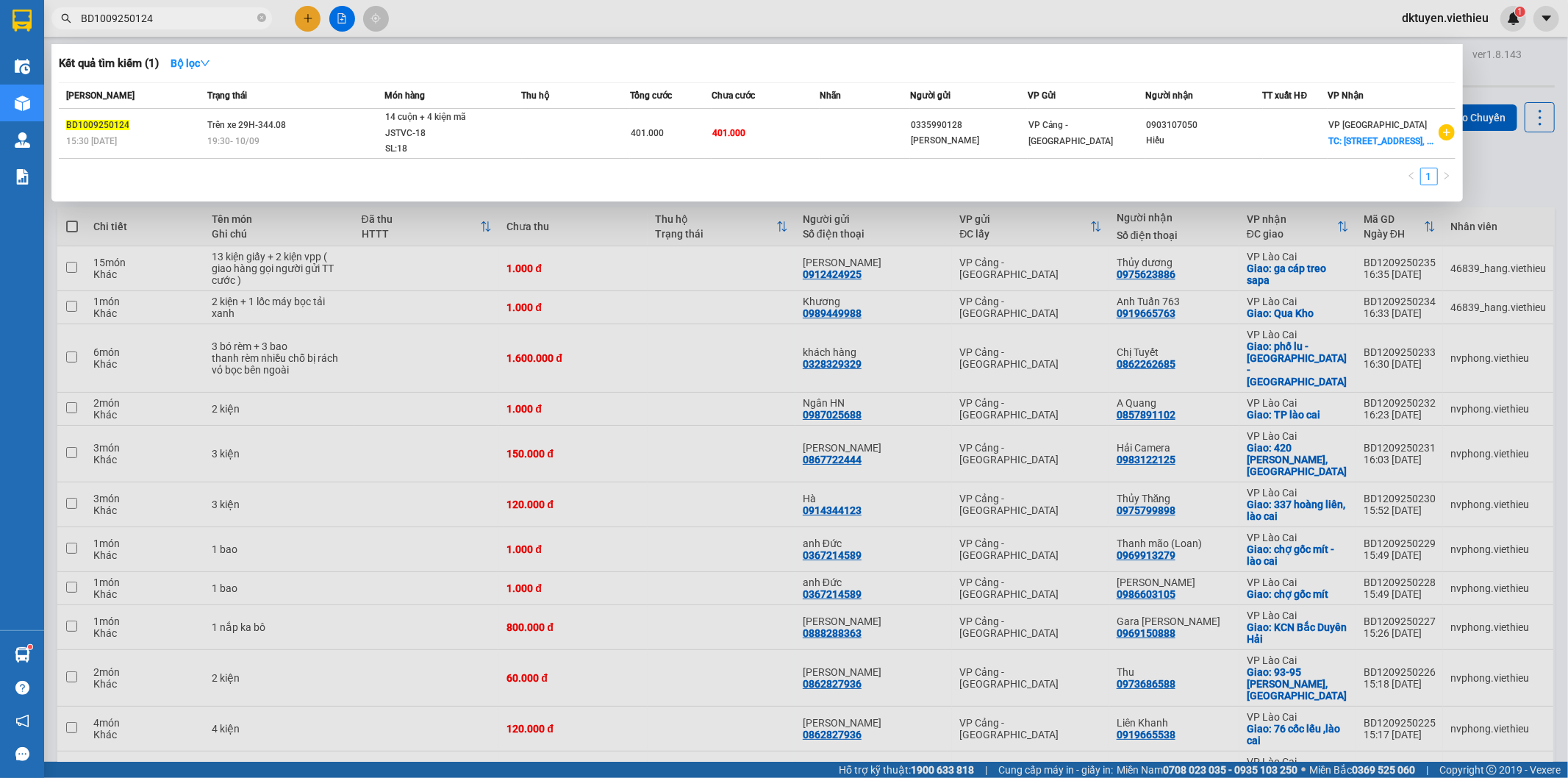
drag, startPoint x: 186, startPoint y: 21, endPoint x: 9, endPoint y: 20, distance: 177.0
click at [10, 21] on section "Kết quả tìm kiếm ( 1 ) Bộ lọc Mã ĐH Trạng thái Món hàng Thu hộ Tổng cước Chưa c…" at bounding box center [784, 389] width 1568 height 778
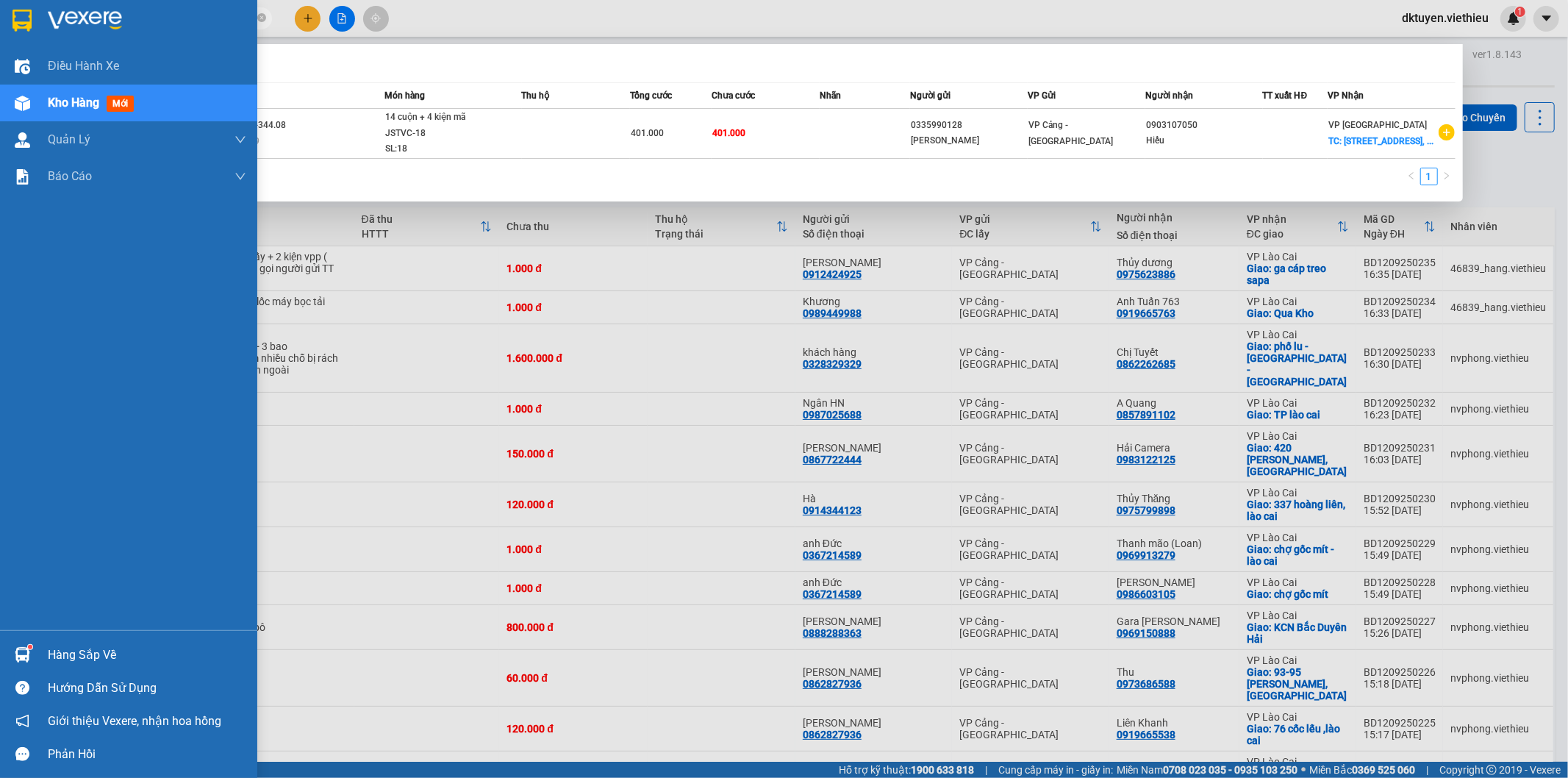
paste input "08092500"
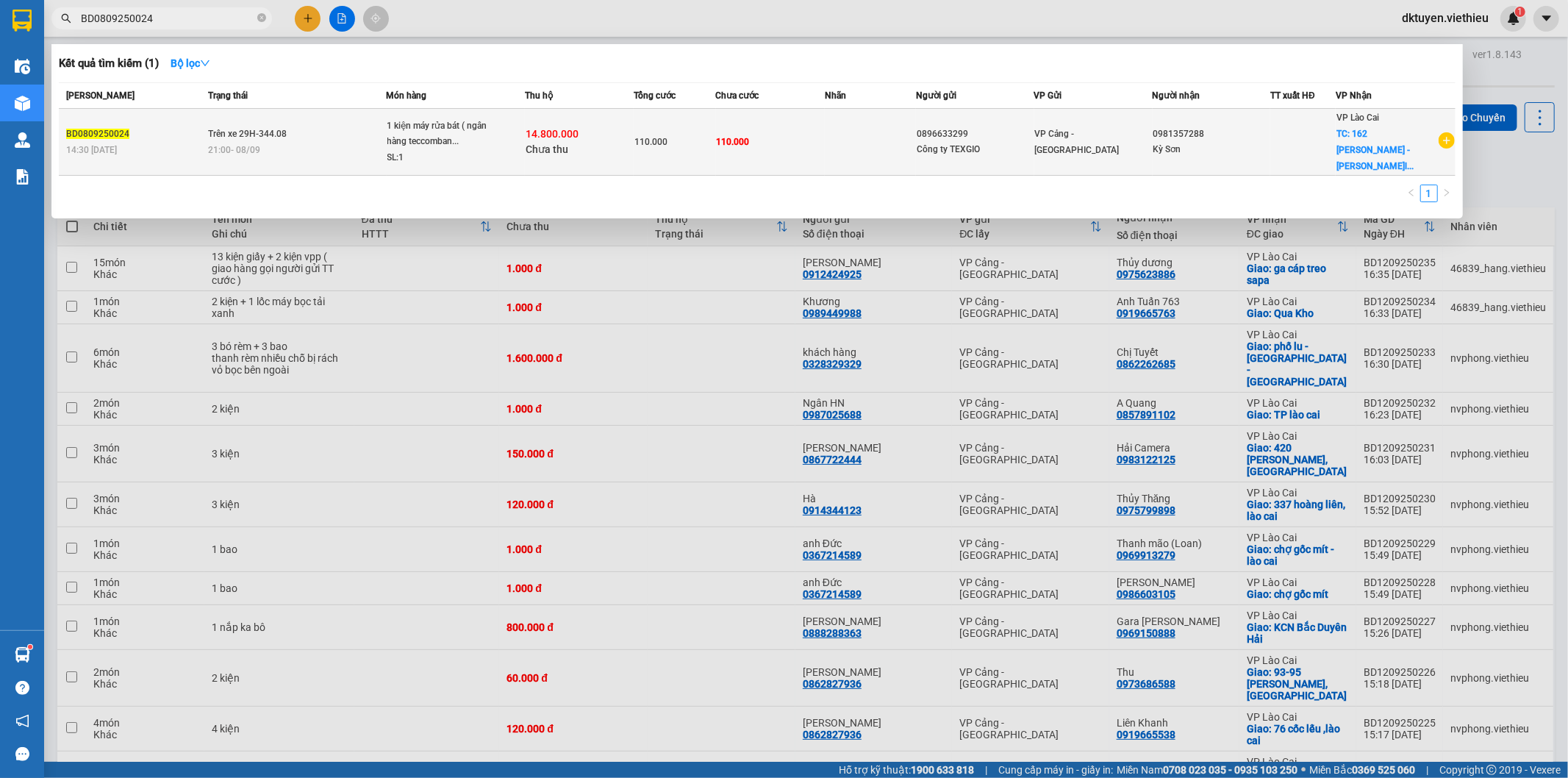
type input "BD0809250024"
click at [716, 141] on td "110.000" at bounding box center [771, 141] width 110 height 67
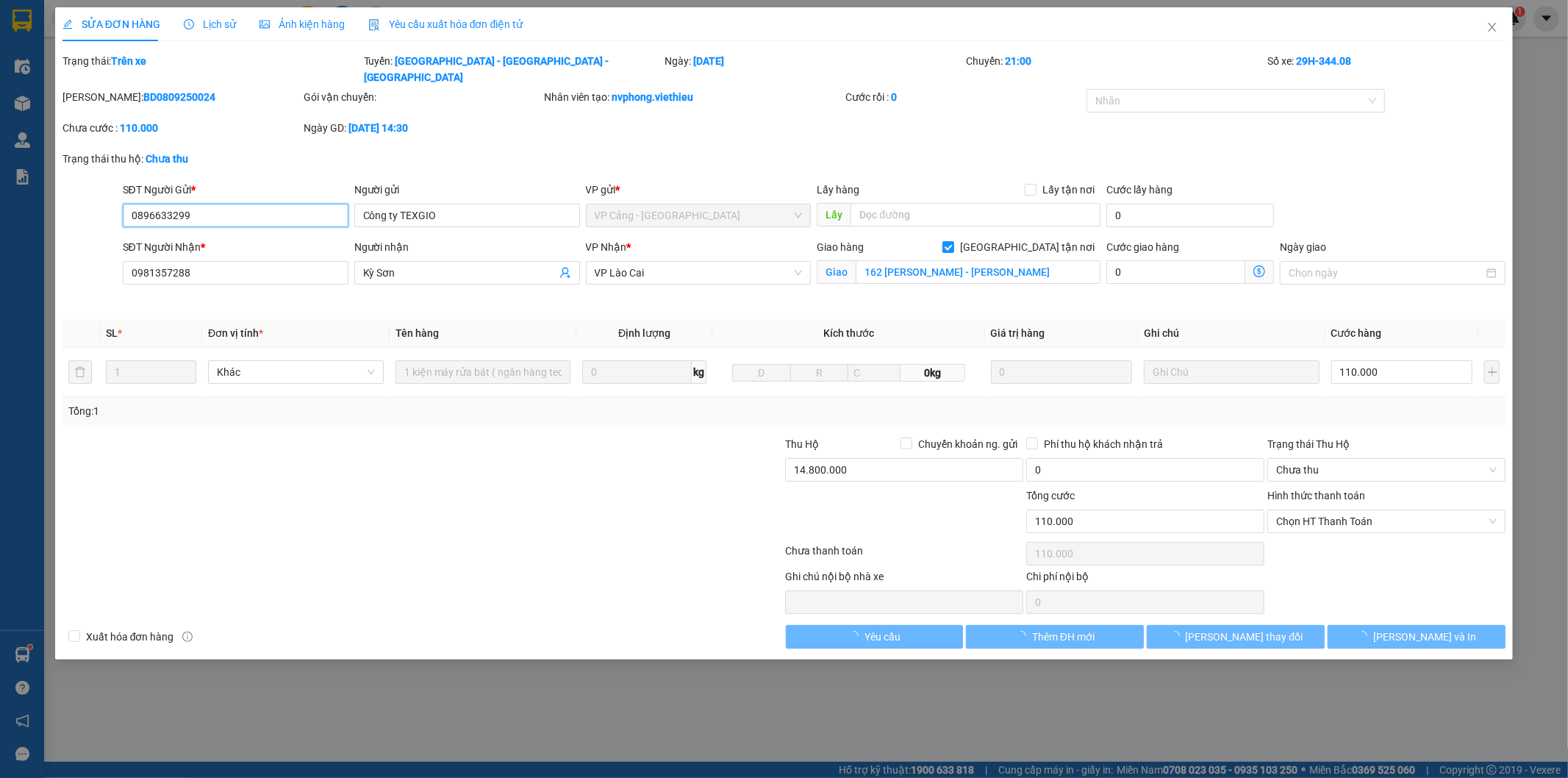
type input "0896633299"
type input "Công ty TEXGIO"
type input "0981357288"
type input "Kỳ Sơn"
checkbox input "true"
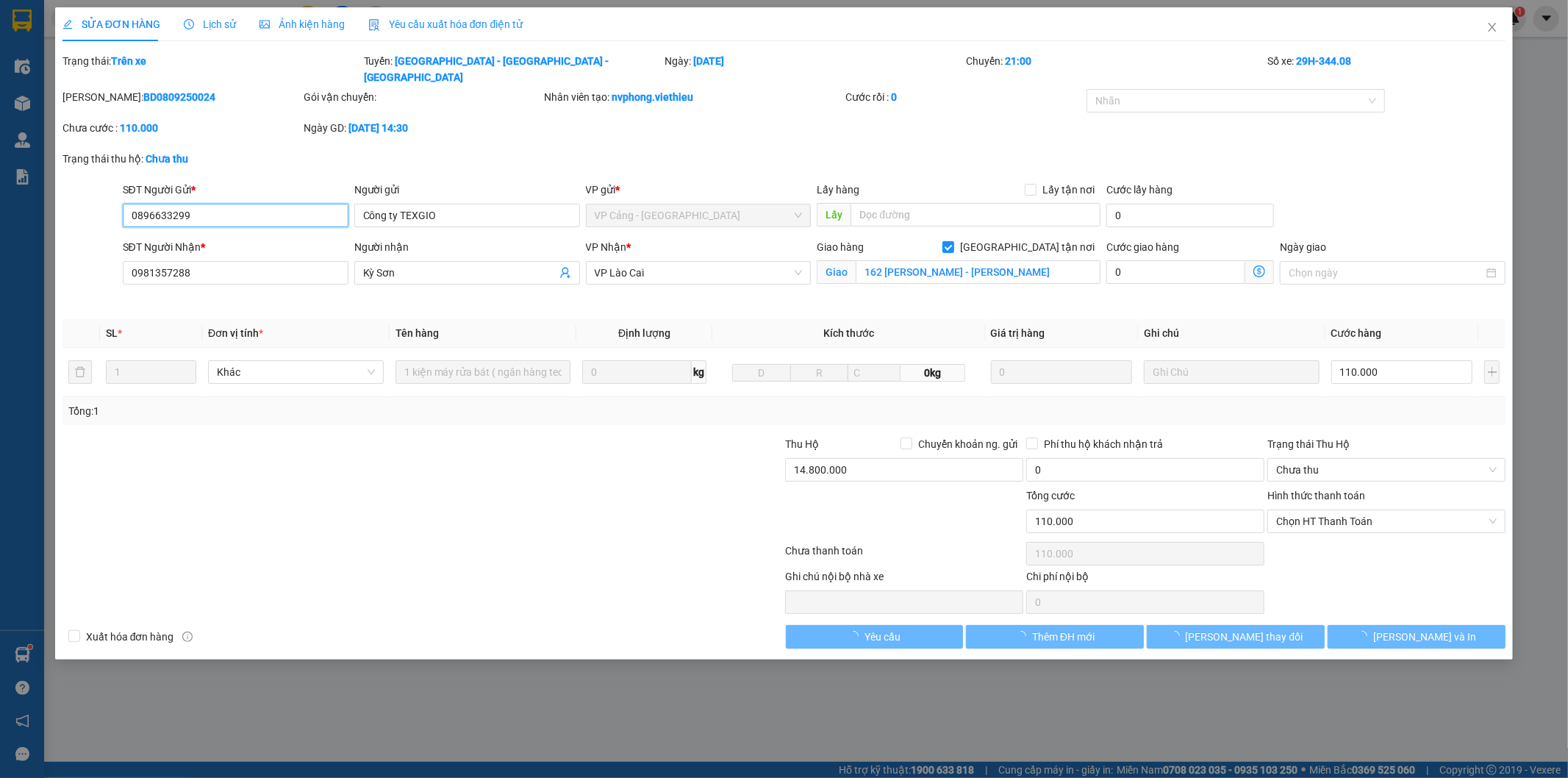
type input "162 [PERSON_NAME] - [PERSON_NAME]"
type input "110.000"
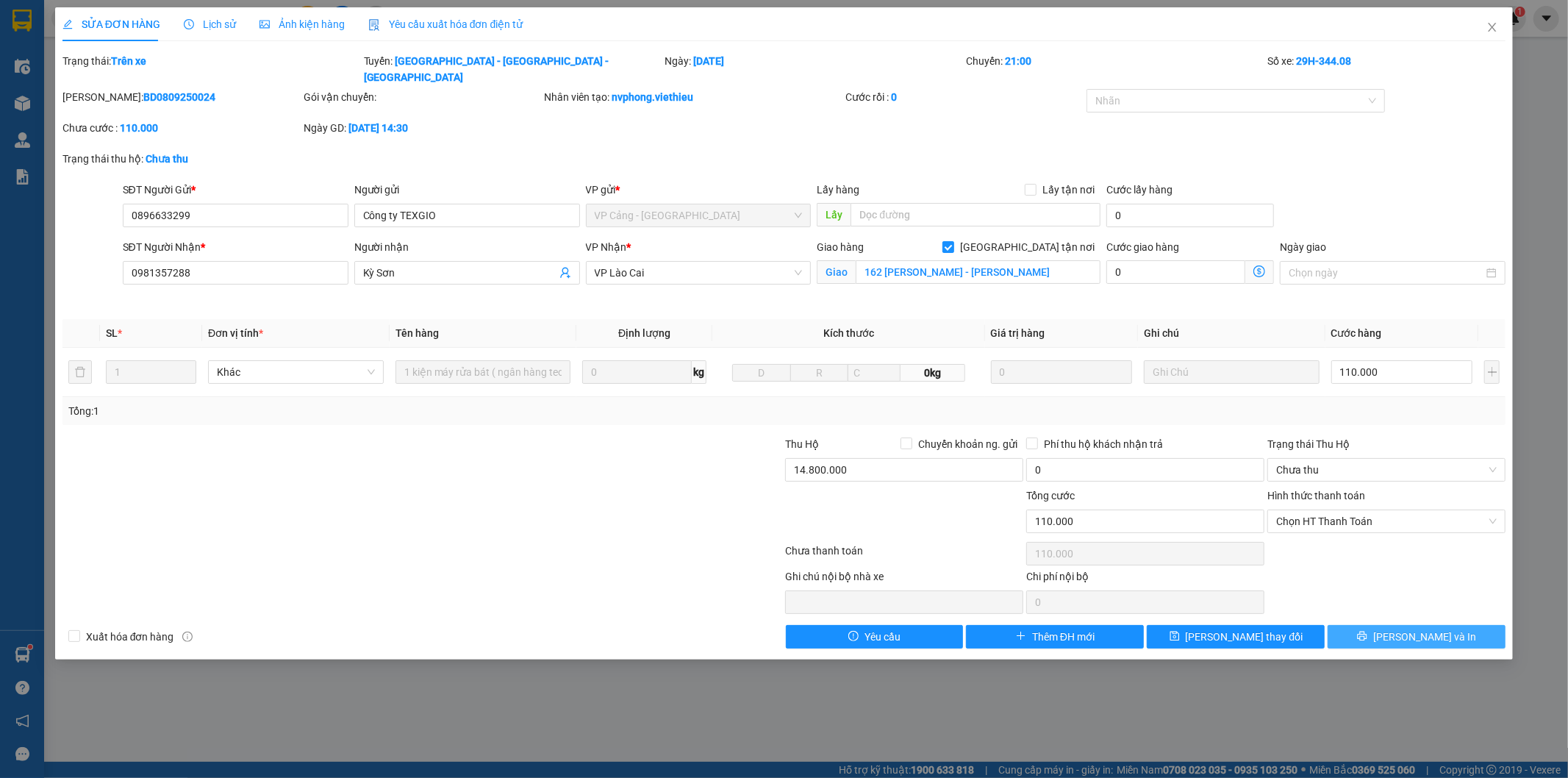
click at [1372, 625] on button "[PERSON_NAME] và In" at bounding box center [1417, 637] width 178 height 24
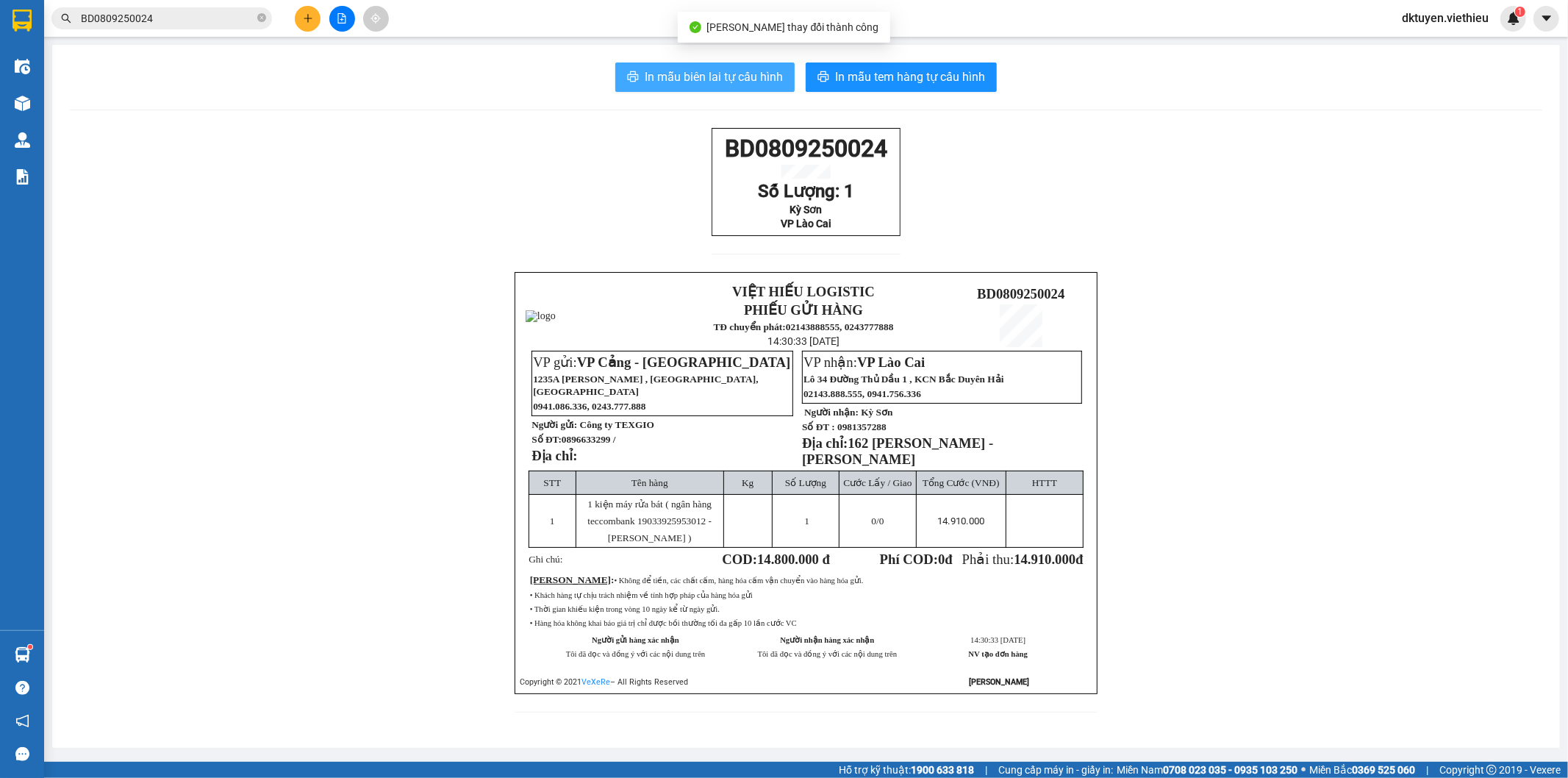
click at [750, 75] on span "In mẫu biên lai tự cấu hình" at bounding box center [713, 77] width 138 height 18
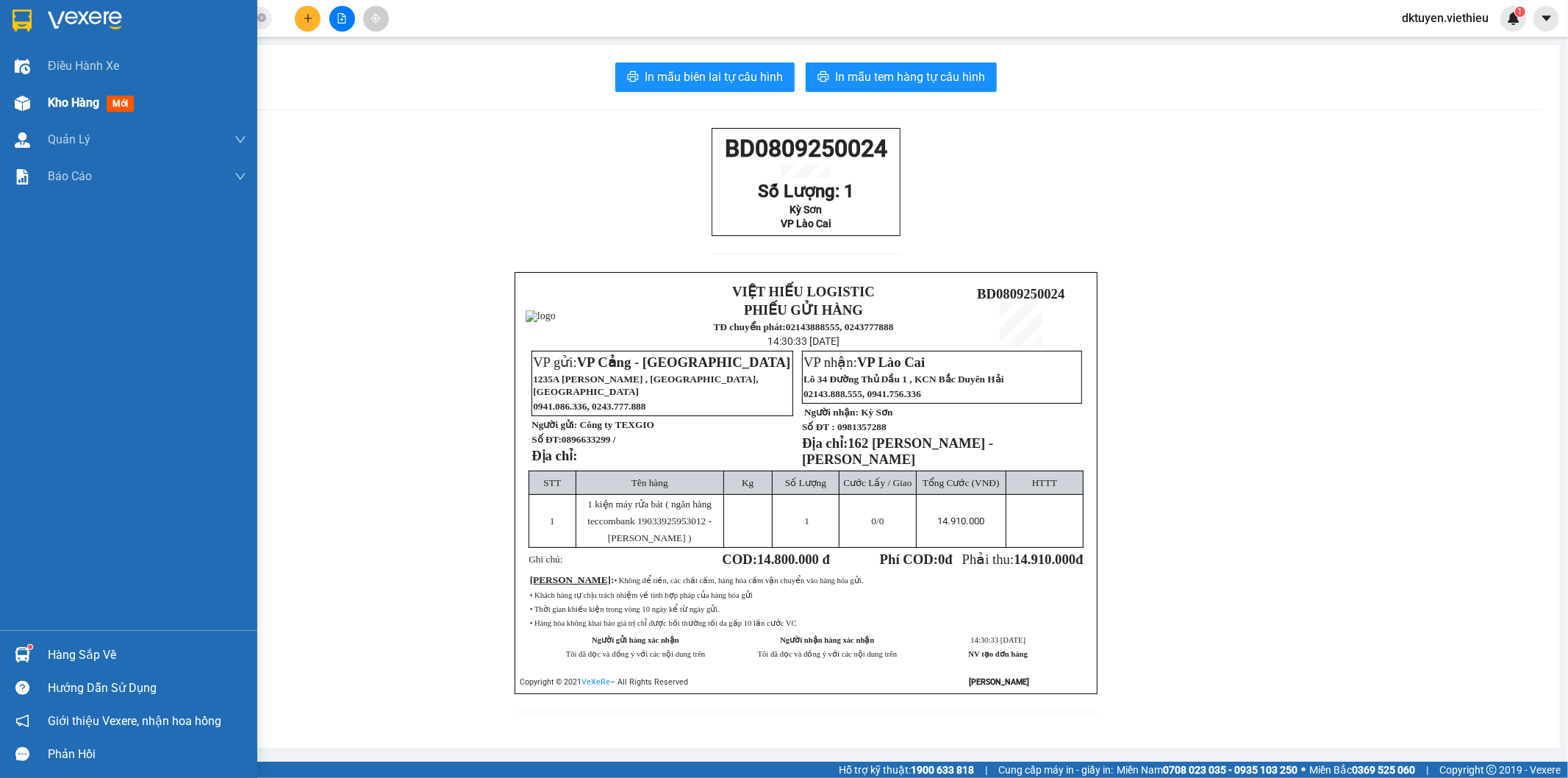
click at [84, 97] on span "Kho hàng" at bounding box center [74, 103] width 52 height 14
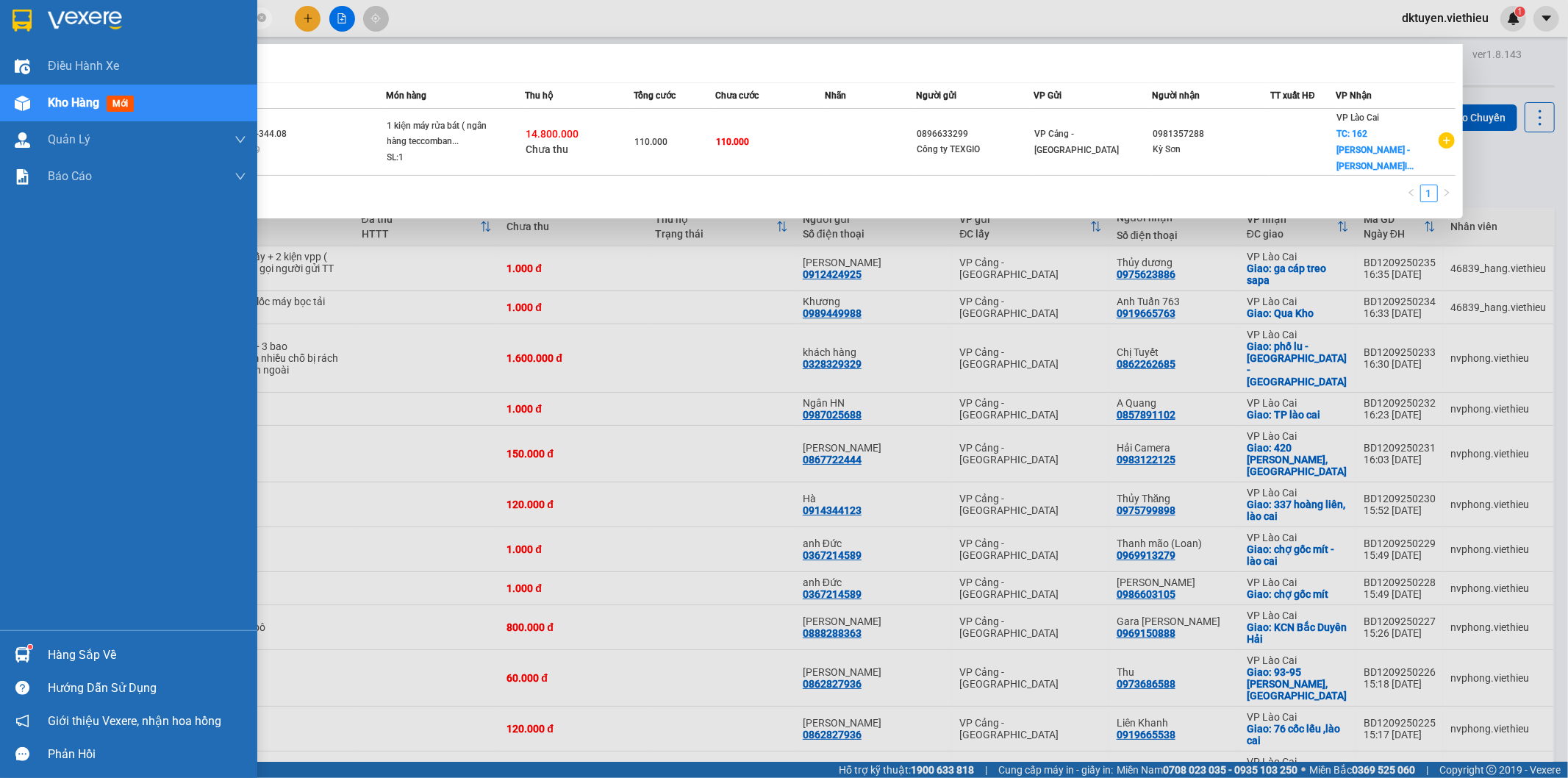
drag, startPoint x: 165, startPoint y: 19, endPoint x: 0, endPoint y: 20, distance: 165.0
click at [0, 20] on section "Kết quả tìm kiếm ( 1 ) Bộ lọc Mã ĐH Trạng thái Món hàng Thu hộ Tổng cước Chưa c…" at bounding box center [784, 389] width 1568 height 778
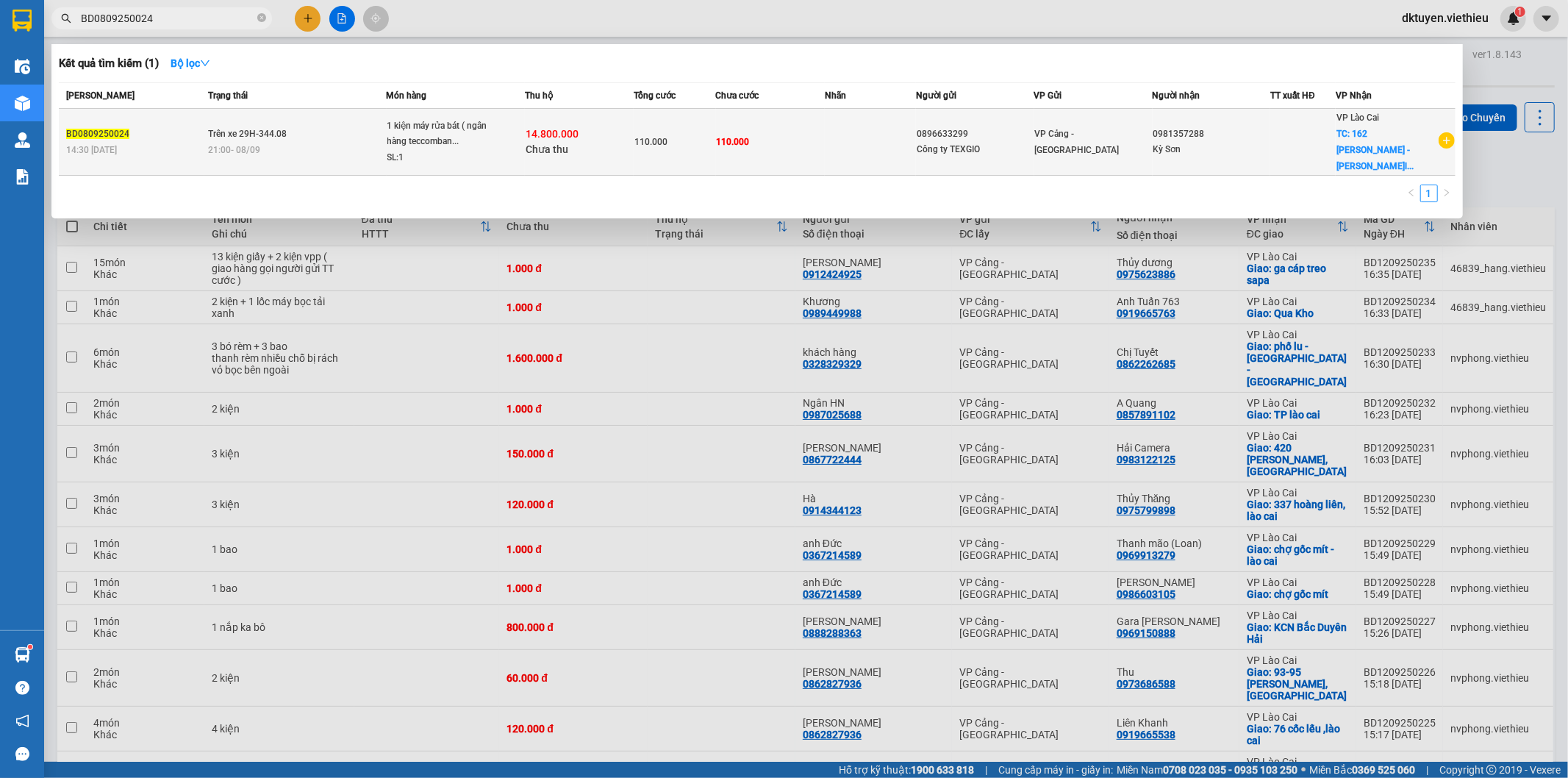
click at [929, 128] on div "0896633299" at bounding box center [974, 133] width 117 height 15
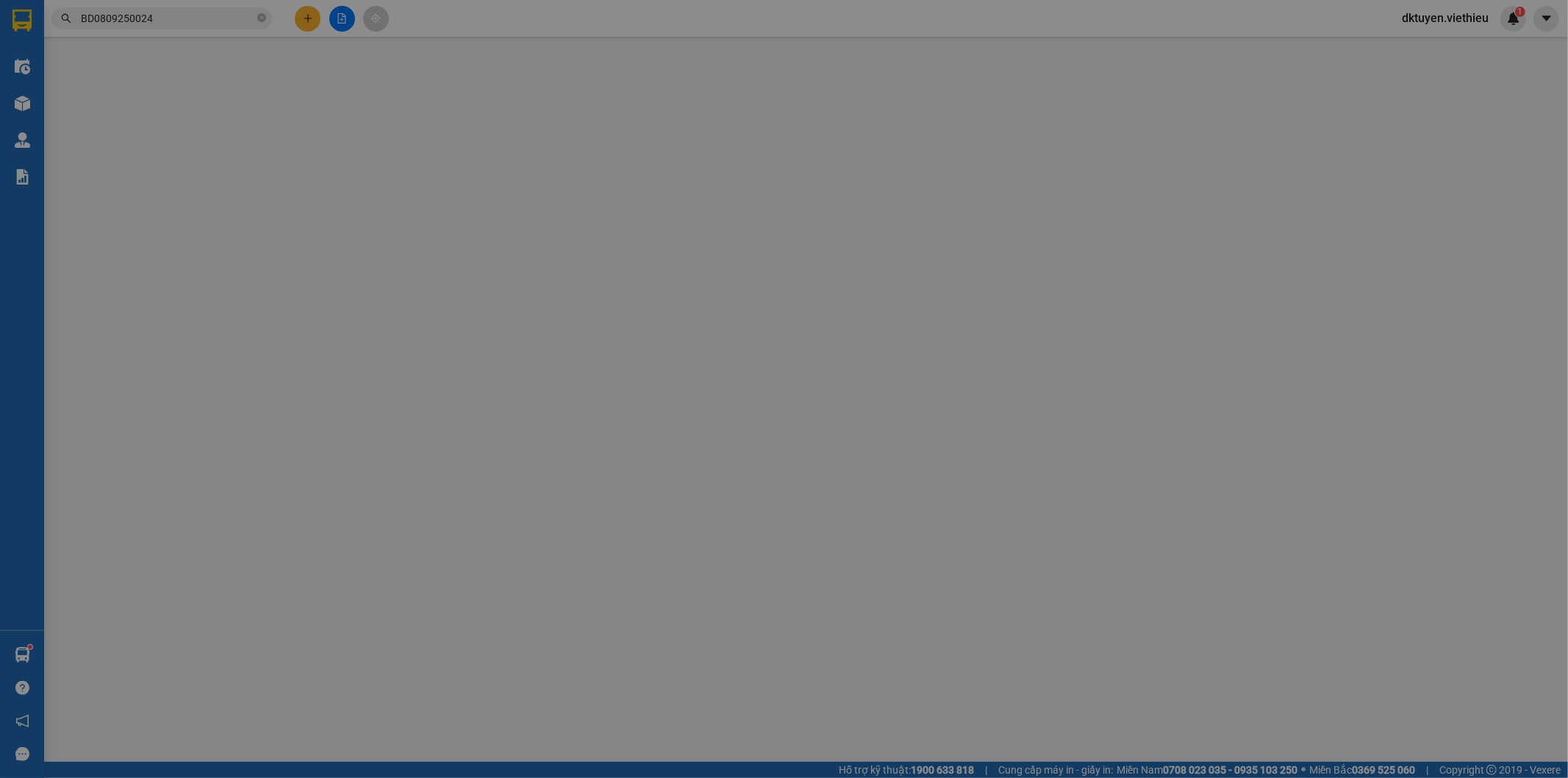
type input "0896633299"
type input "Công ty TEXGIO"
type input "0981357288"
type input "Kỳ Sơn"
checkbox input "true"
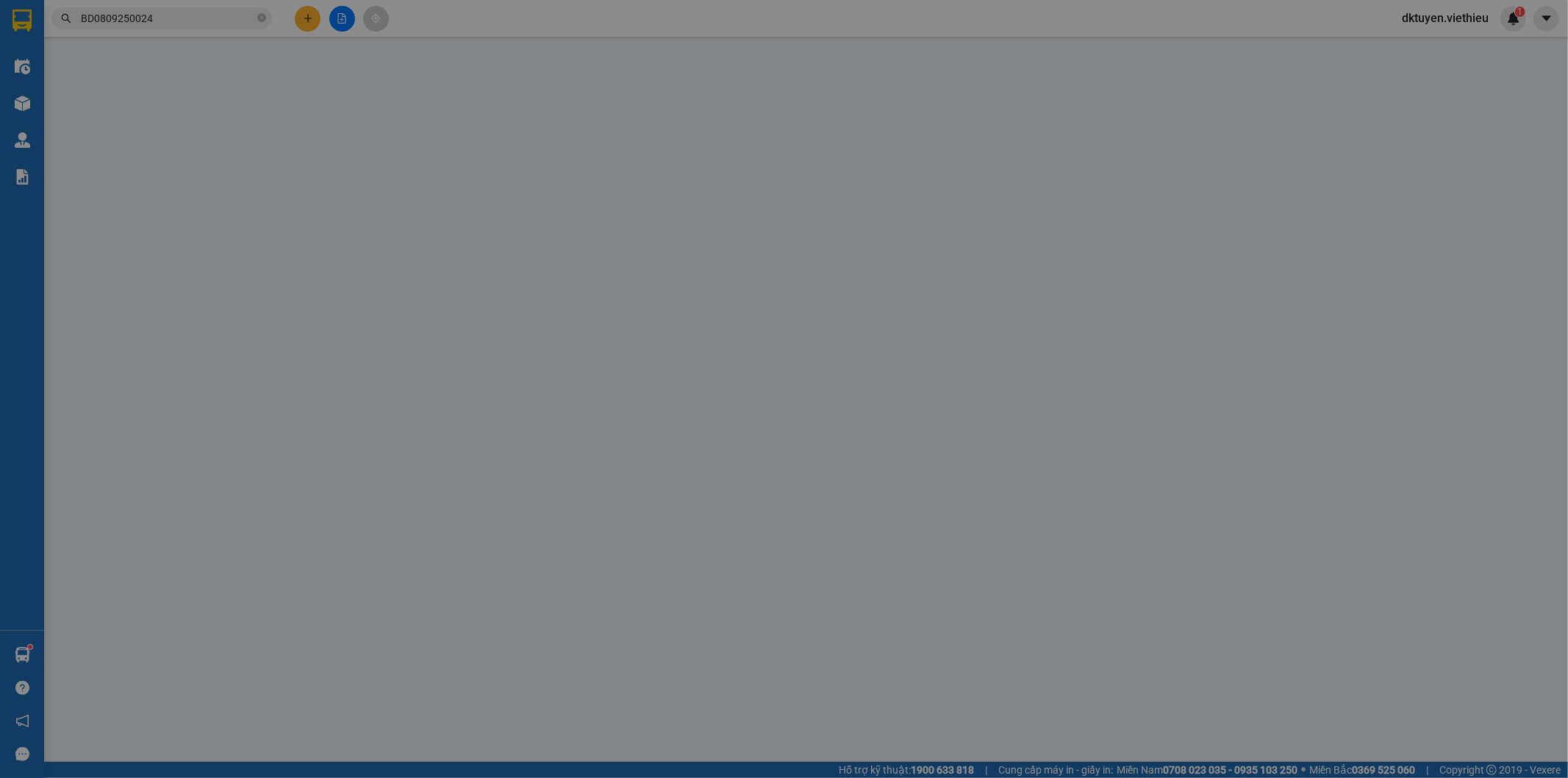
type input "162 [PERSON_NAME] - [PERSON_NAME]"
type input "110.000"
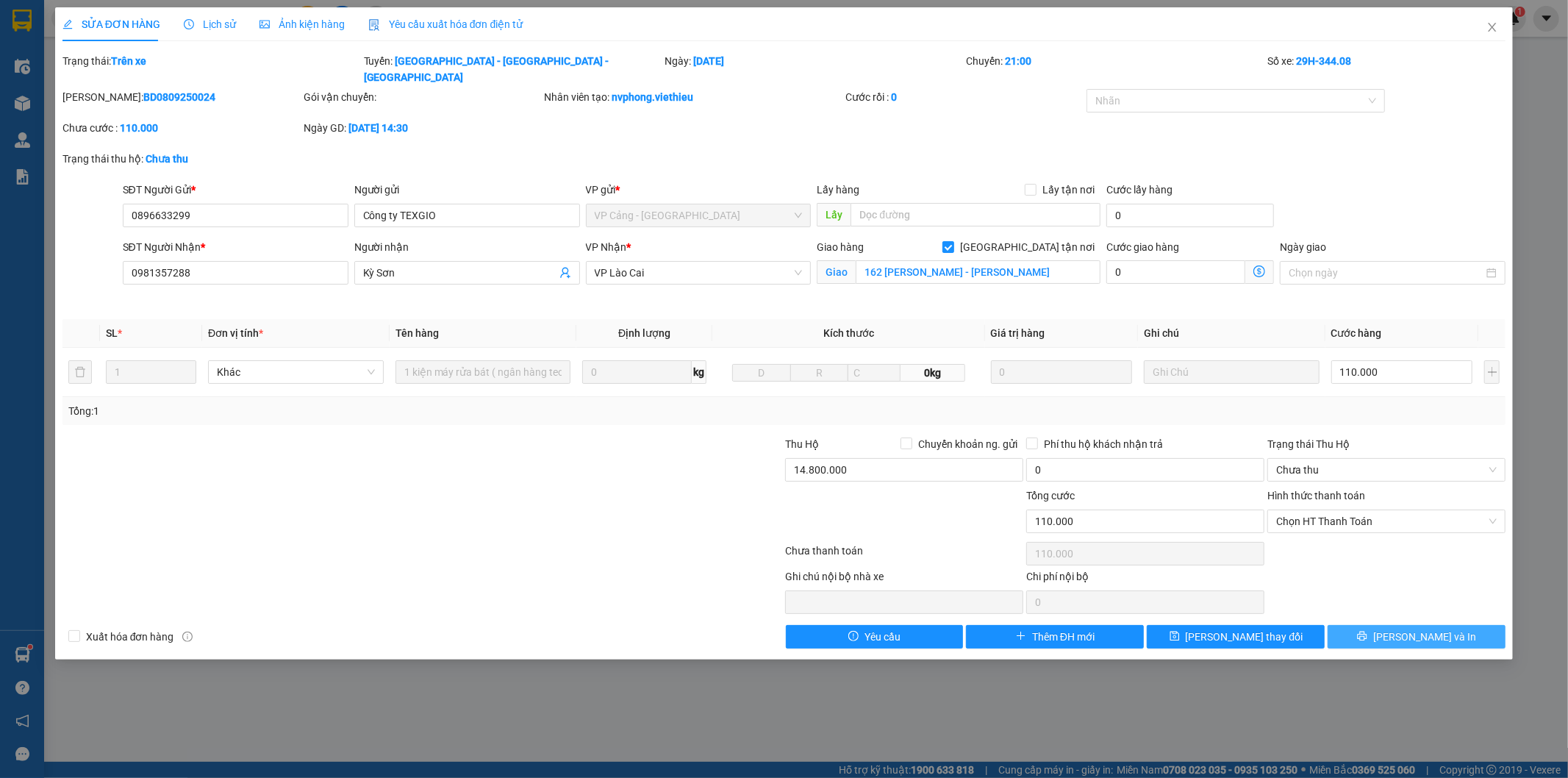
click at [1425, 629] on span "[PERSON_NAME] và In" at bounding box center [1425, 637] width 103 height 16
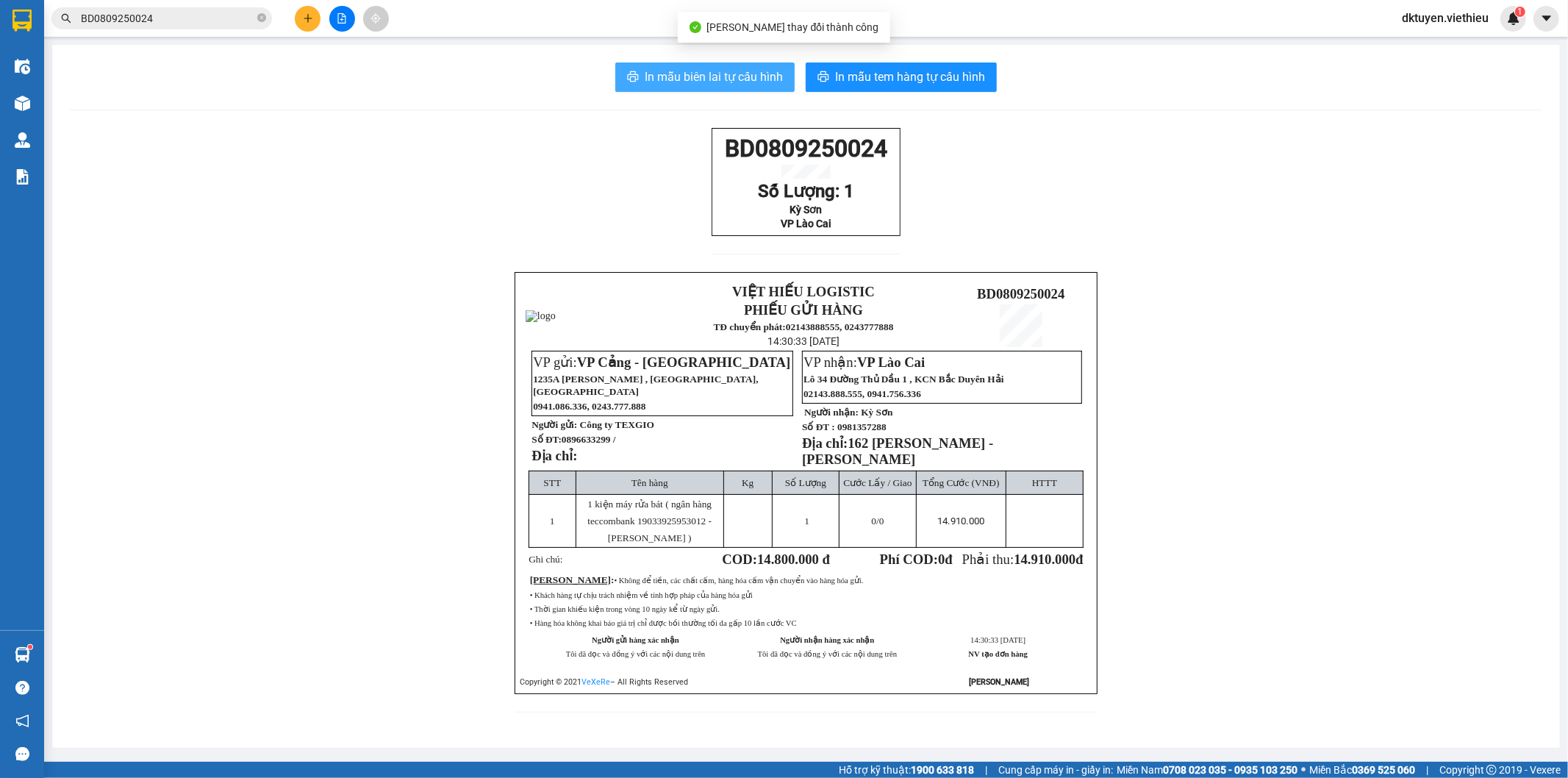
click at [731, 74] on span "In mẫu biên lai tự cấu hình" at bounding box center [713, 77] width 138 height 18
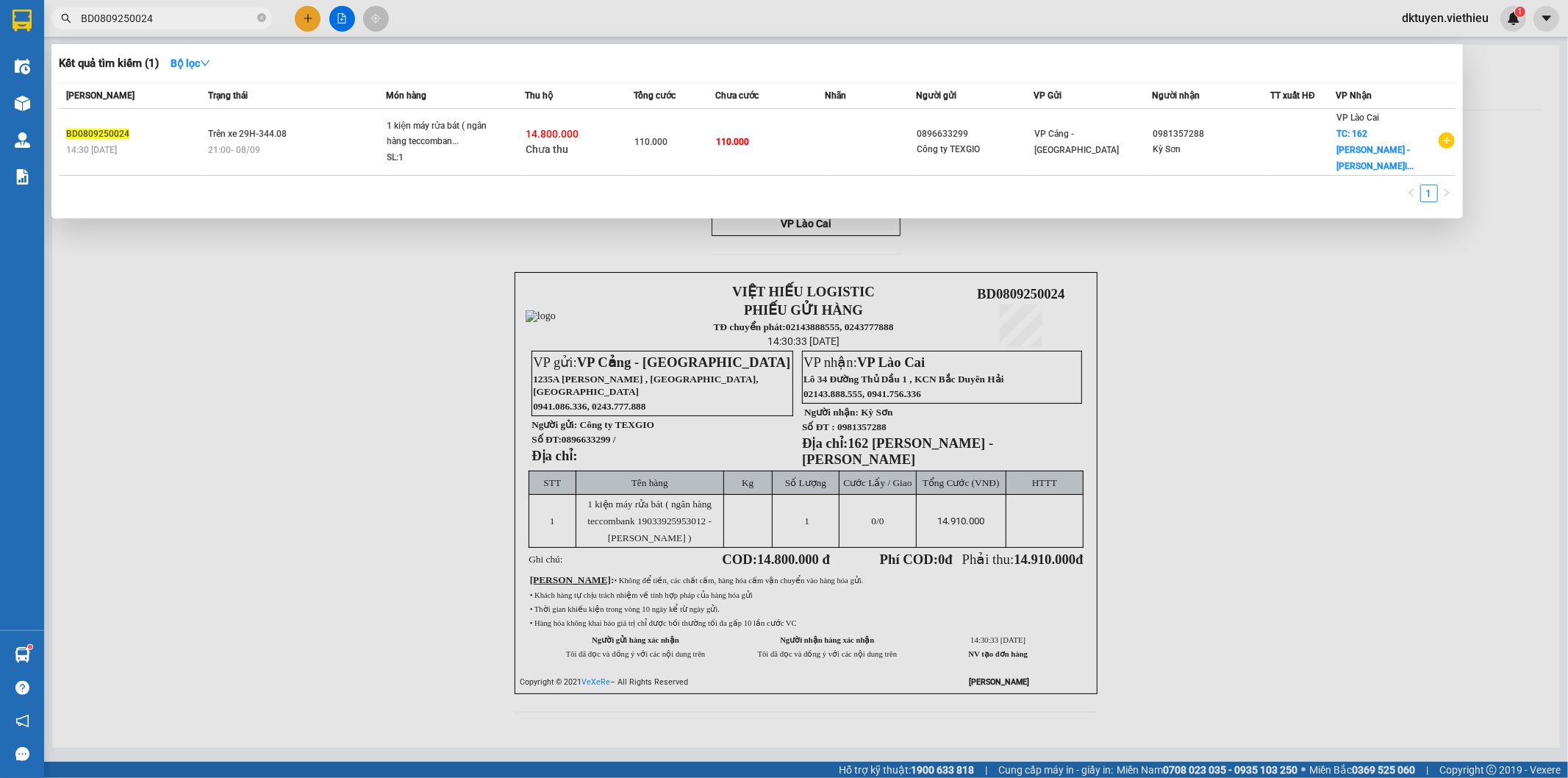
drag, startPoint x: 174, startPoint y: 13, endPoint x: 8, endPoint y: 10, distance: 166.0
click at [13, 12] on section "Kết quả tìm kiếm ( 1 ) Bộ lọc Mã ĐH Trạng thái Món hàng Thu hộ Tổng cước Chưa c…" at bounding box center [784, 389] width 1568 height 778
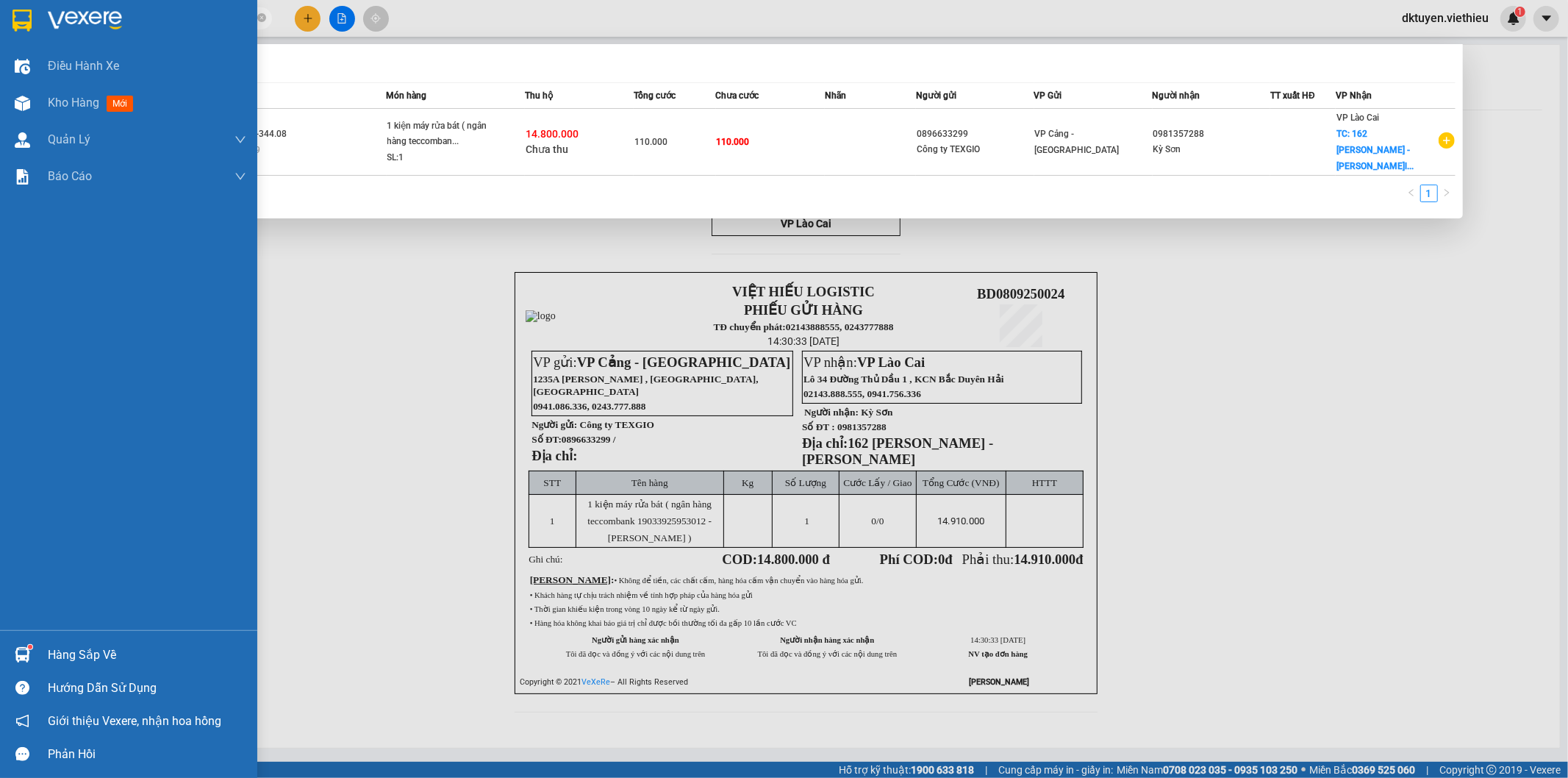
paste input "1009250151"
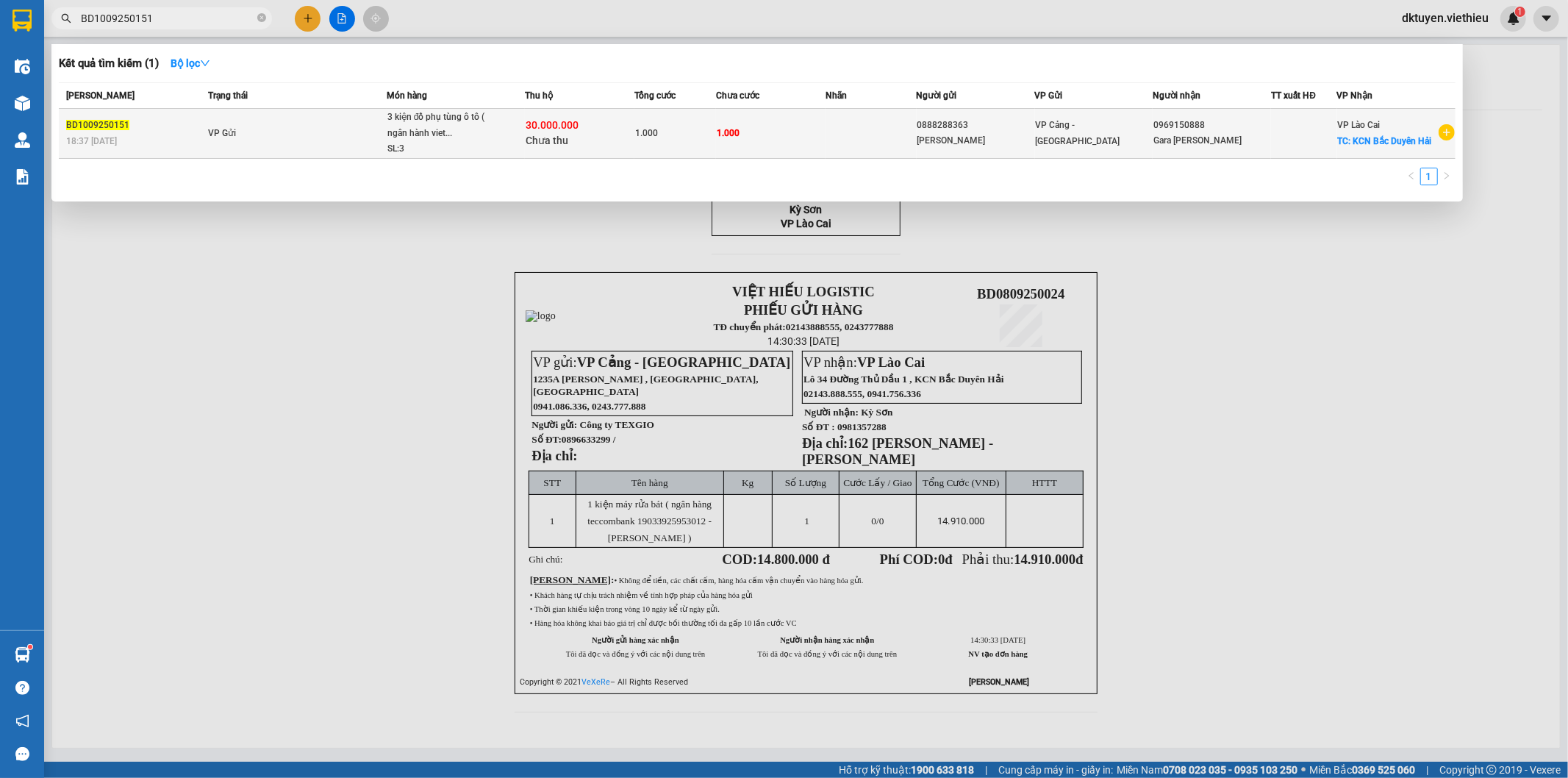
type input "BD1009250151"
click at [596, 130] on div "30.000.000 Chưa thu" at bounding box center [580, 132] width 108 height 31
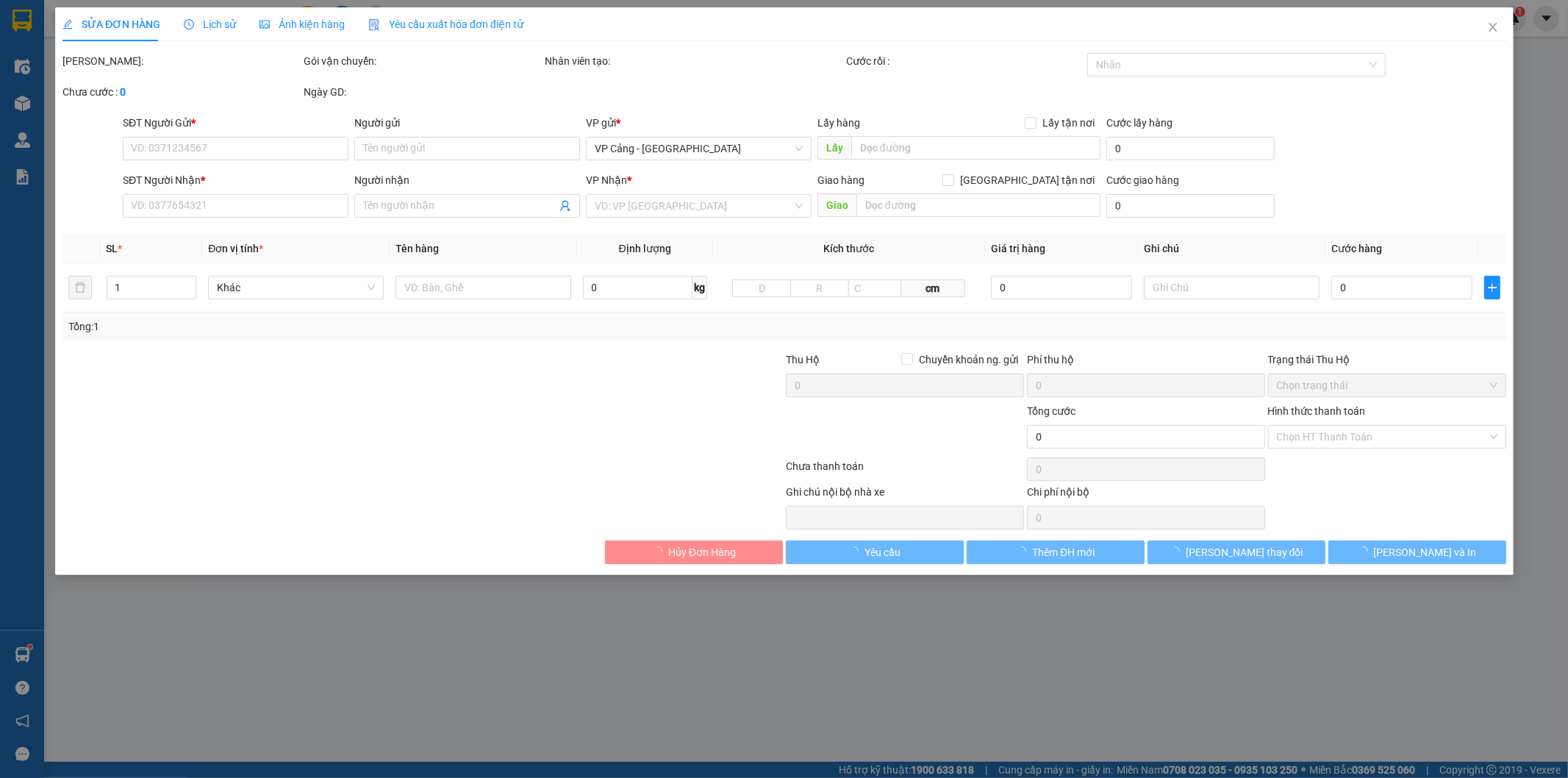
type input "0888288363"
type input "[PERSON_NAME]"
type input "0969150888"
type input "Gara [PERSON_NAME]"
checkbox input "true"
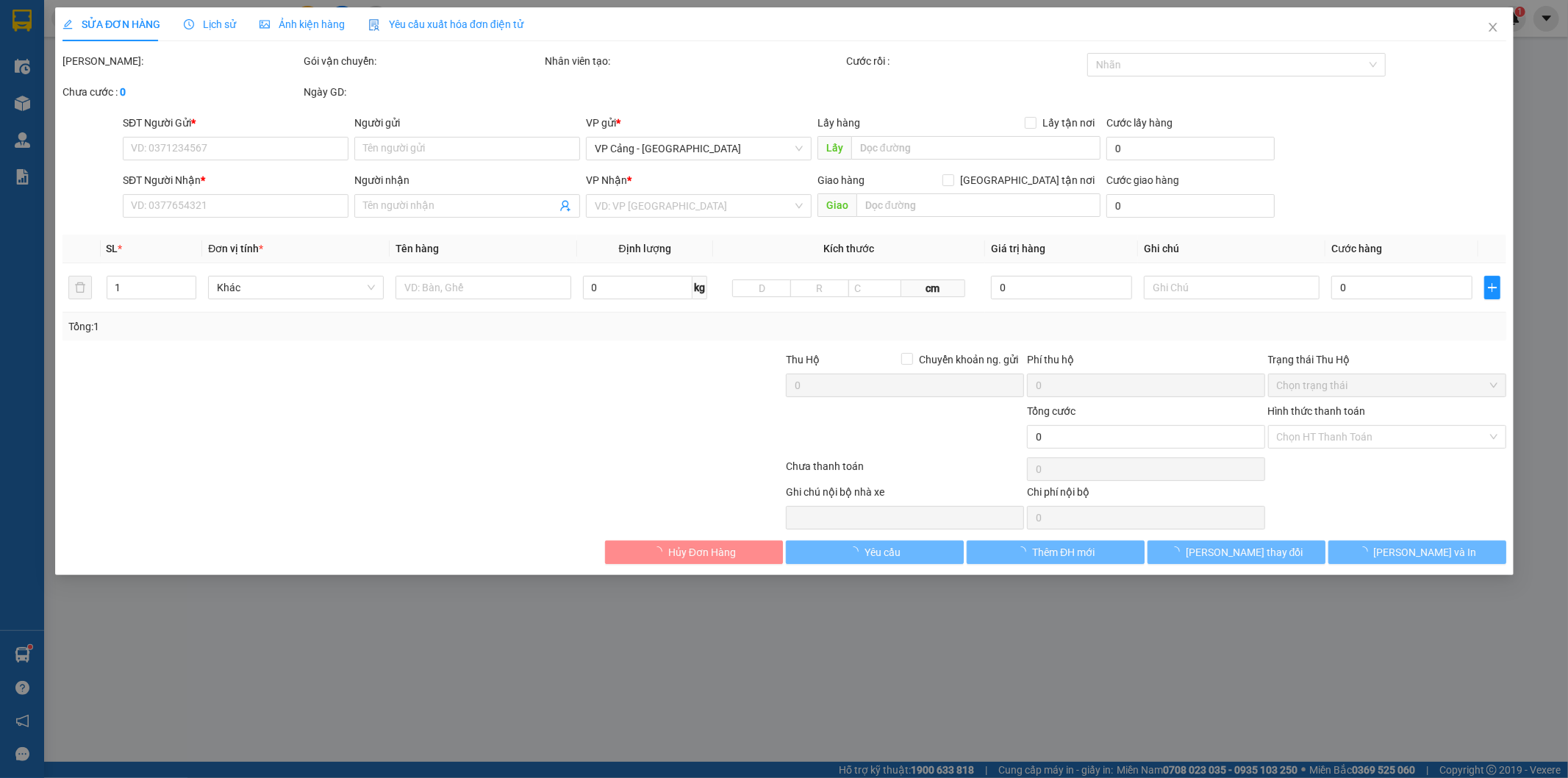
type input "KCN Bắc Duyên Hải"
type input "1.000"
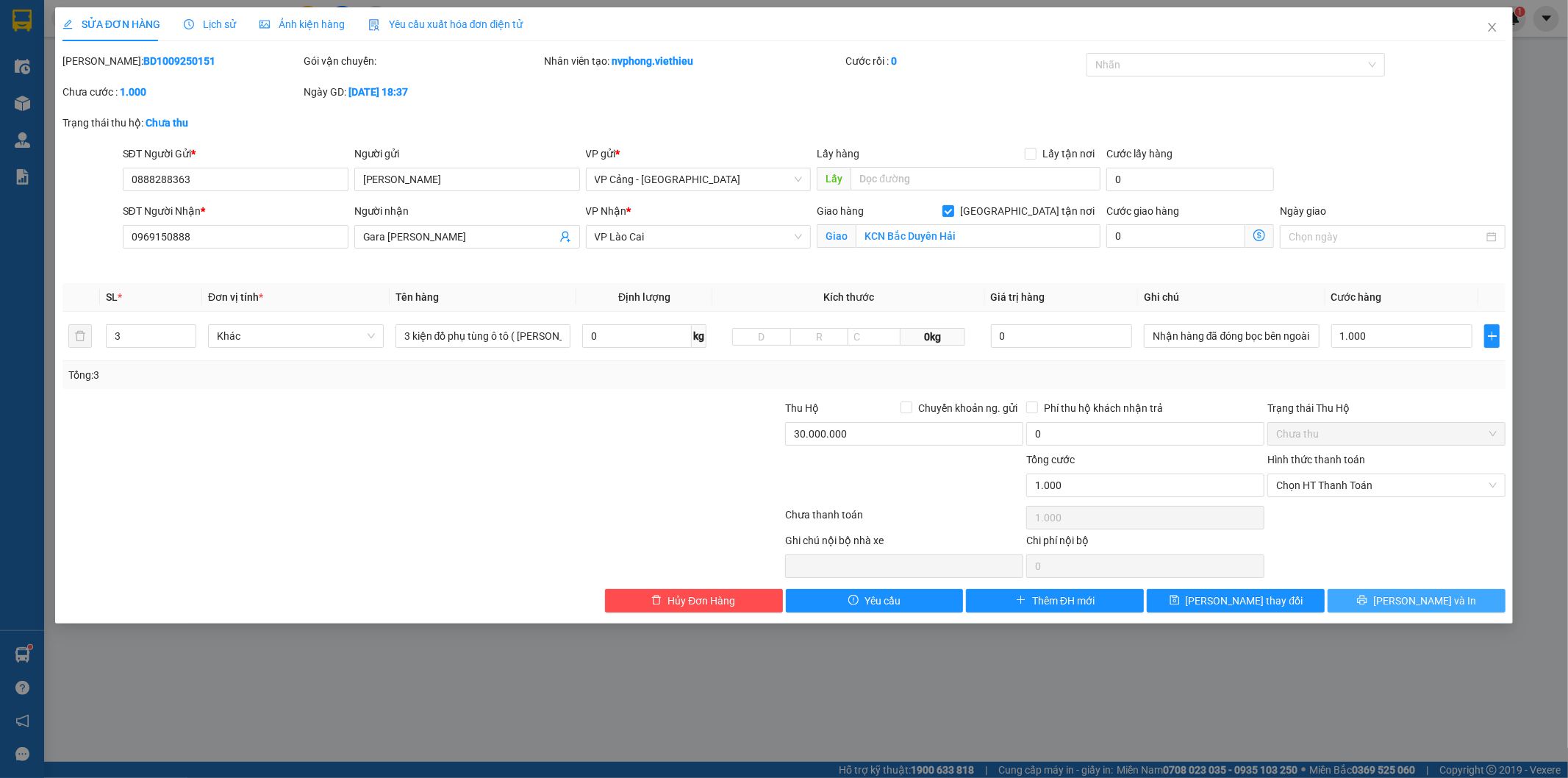
click at [1368, 601] on icon "printer" at bounding box center [1363, 601] width 10 height 10
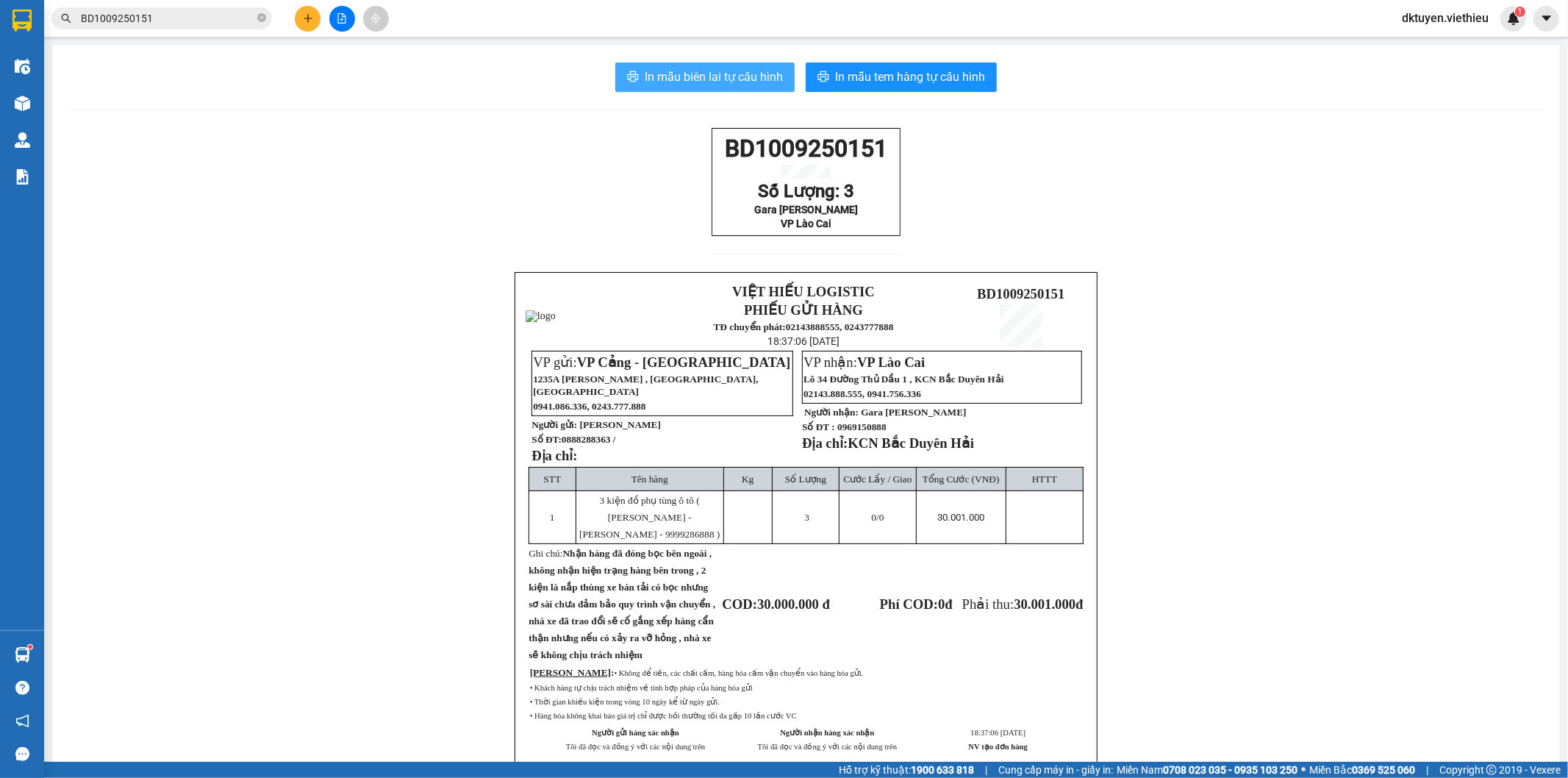
click at [743, 75] on span "In mẫu biên lai tự cấu hình" at bounding box center [713, 77] width 138 height 18
click at [1121, 254] on div "BD1009250151 Số Lượng: 3 Gara [PERSON_NAME] VP Lào Cai VIỆT HIẾU LOGISTIC PHIẾU…" at bounding box center [806, 474] width 1472 height 694
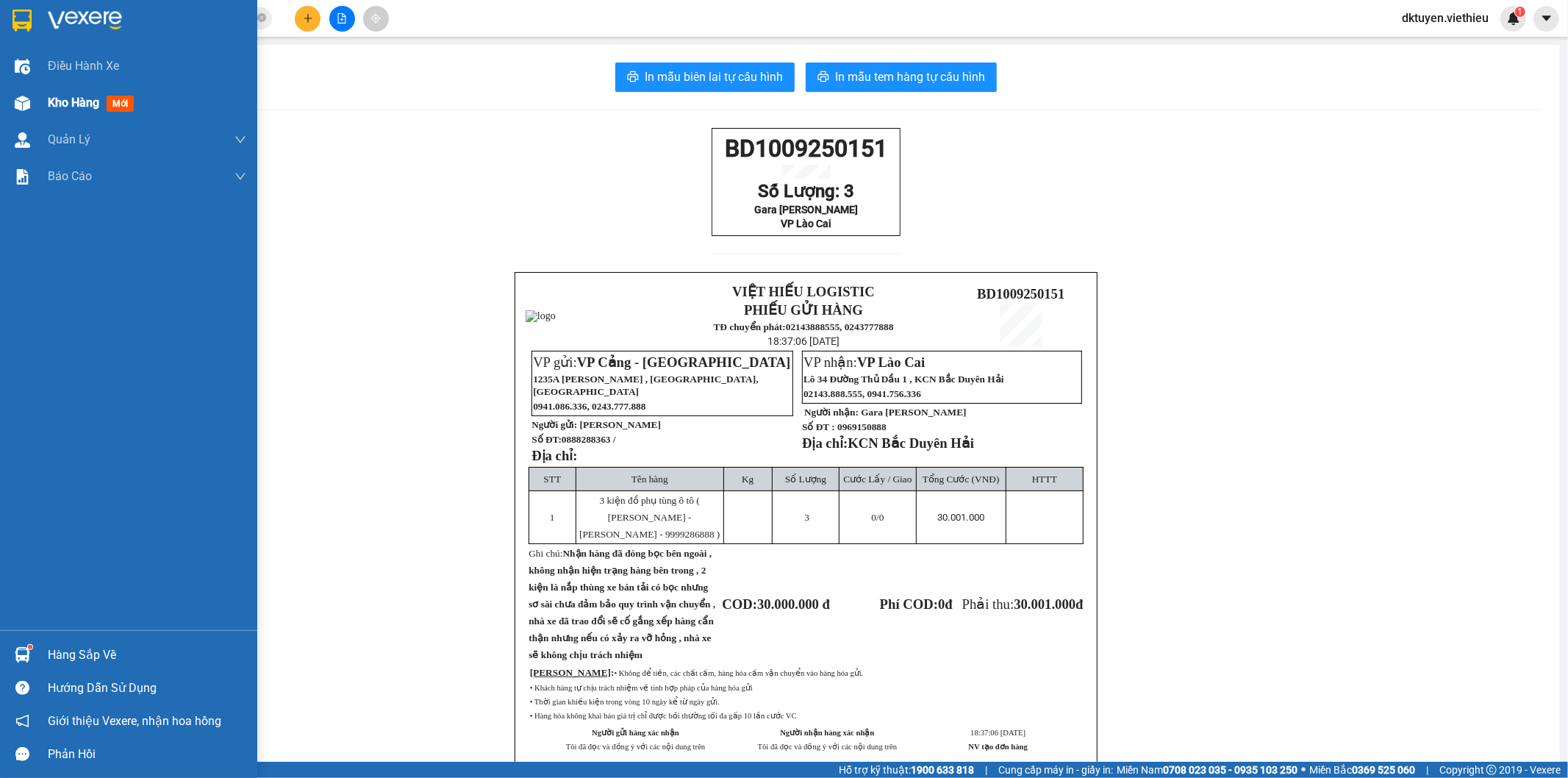
click at [97, 108] on span "Kho hàng" at bounding box center [74, 103] width 52 height 14
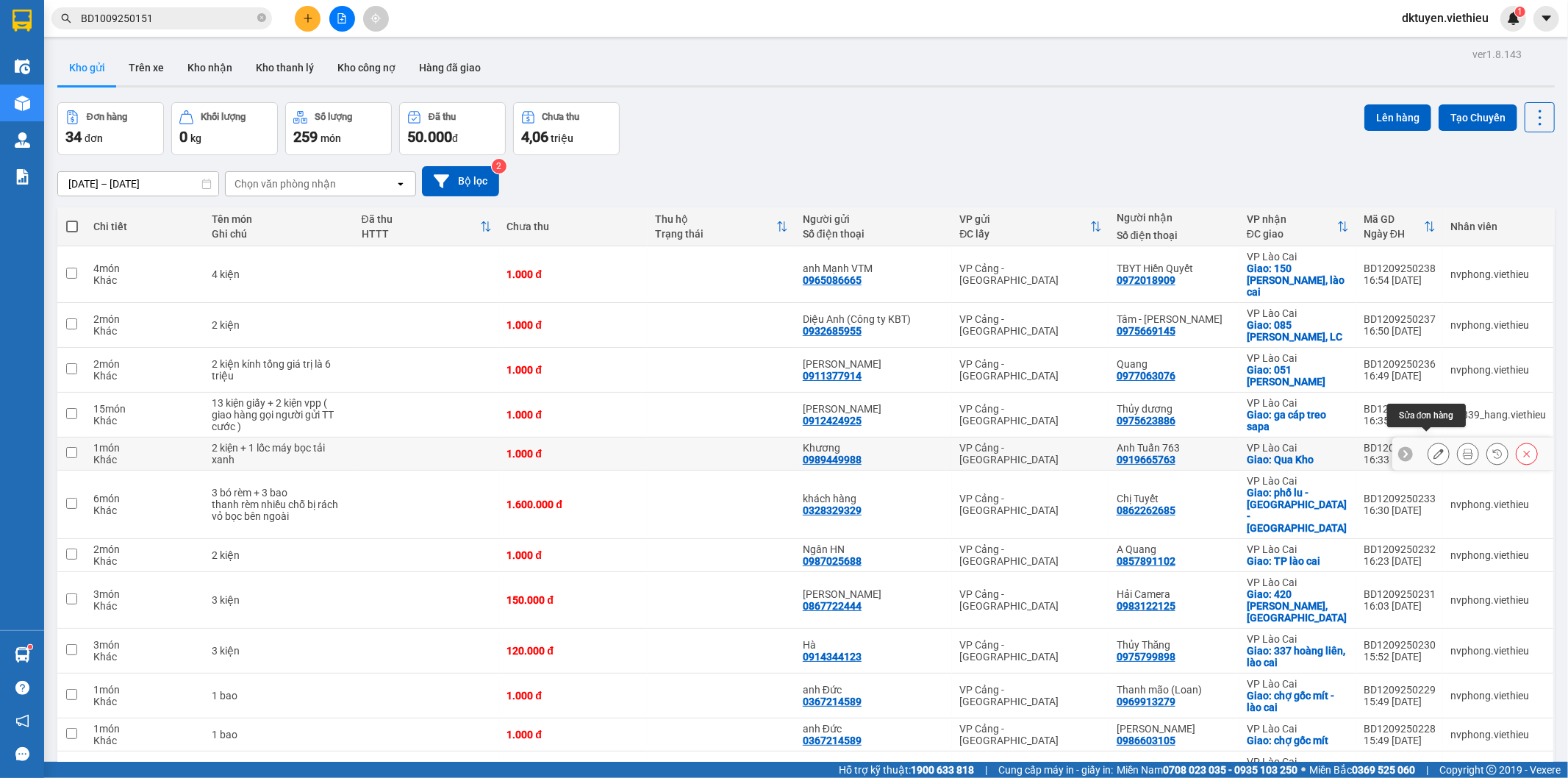
click at [1434, 448] on icon at bounding box center [1438, 453] width 10 height 10
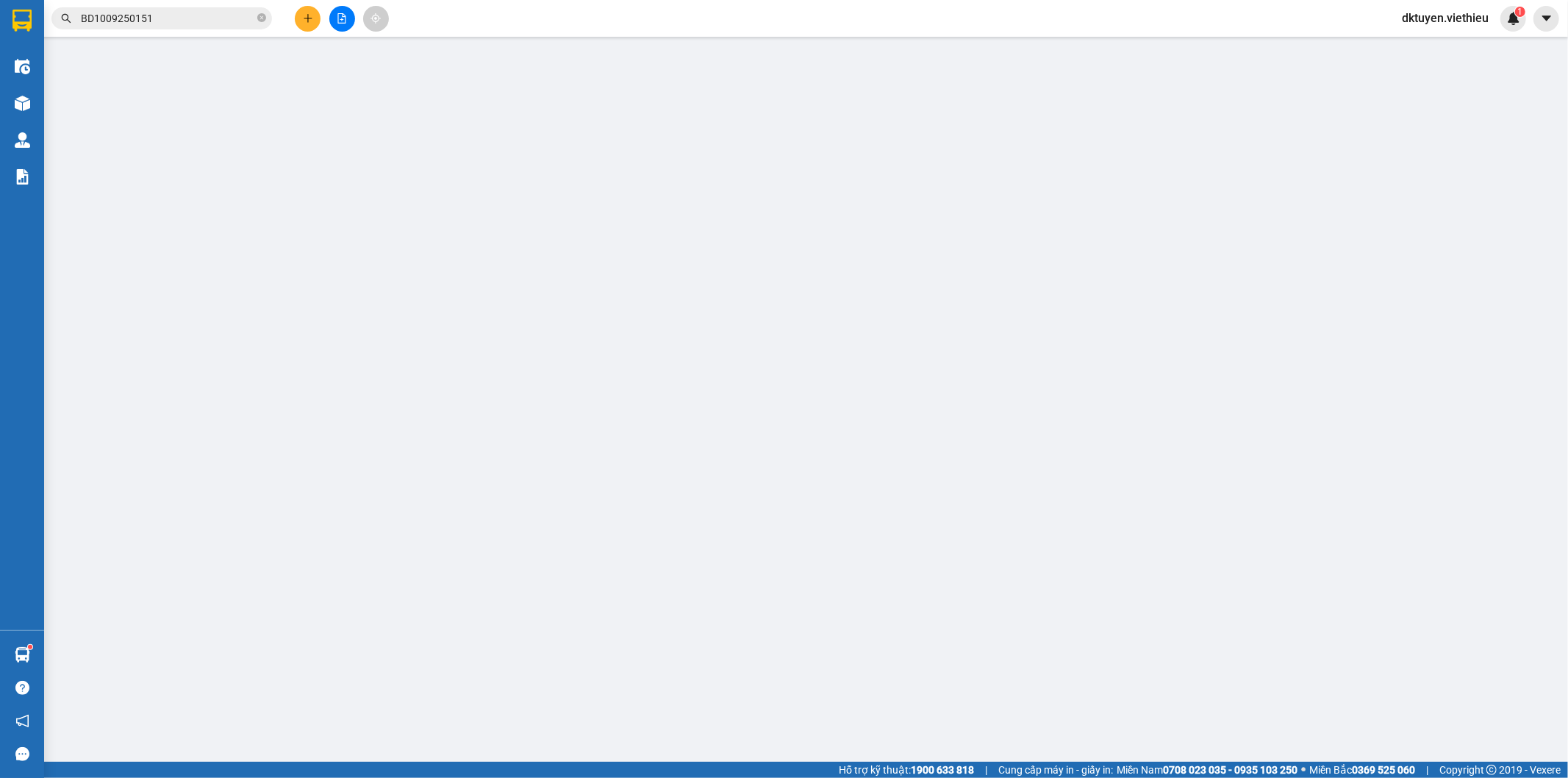
type input "0989449988"
type input "Khương"
type input "0919665763"
type input "Anh Tuấn 763"
checkbox input "true"
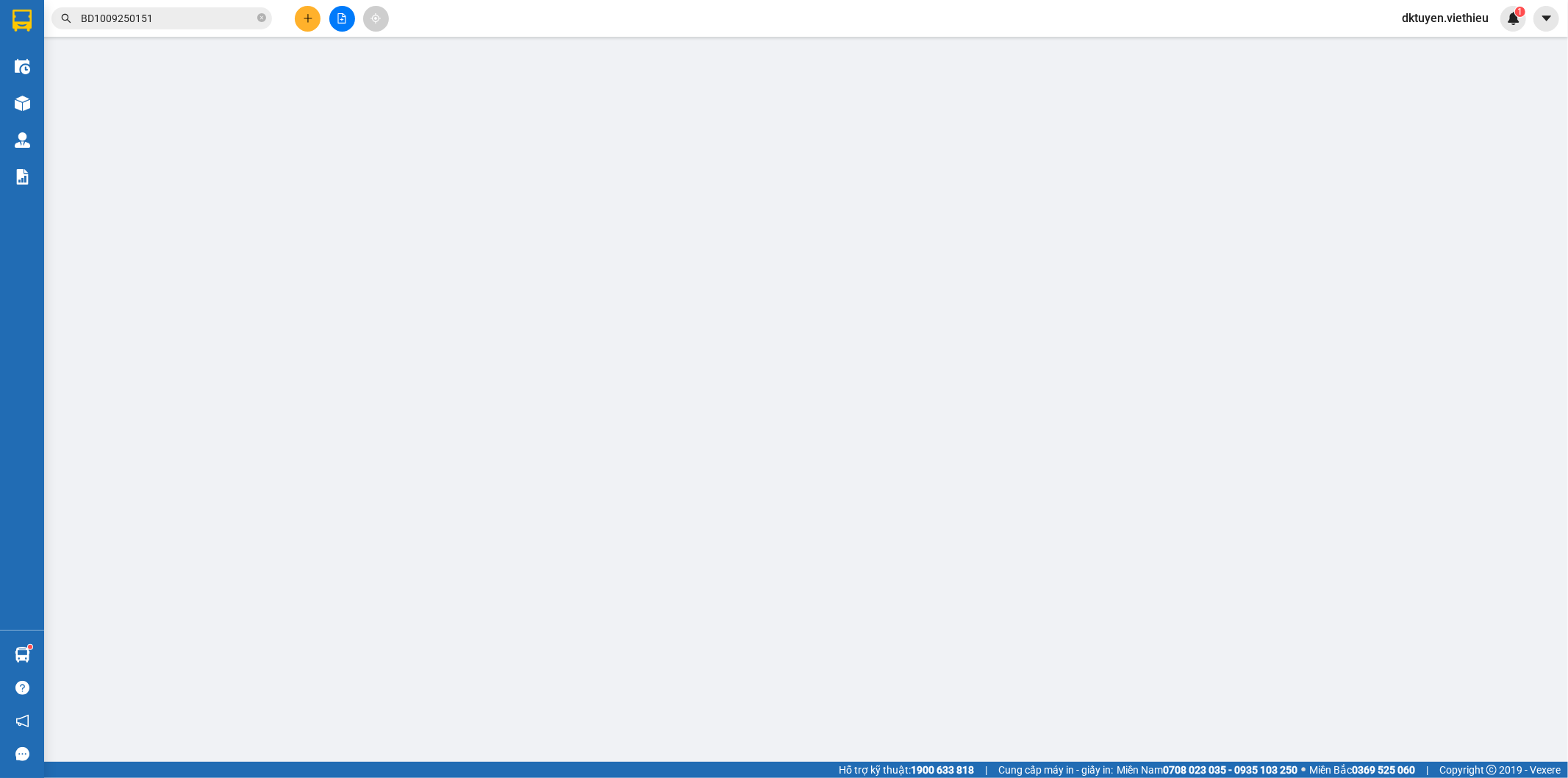
type input "Qua Kho"
type input "1.000"
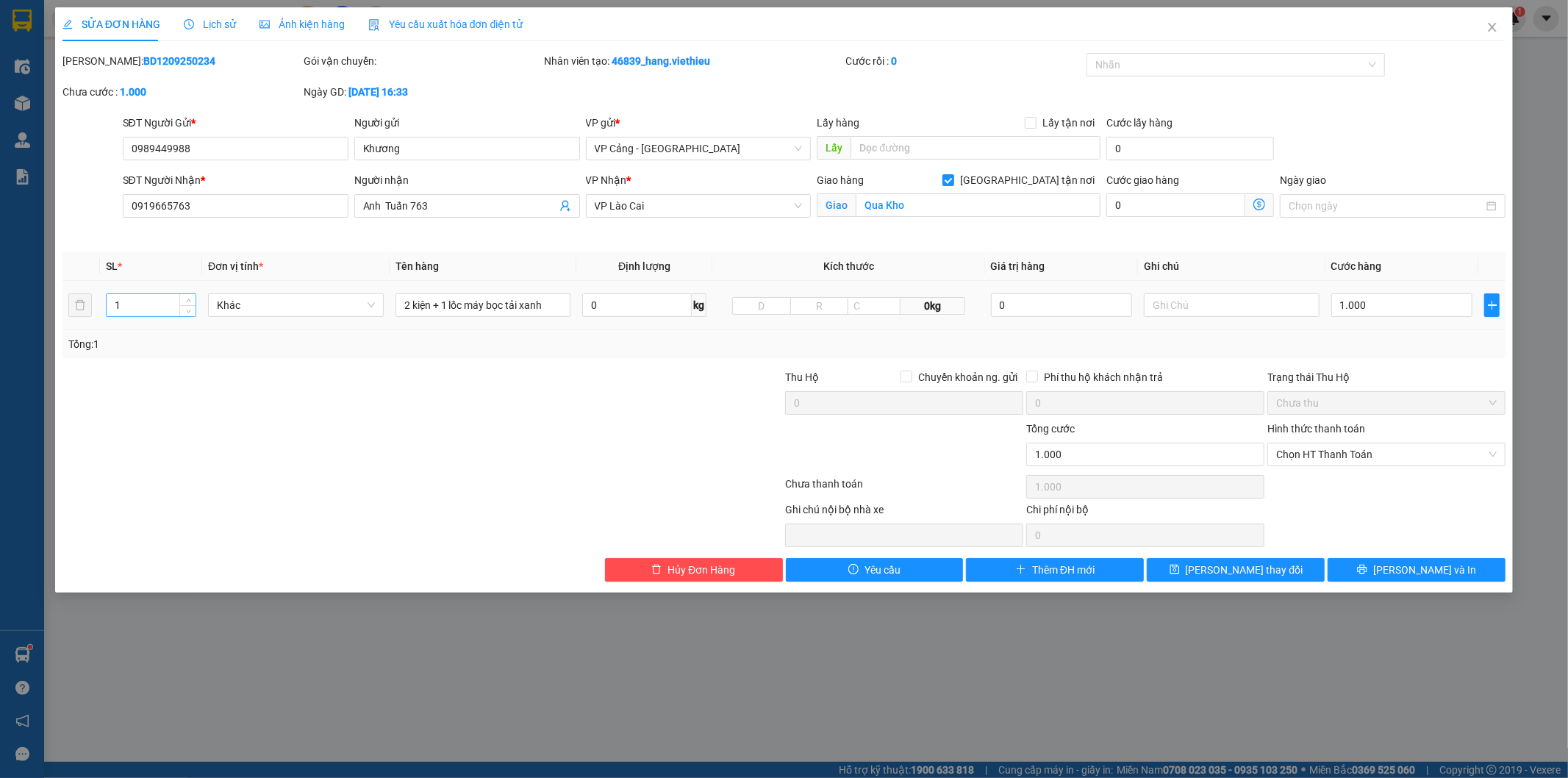
click at [144, 310] on input "1" at bounding box center [150, 305] width 89 height 22
type input "3"
click at [1275, 574] on button "[PERSON_NAME] thay đổi" at bounding box center [1235, 570] width 178 height 24
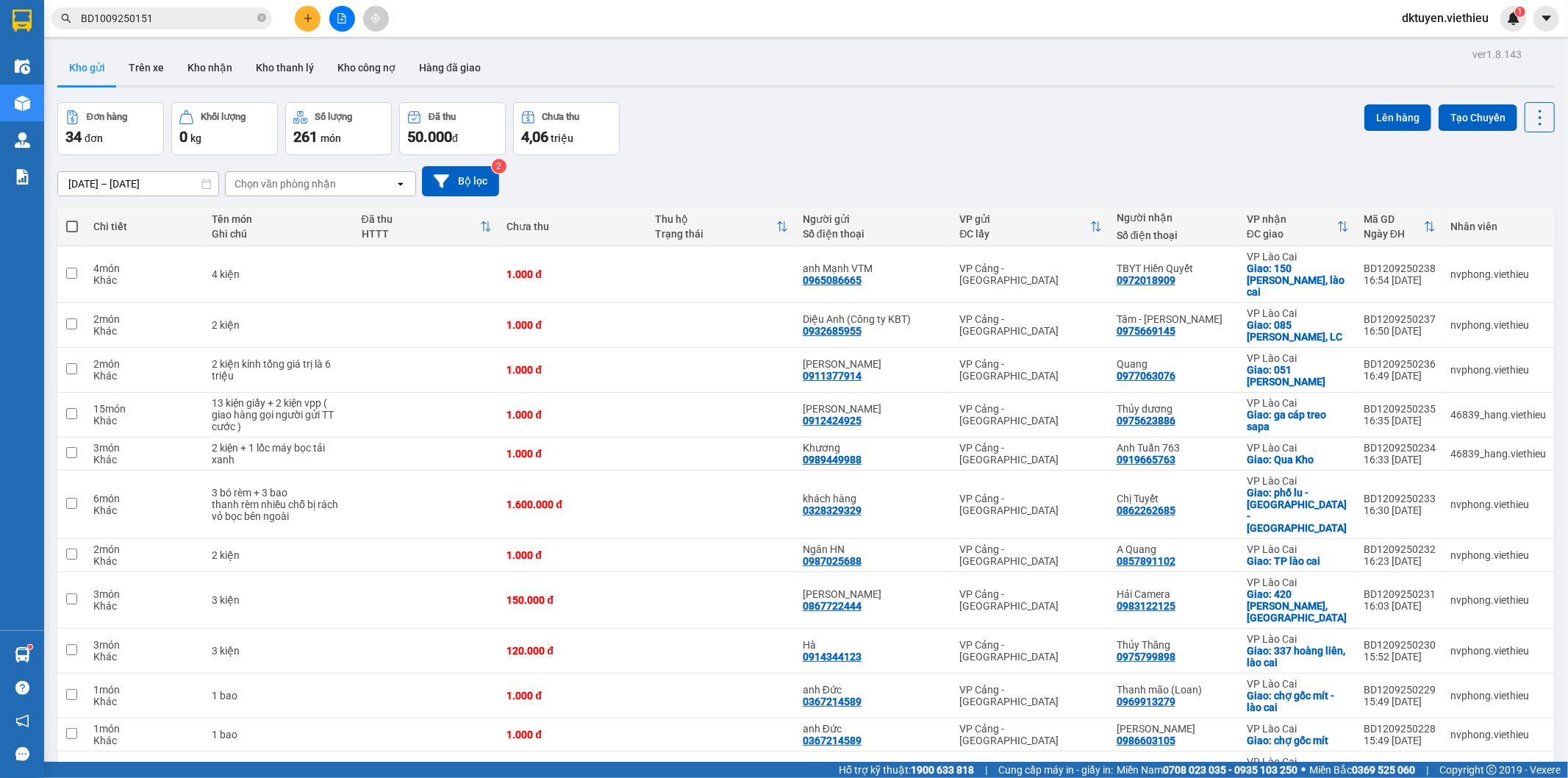
click at [1225, 104] on div "Đơn hàng 34 đơn Khối lượng 0 kg Số lượng 261 món Đã thu 50.000 đ Chưa thu 4,06 …" at bounding box center [806, 129] width 1497 height 53
